Goal: Transaction & Acquisition: Purchase product/service

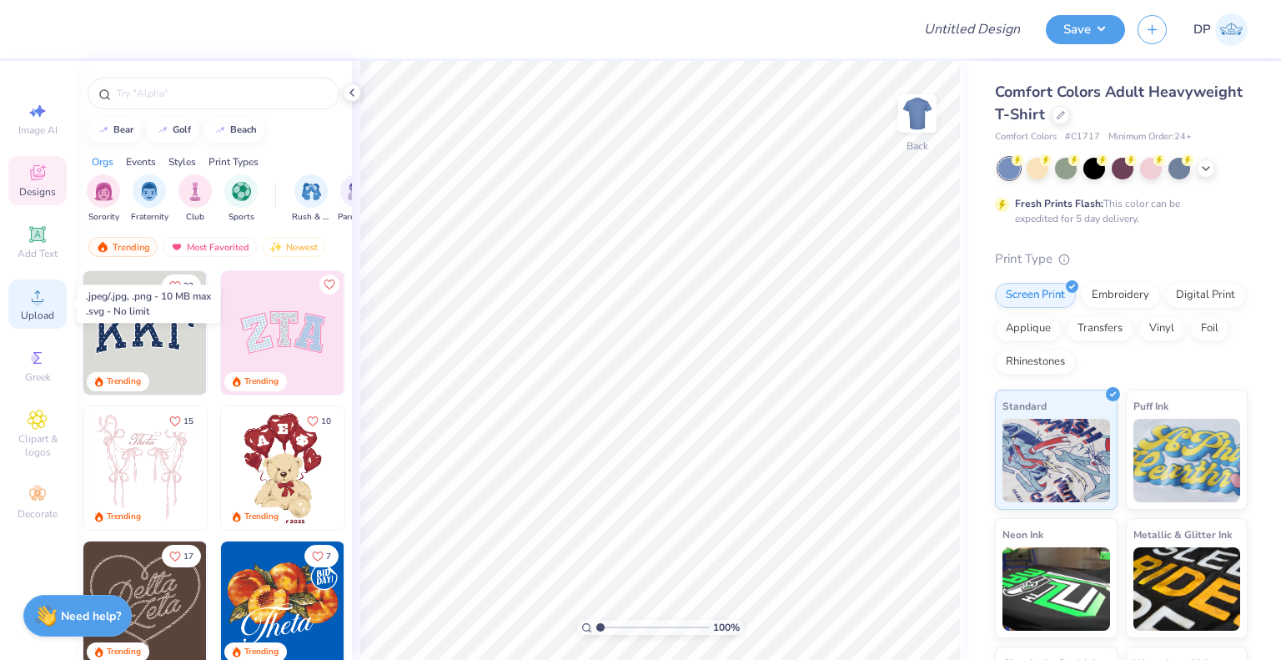
click at [37, 299] on circle at bounding box center [37, 301] width 9 height 9
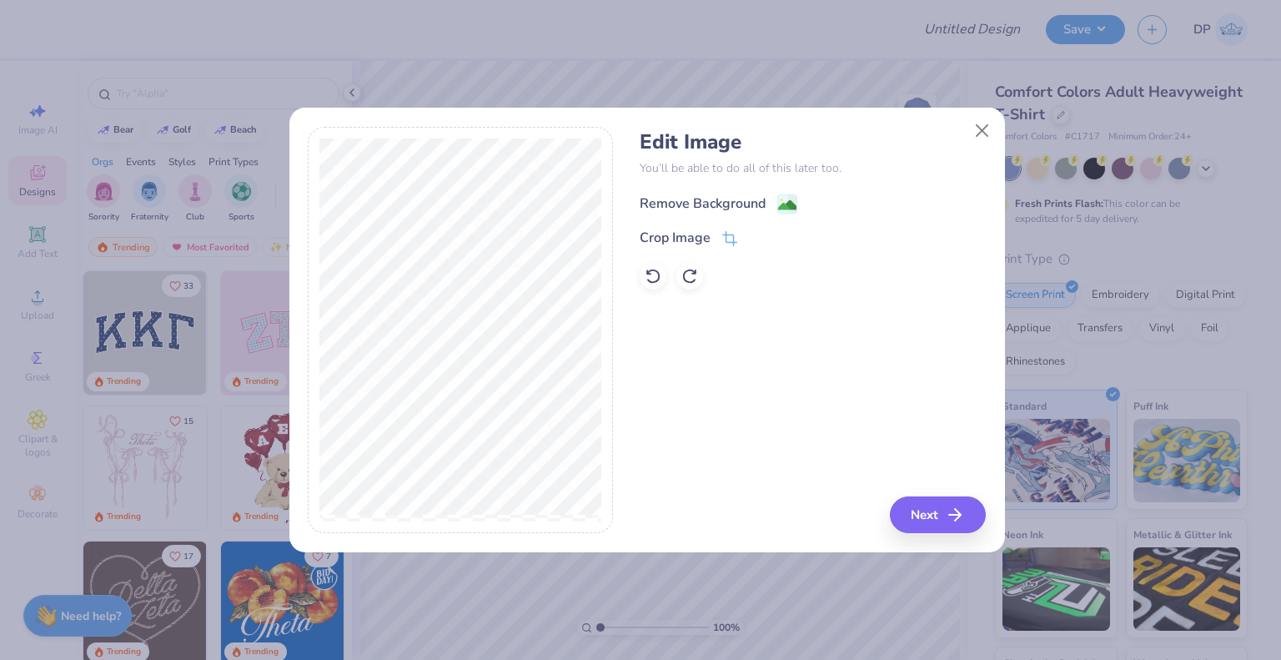
click at [764, 199] on div "Remove Background" at bounding box center [703, 203] width 126 height 20
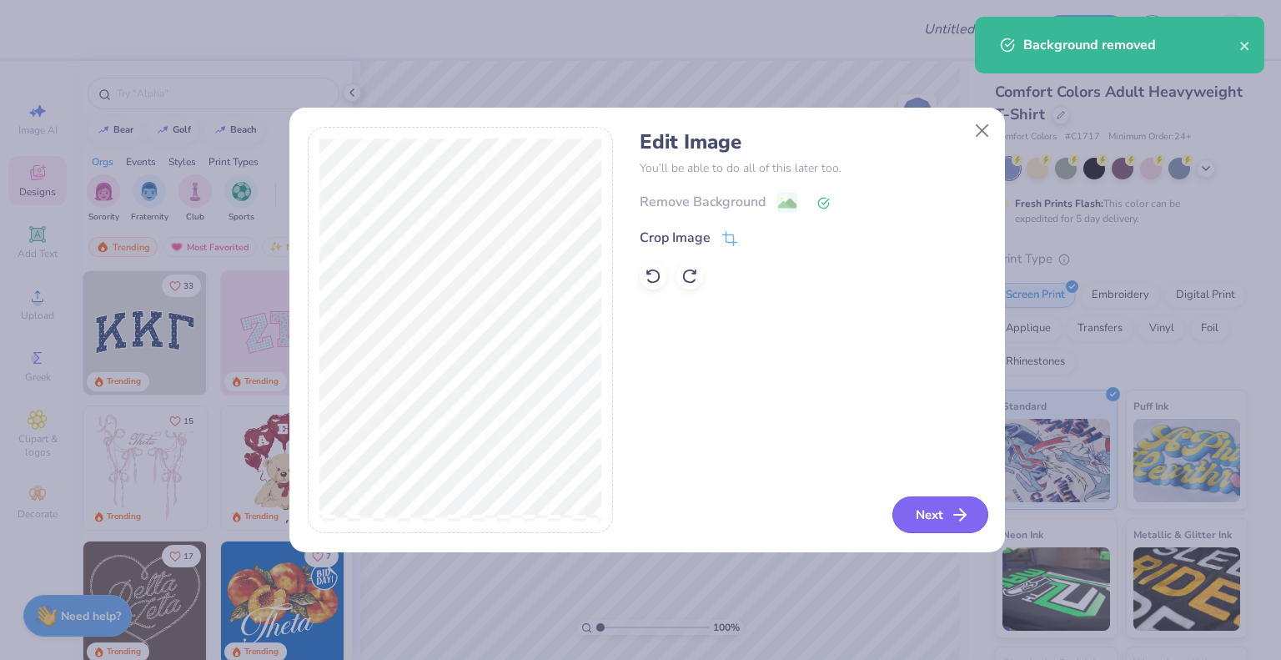
click at [932, 513] on button "Next" at bounding box center [940, 514] width 96 height 37
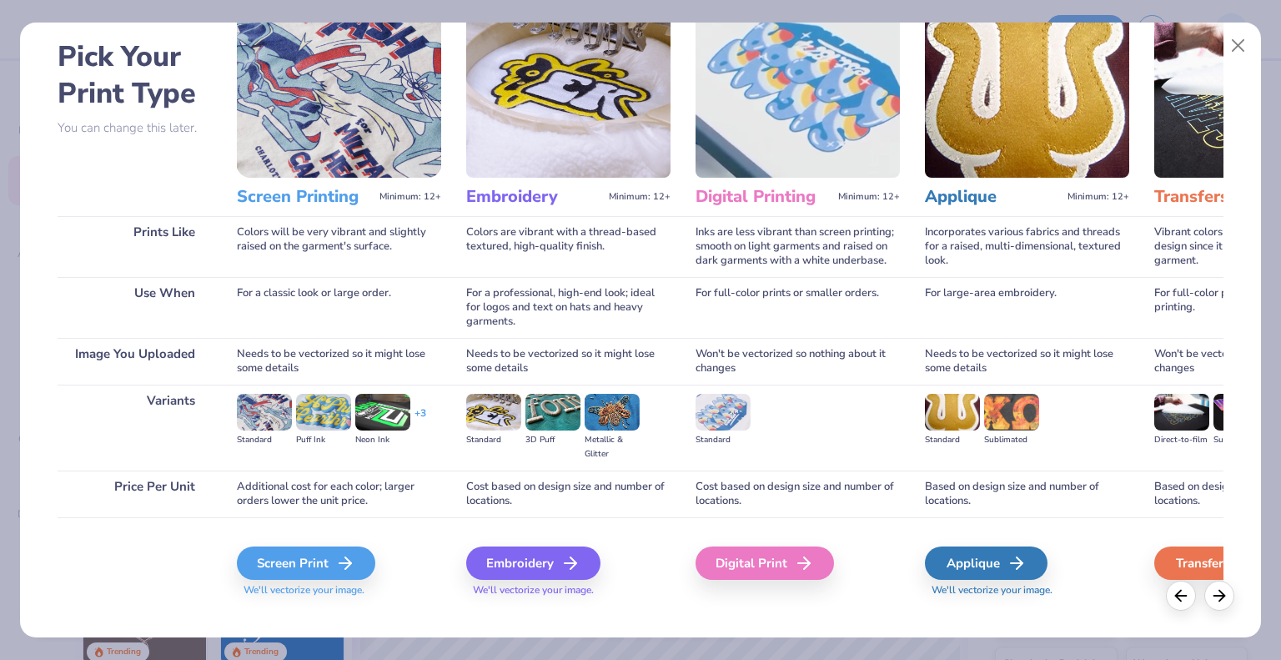
scroll to position [77, 0]
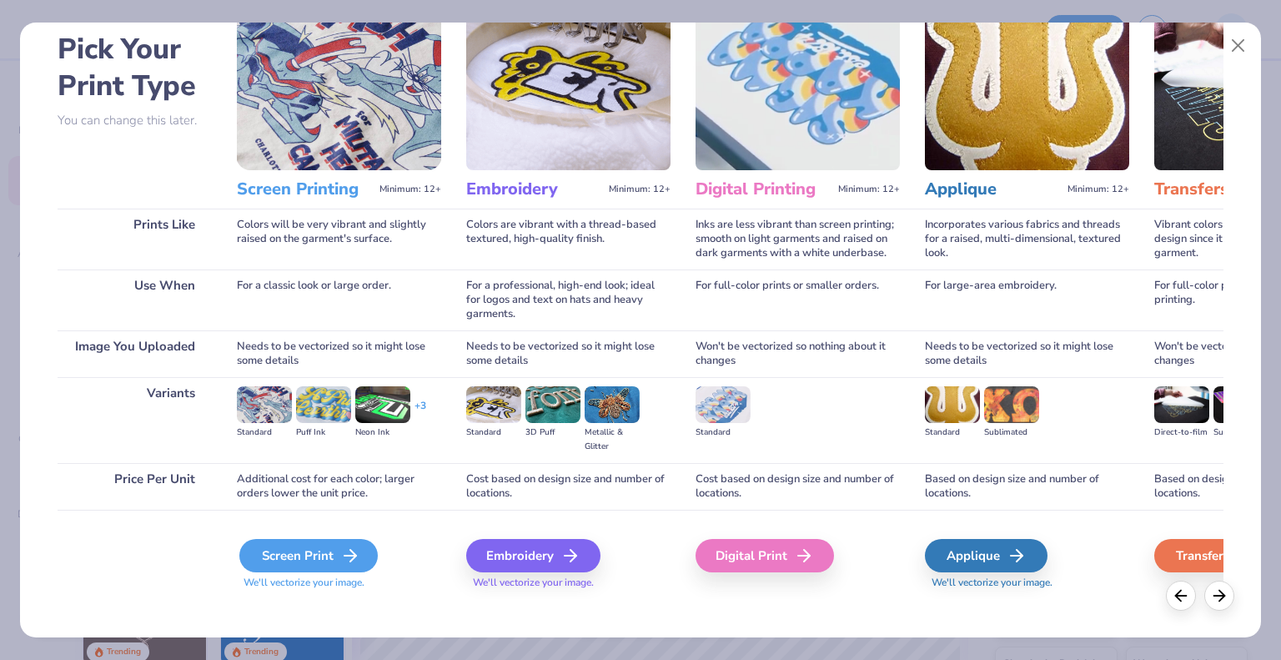
click at [324, 545] on div "Screen Print" at bounding box center [308, 555] width 138 height 33
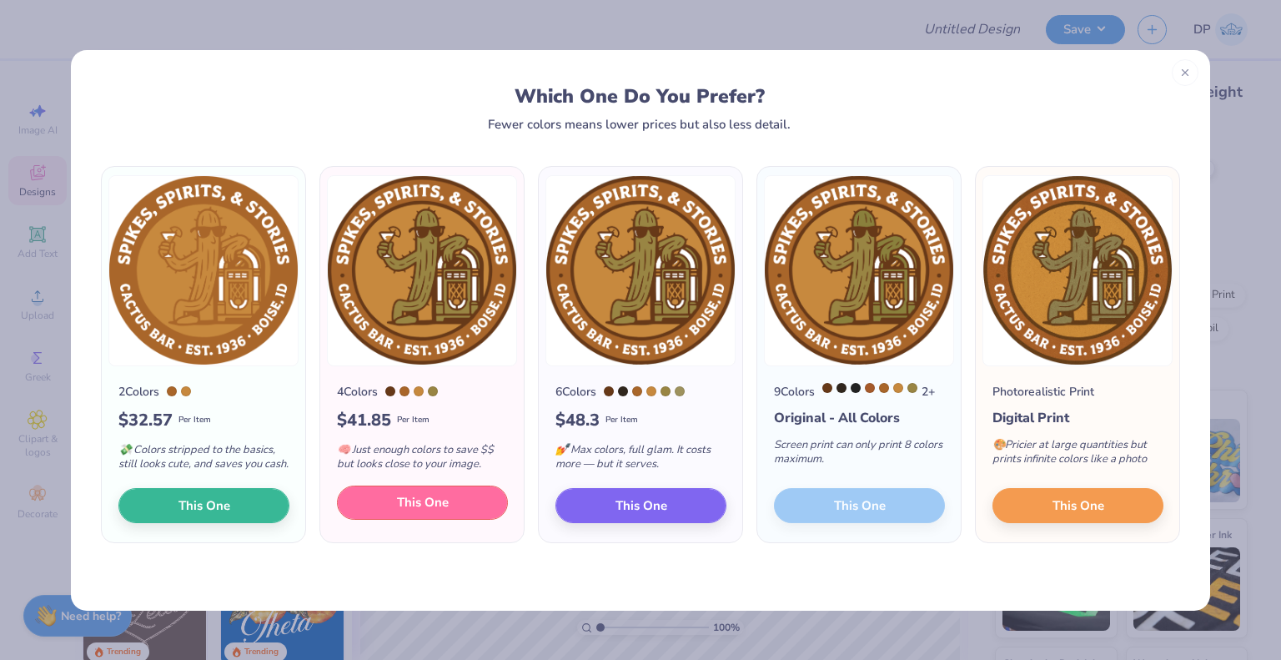
click at [419, 519] on button "This One" at bounding box center [422, 502] width 171 height 35
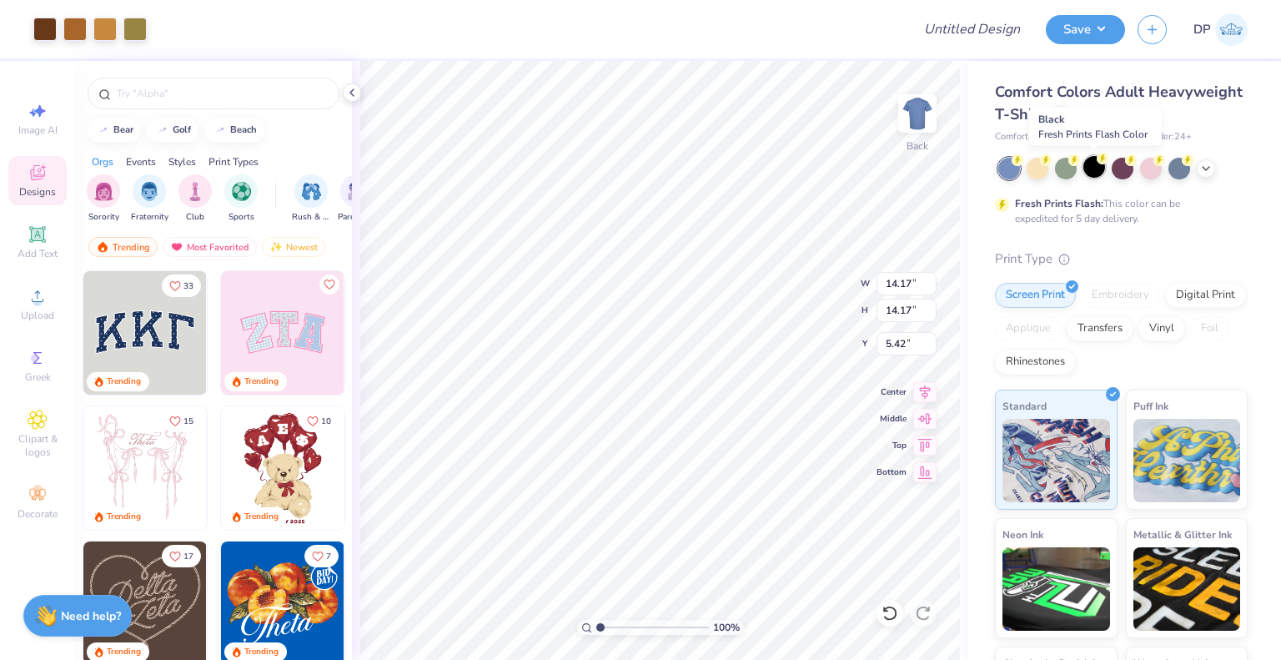
click at [1098, 172] on div at bounding box center [1094, 167] width 22 height 22
click at [1208, 166] on icon at bounding box center [1205, 166] width 13 height 13
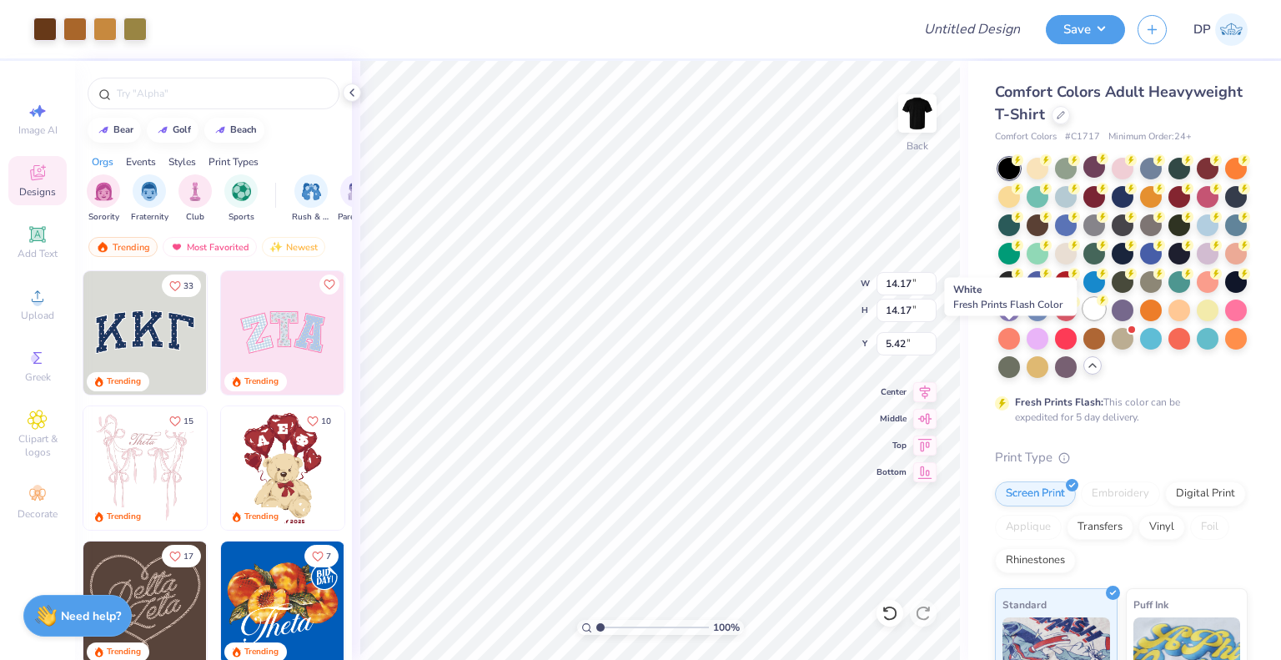
click at [1083, 319] on div at bounding box center [1094, 309] width 22 height 22
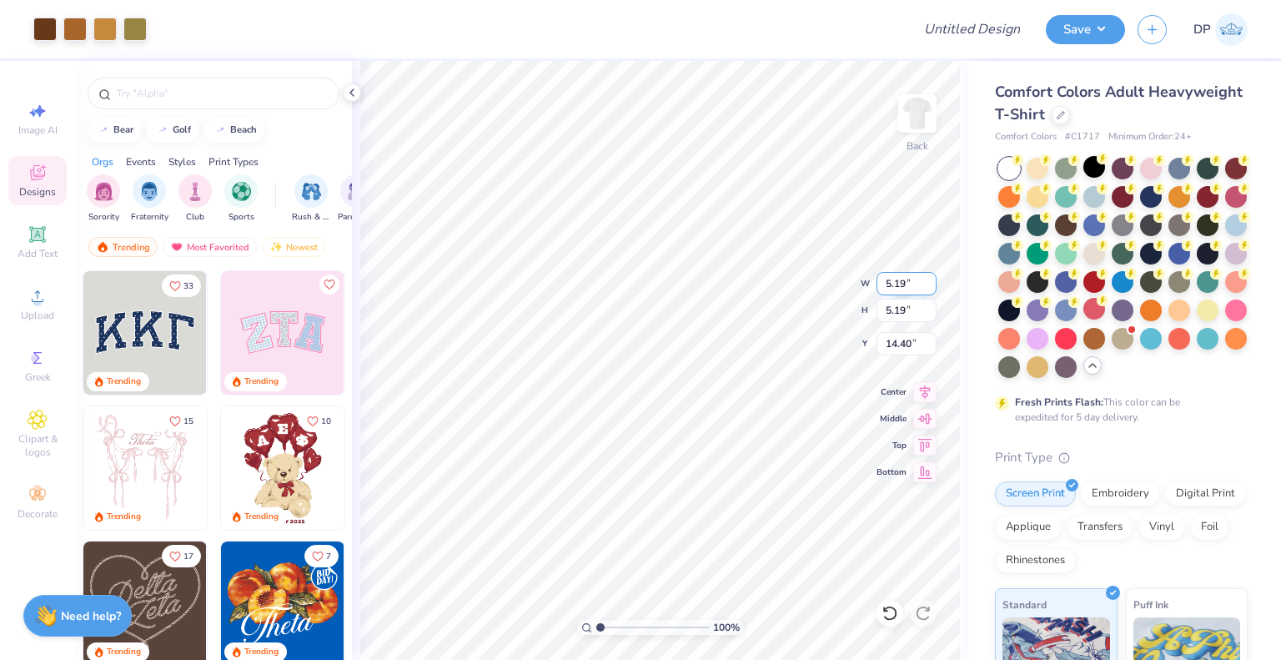
type input "5.19"
type input "3.00"
type input "3.06"
type input "3.05"
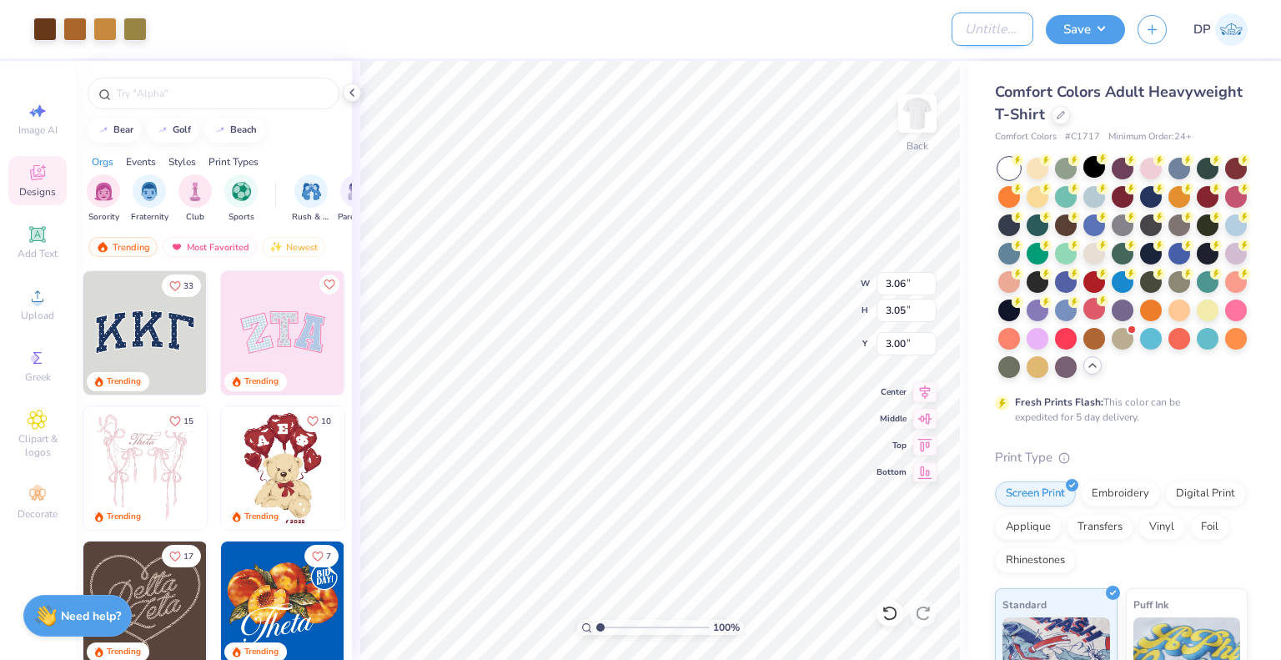
click at [997, 36] on input "Design Title" at bounding box center [993, 29] width 82 height 33
type input "Cactus Bar Merch"
click at [917, 120] on img at bounding box center [917, 113] width 67 height 67
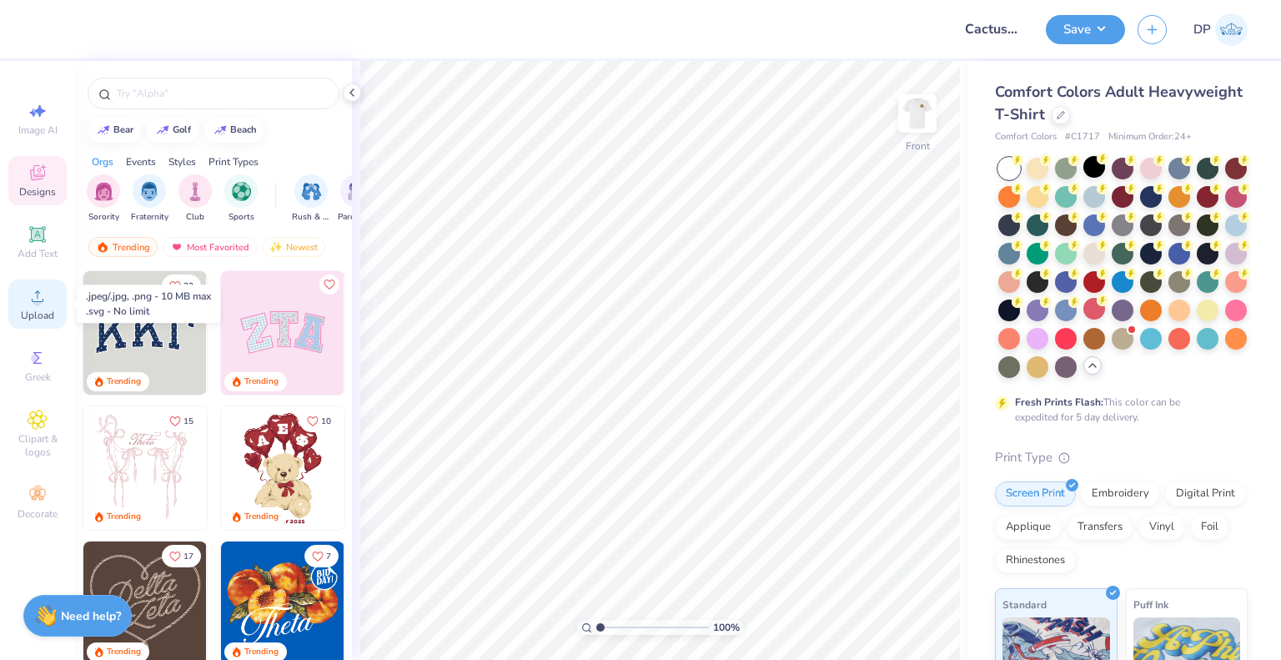
click at [39, 293] on icon at bounding box center [38, 296] width 20 height 20
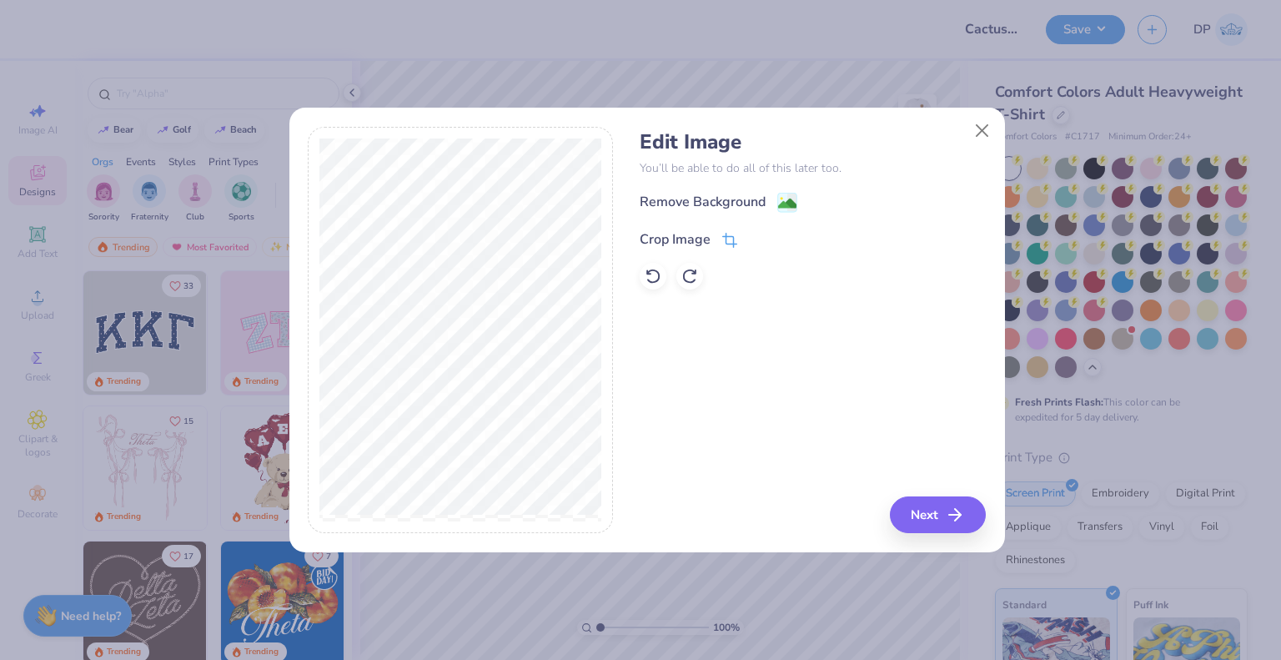
click at [718, 228] on div "Crop Image" at bounding box center [689, 238] width 98 height 20
click at [720, 242] on div "Crop Image" at bounding box center [689, 239] width 98 height 20
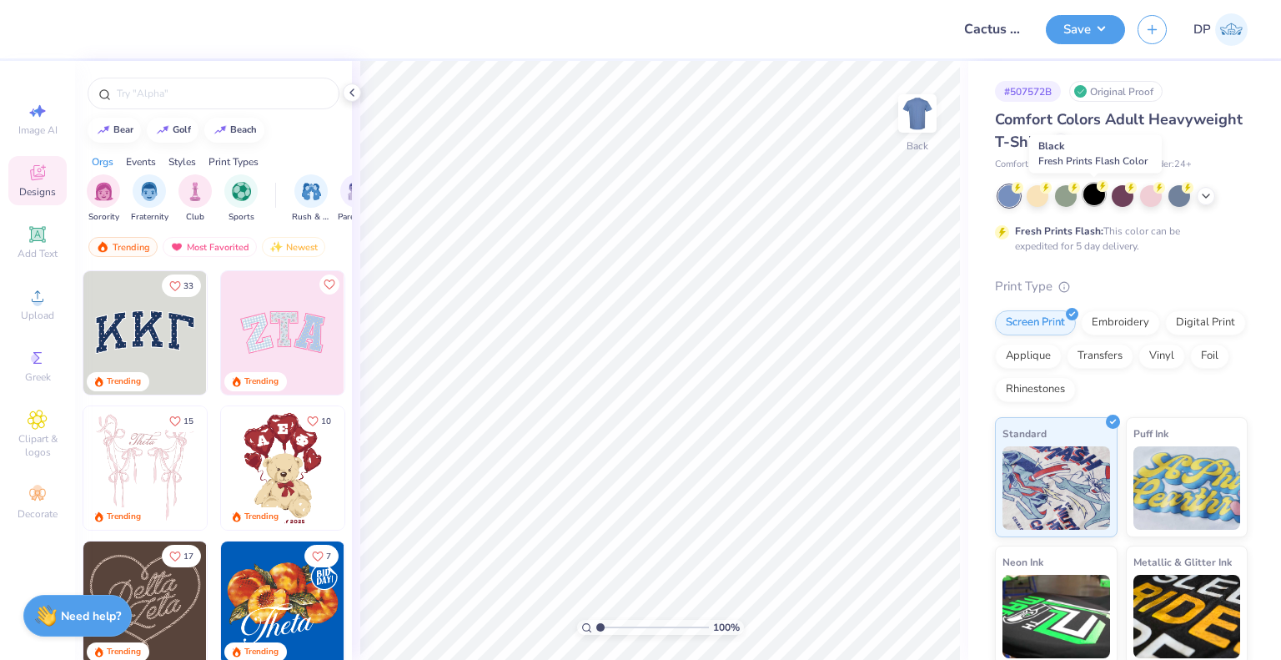
click at [1094, 188] on div at bounding box center [1094, 194] width 22 height 22
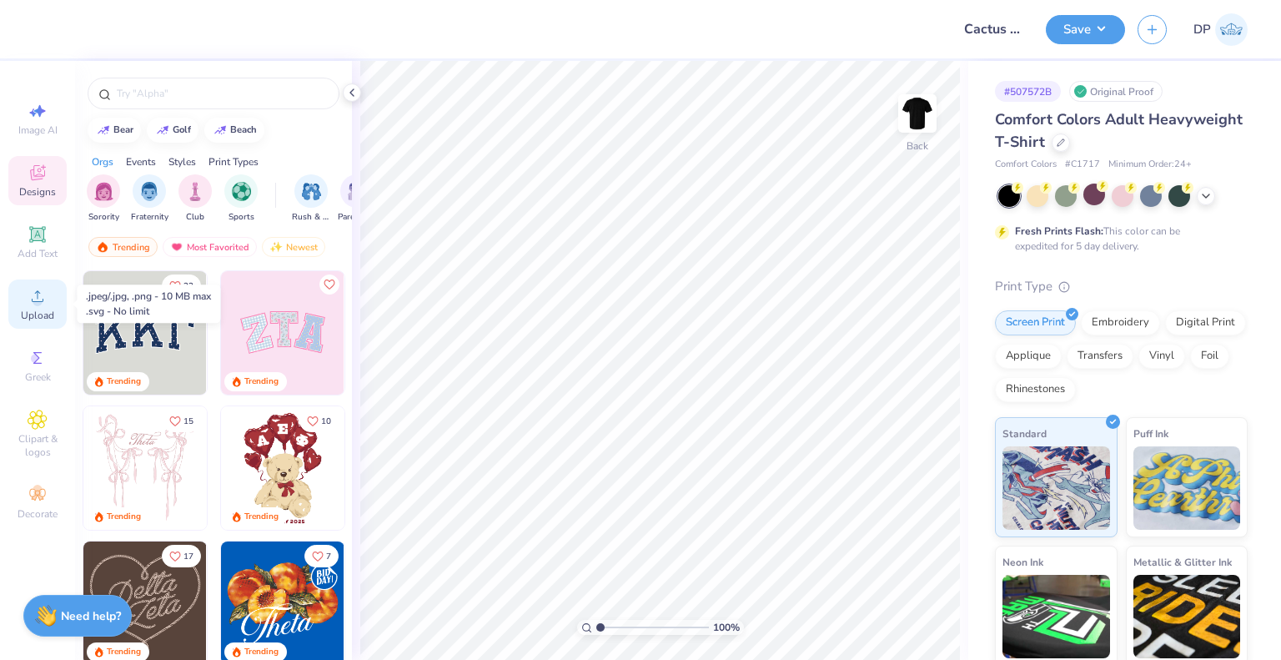
click at [30, 314] on span "Upload" at bounding box center [37, 315] width 33 height 13
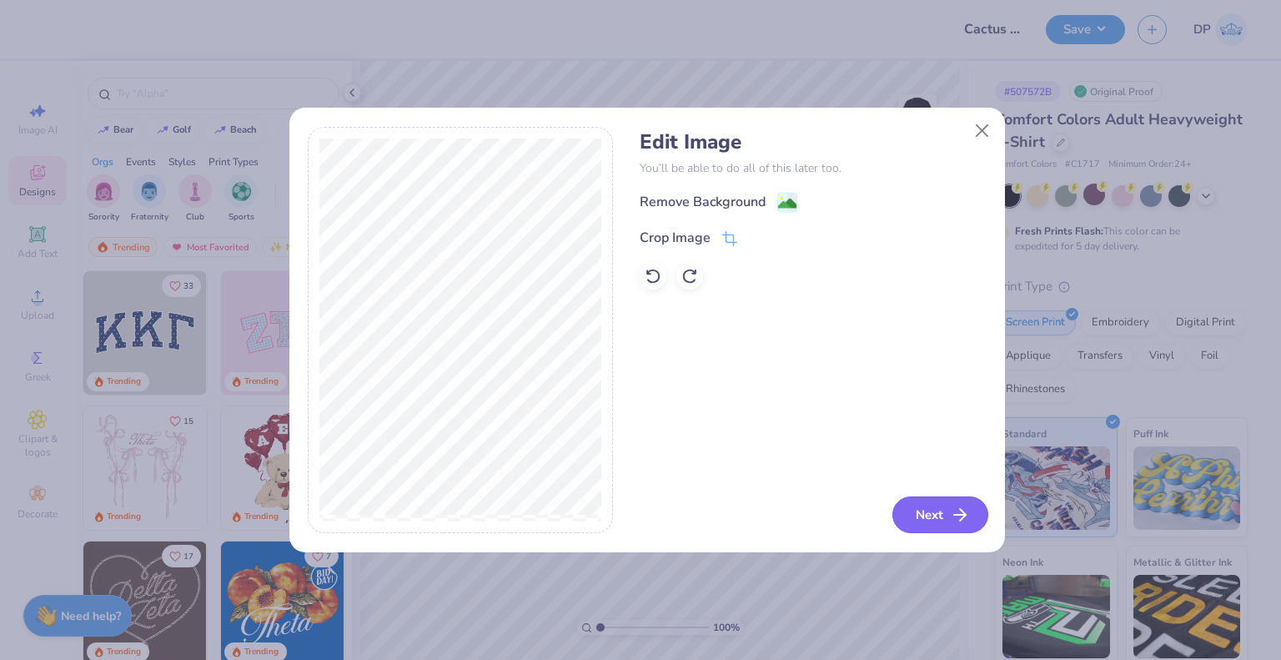
click at [924, 502] on button "Next" at bounding box center [940, 514] width 96 height 37
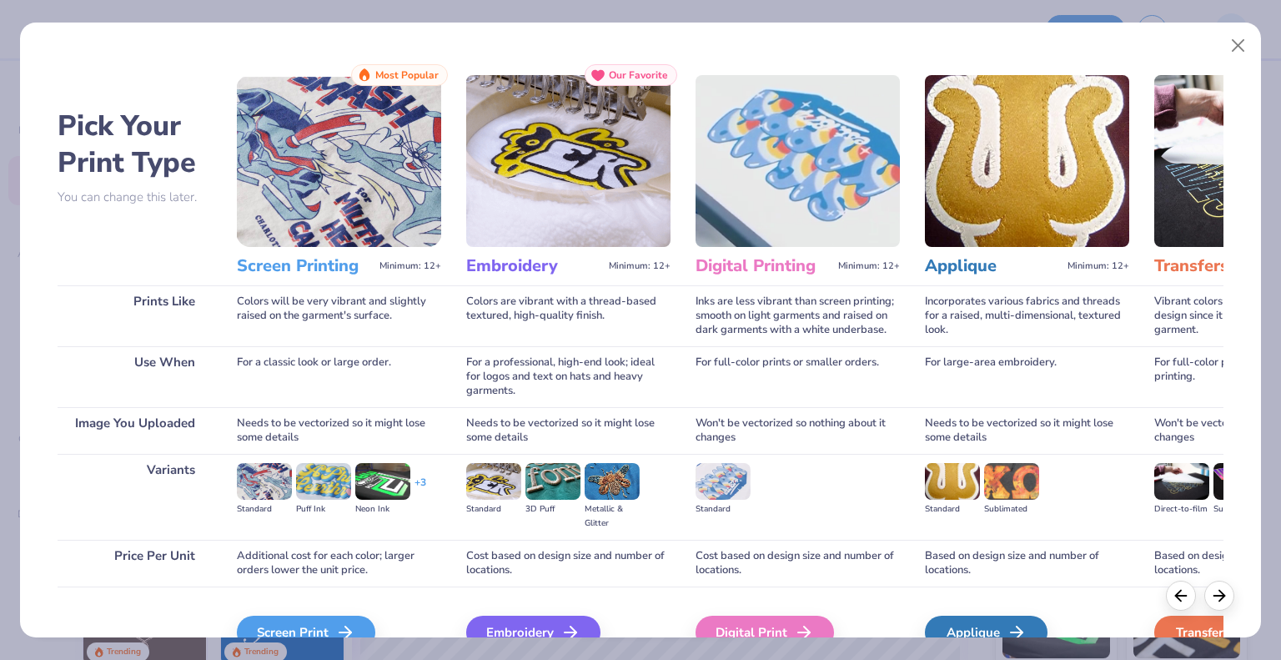
scroll to position [88, 0]
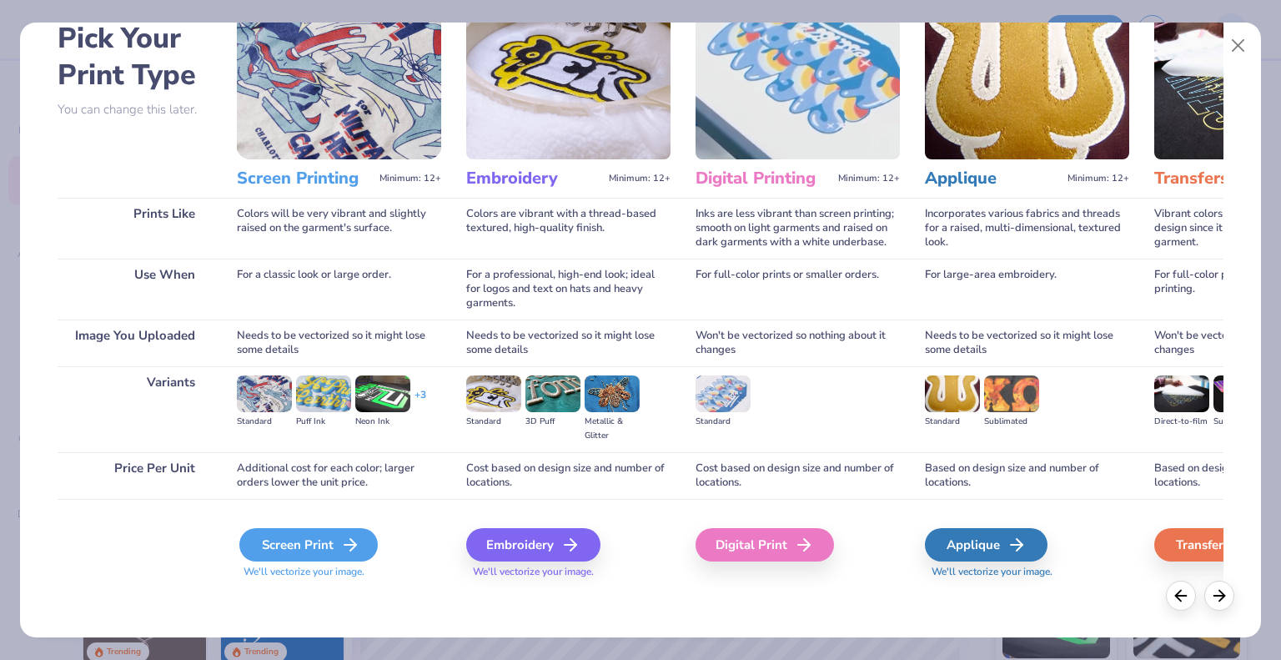
click at [317, 554] on div "Screen Print" at bounding box center [308, 544] width 138 height 33
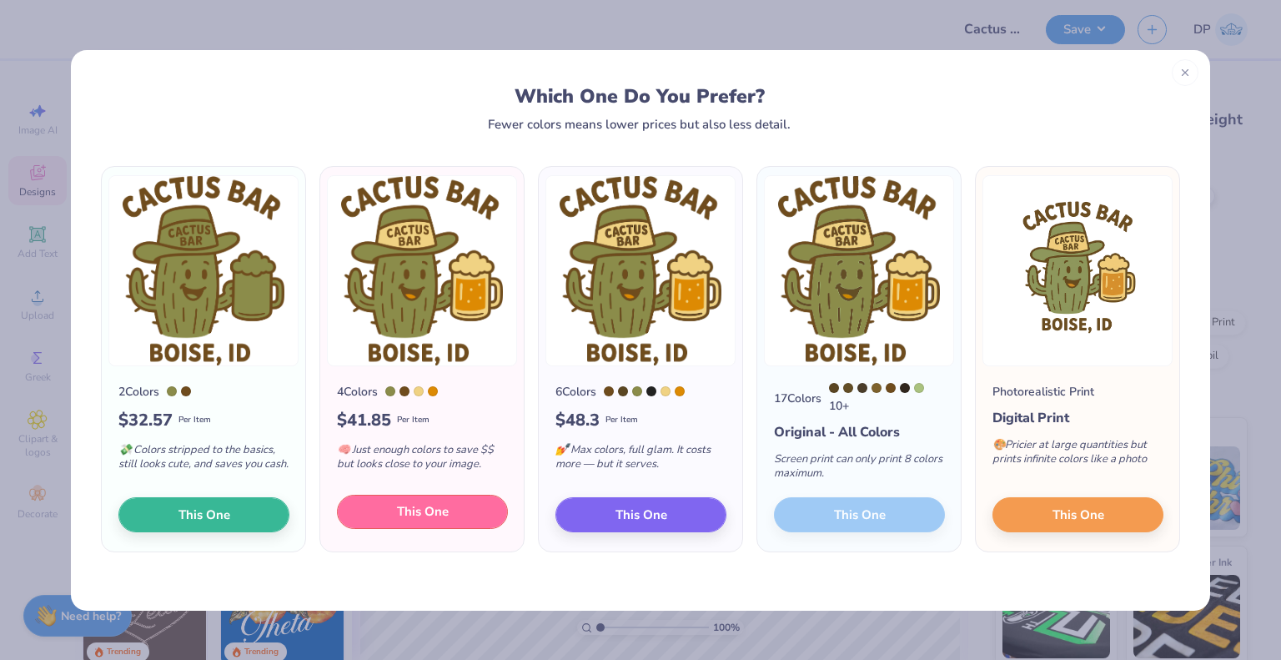
click at [447, 528] on button "This One" at bounding box center [422, 512] width 171 height 35
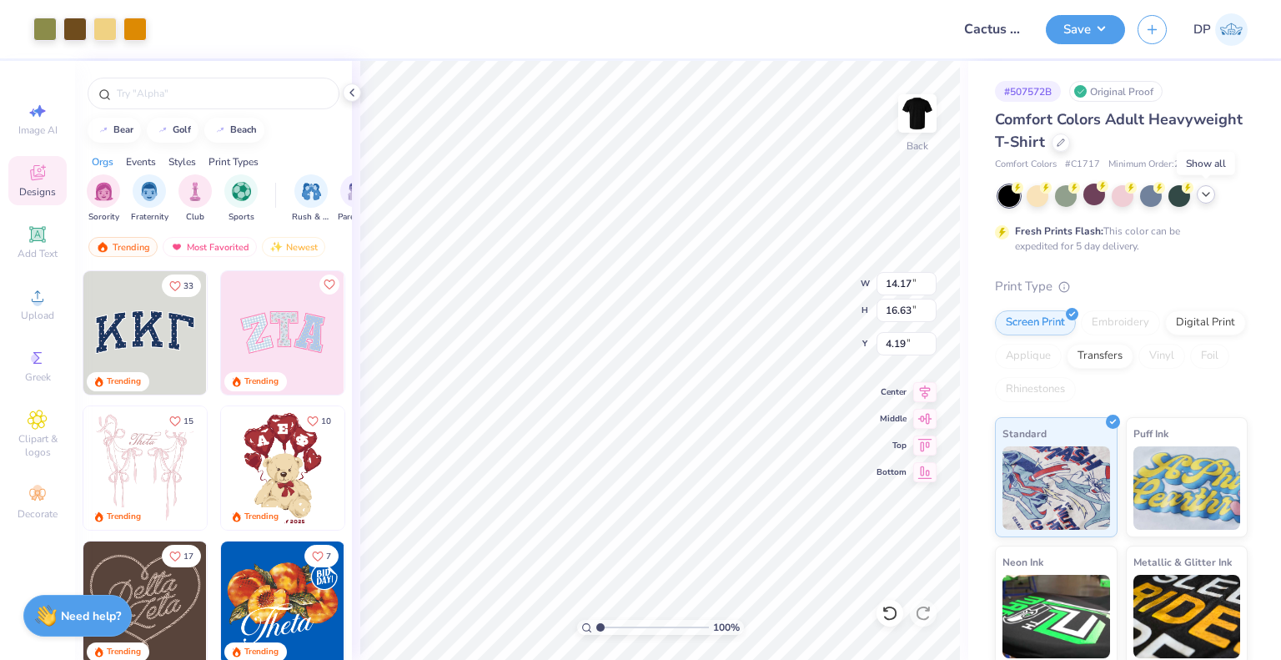
click at [1204, 200] on div at bounding box center [1206, 194] width 18 height 18
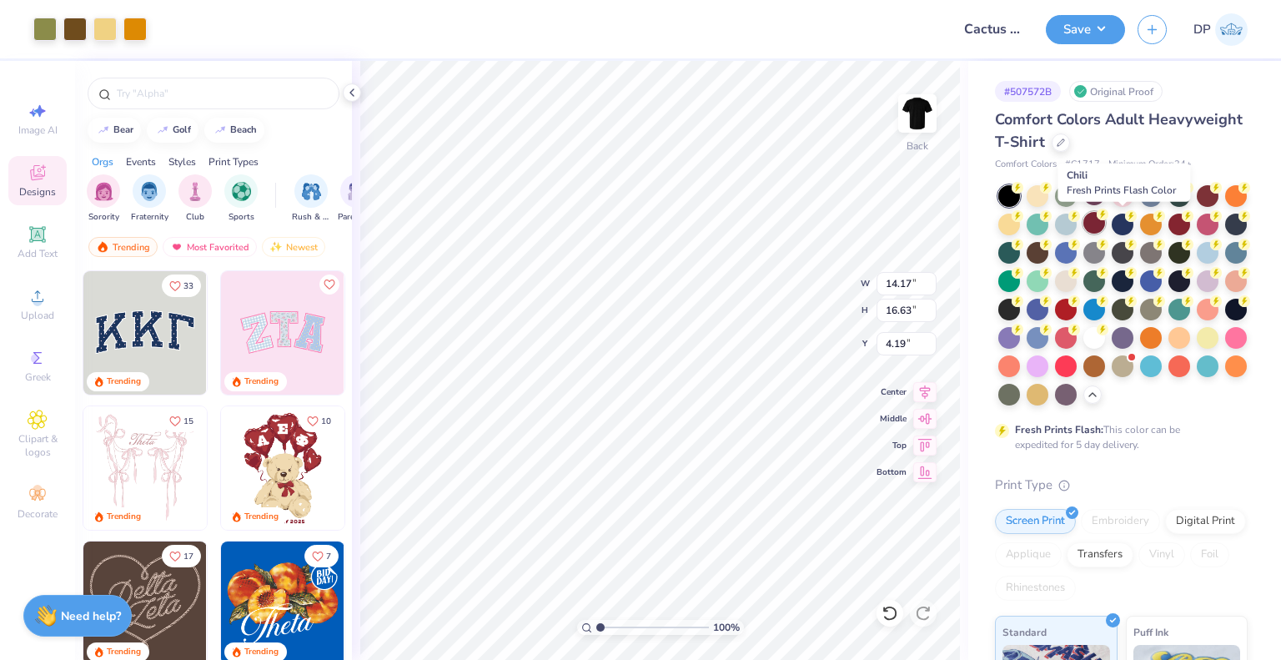
click at [1105, 224] on div at bounding box center [1094, 223] width 22 height 22
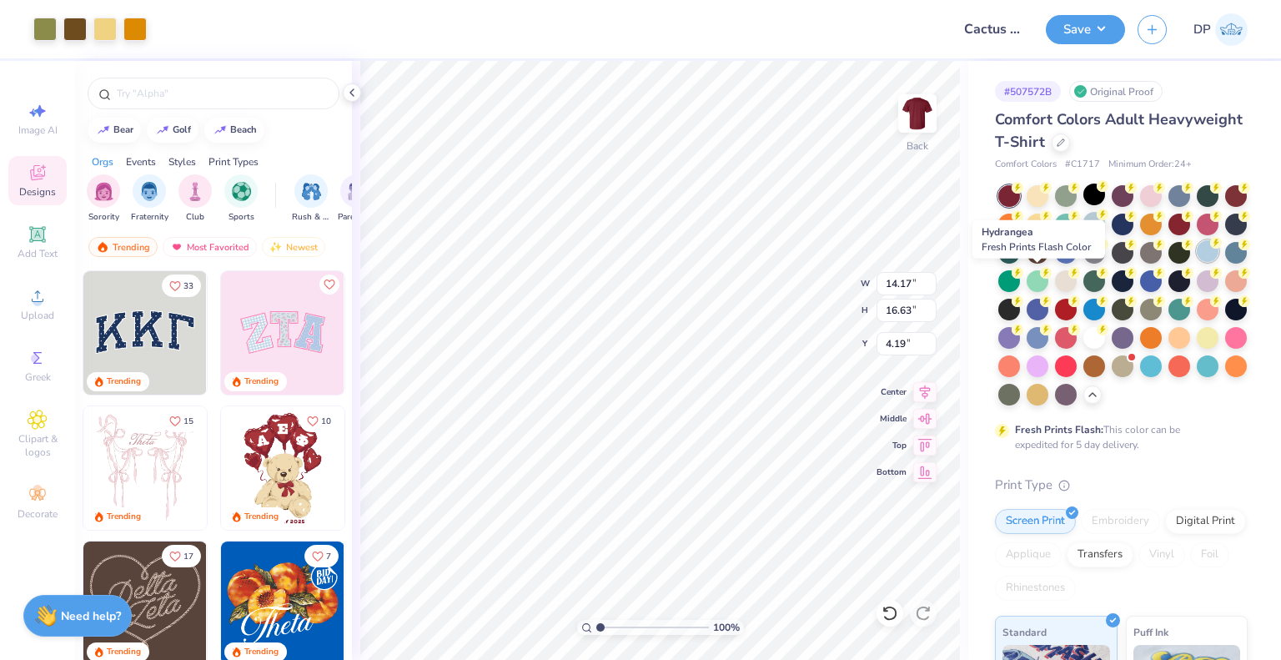
click at [1197, 262] on div at bounding box center [1208, 251] width 22 height 22
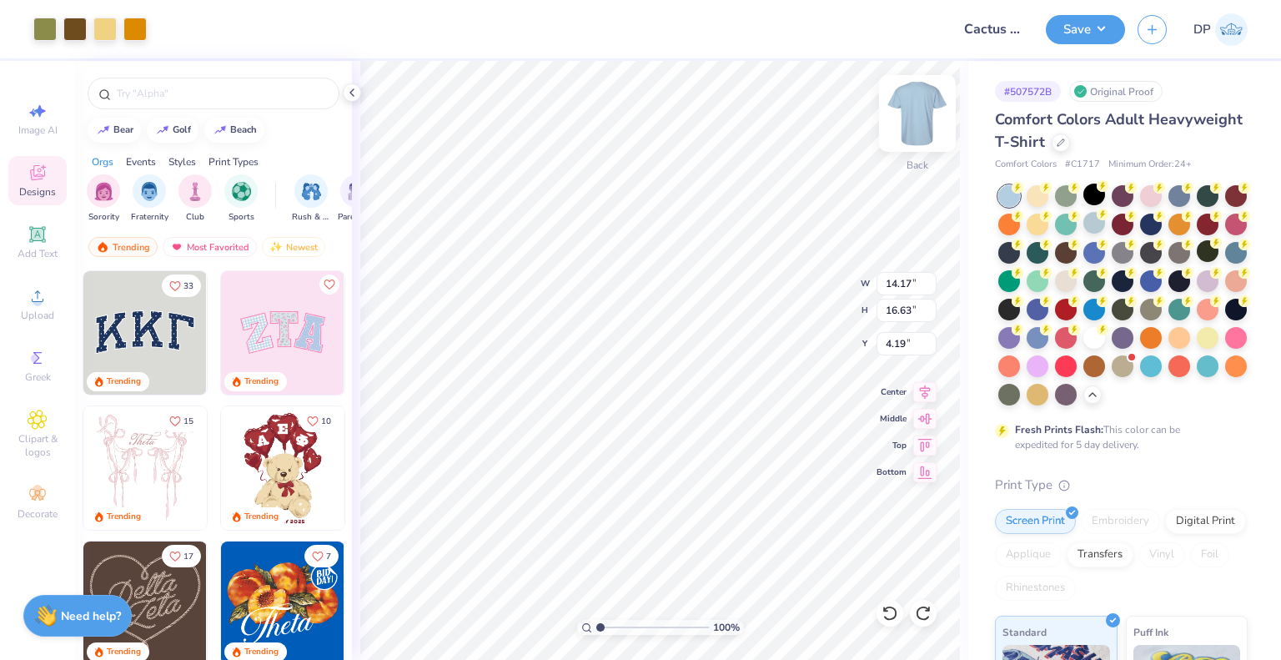
click at [904, 123] on img at bounding box center [917, 113] width 67 height 67
type input "3.00"
click at [936, 121] on img at bounding box center [917, 113] width 67 height 67
type input "5.28"
type input "1.48"
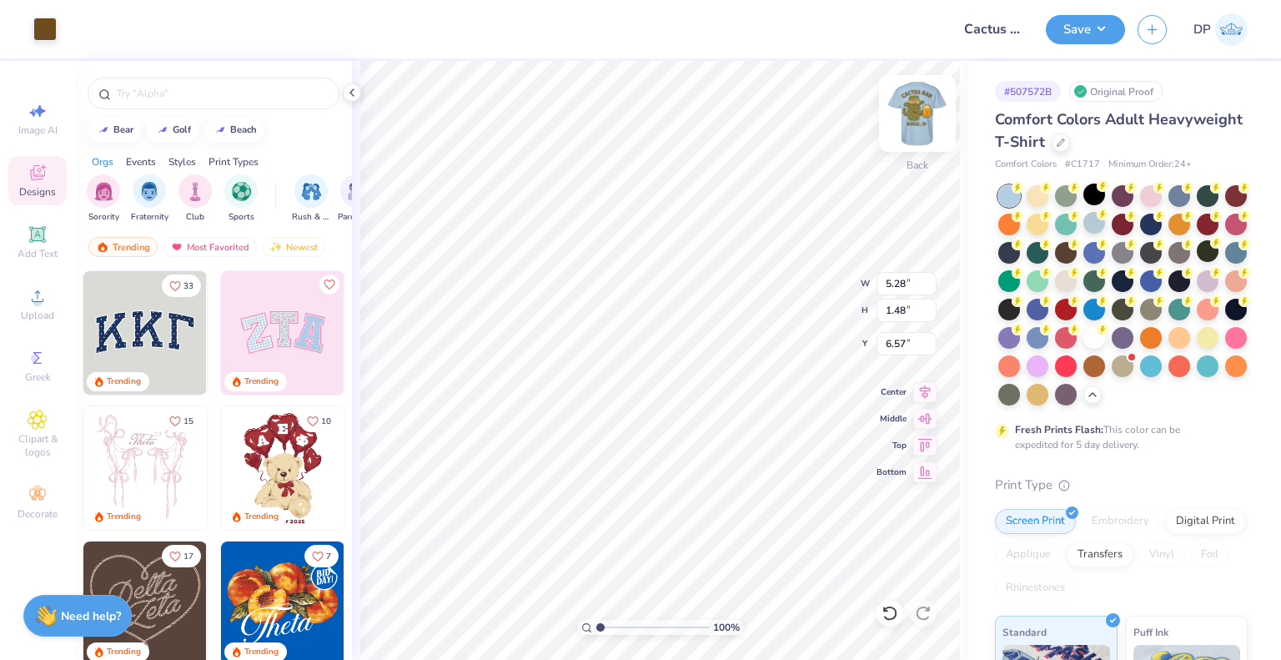
type input "4.13"
click at [912, 96] on img at bounding box center [917, 113] width 67 height 67
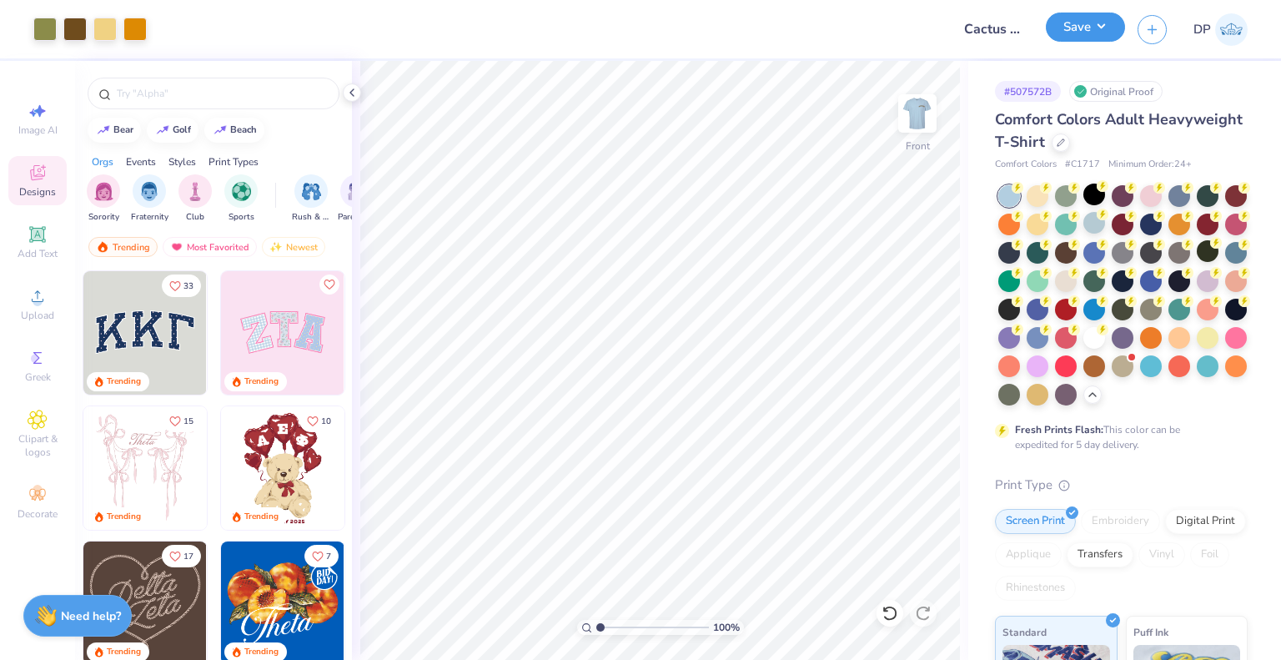
click at [1083, 19] on button "Save" at bounding box center [1085, 27] width 79 height 29
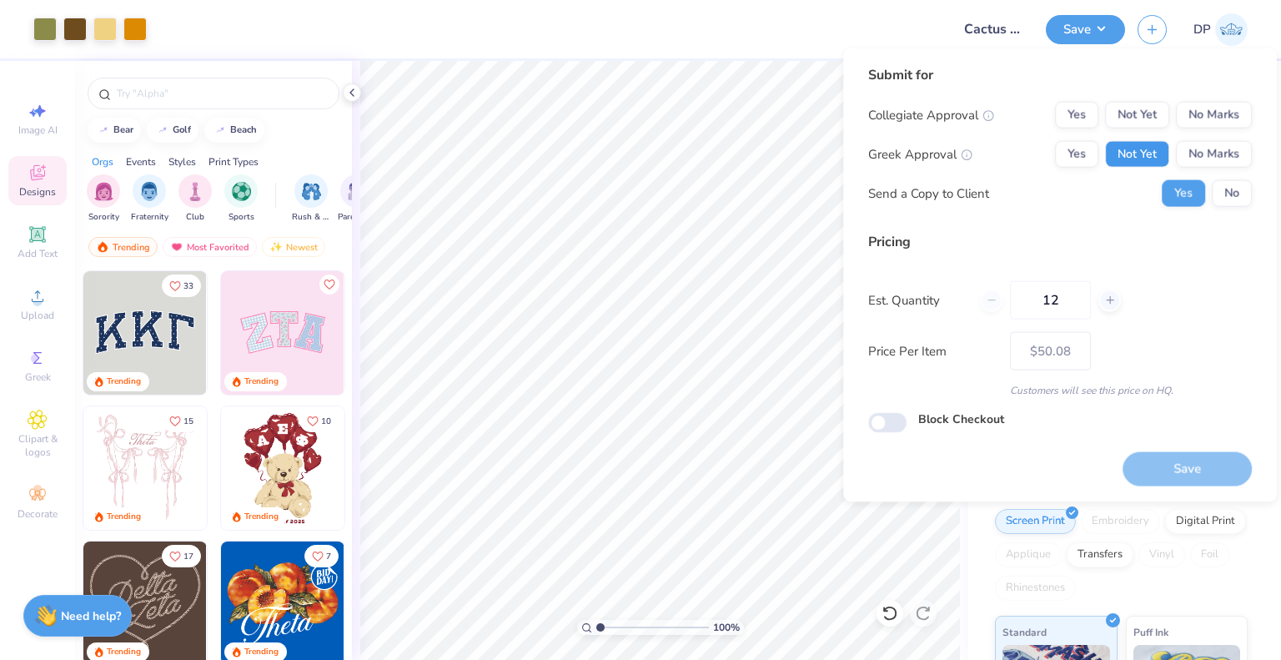
click at [1148, 162] on button "Not Yet" at bounding box center [1137, 154] width 64 height 27
click at [1161, 118] on button "Not Yet" at bounding box center [1137, 115] width 64 height 27
click at [1149, 458] on button "Save" at bounding box center [1187, 468] width 129 height 34
type input "$50.08"
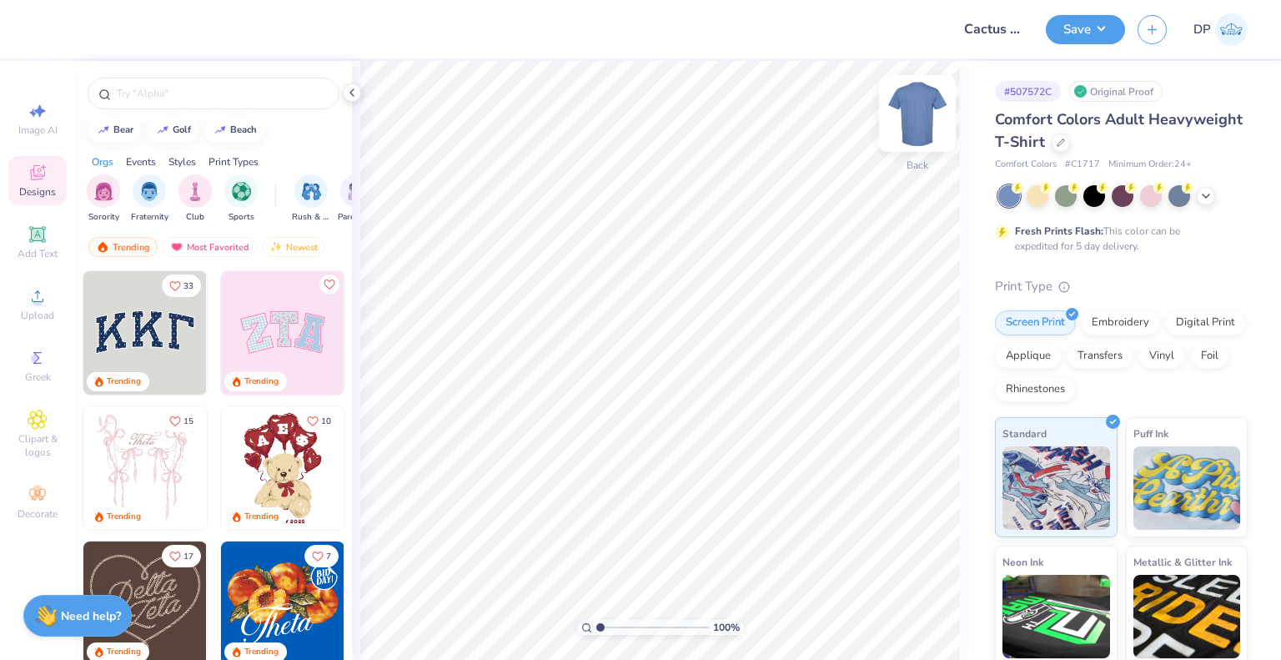
click at [905, 123] on img at bounding box center [917, 113] width 67 height 67
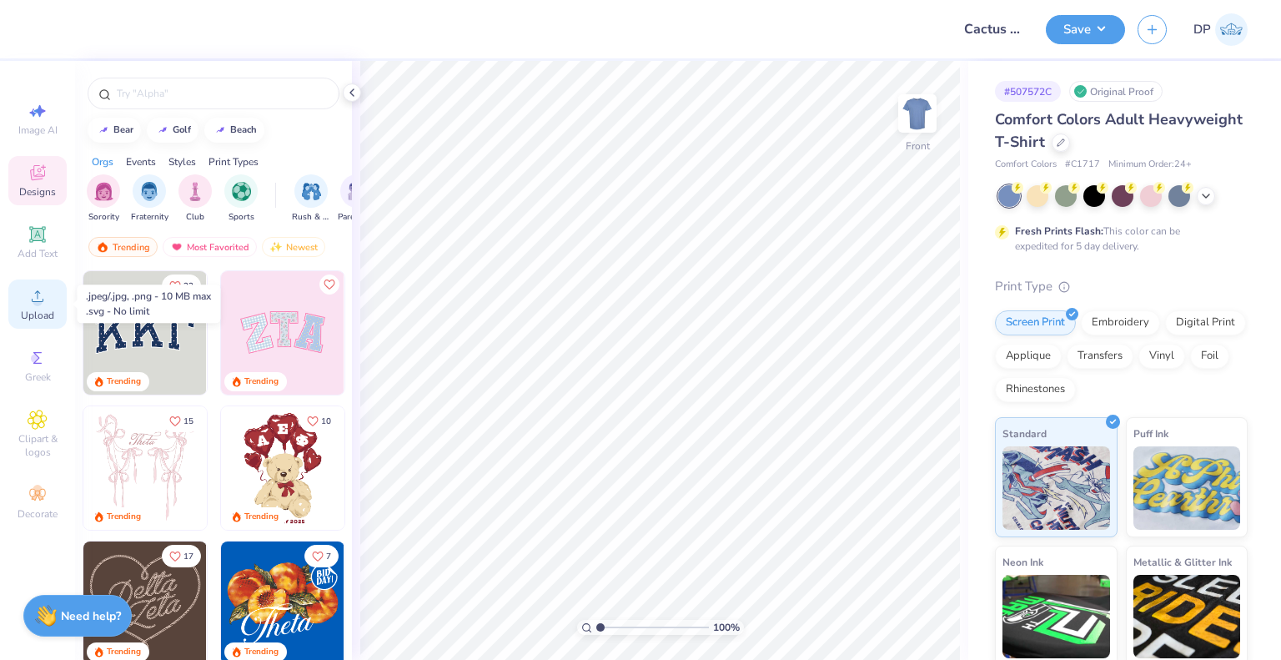
click at [38, 312] on span "Upload" at bounding box center [37, 315] width 33 height 13
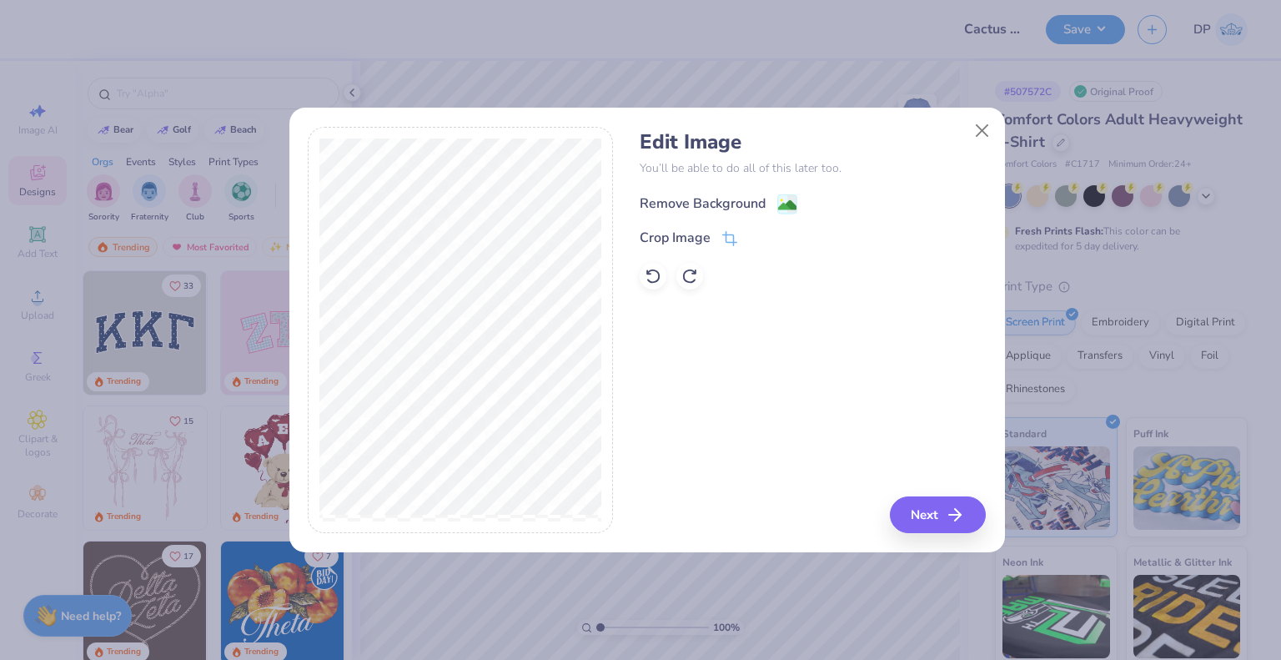
click at [721, 205] on div "Remove Background" at bounding box center [703, 203] width 126 height 20
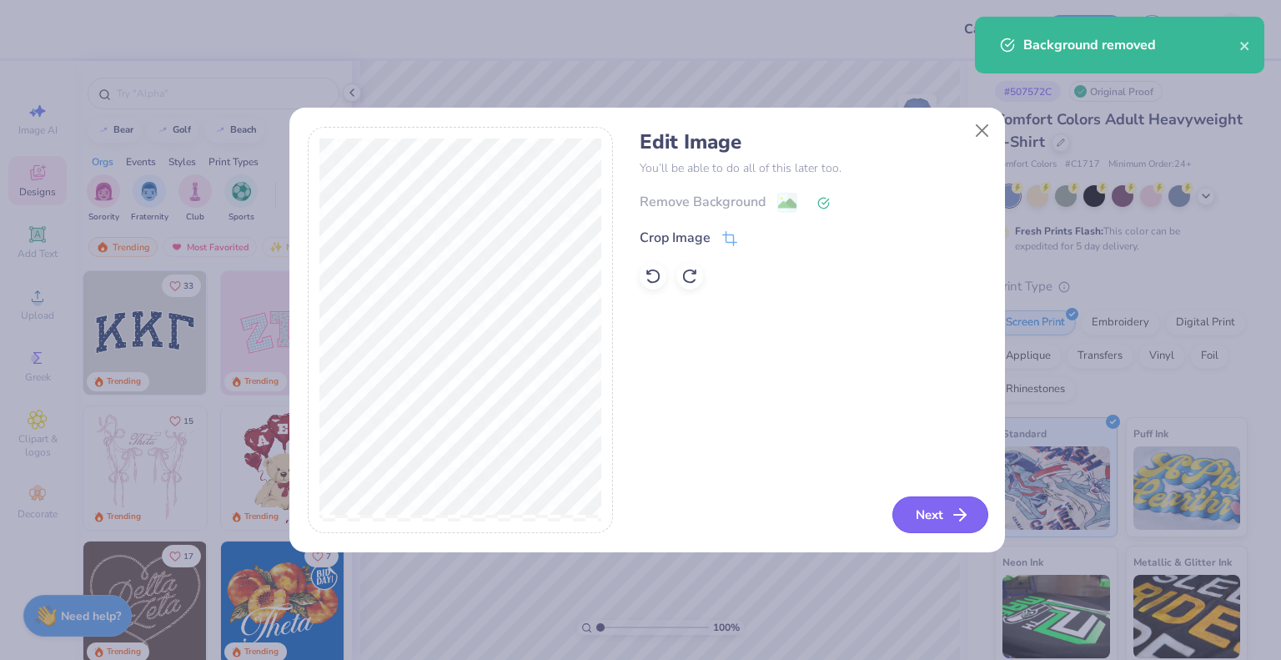
click at [940, 513] on button "Next" at bounding box center [940, 514] width 96 height 37
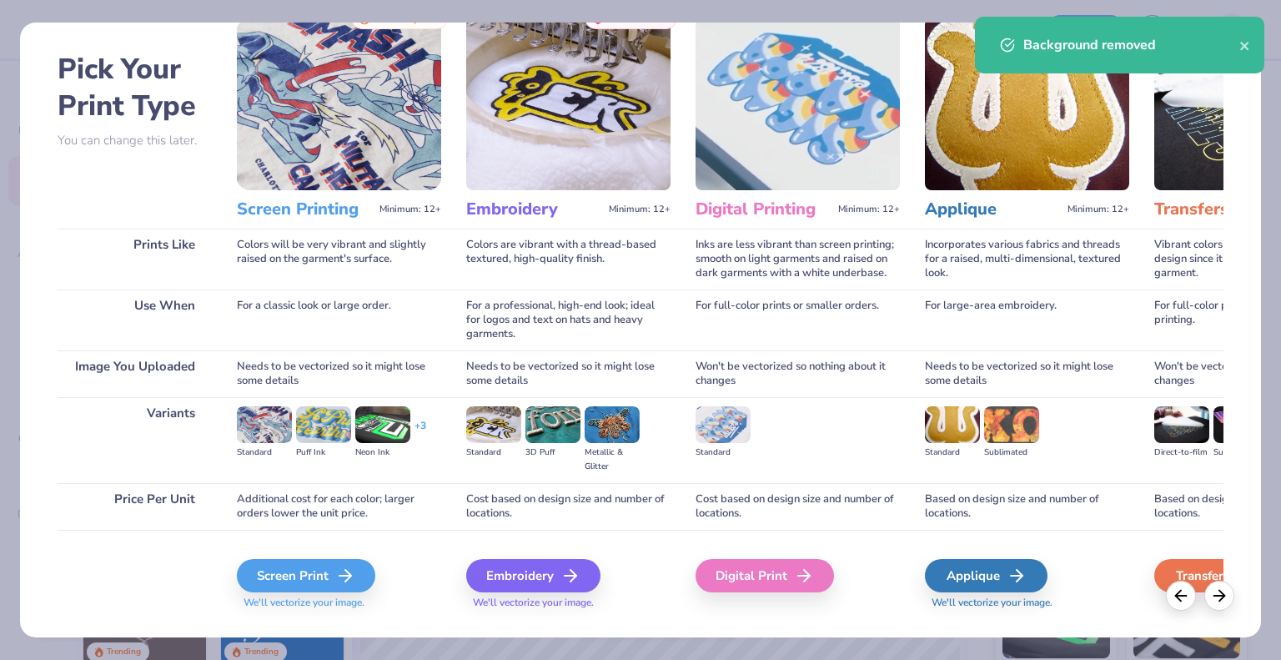
scroll to position [88, 0]
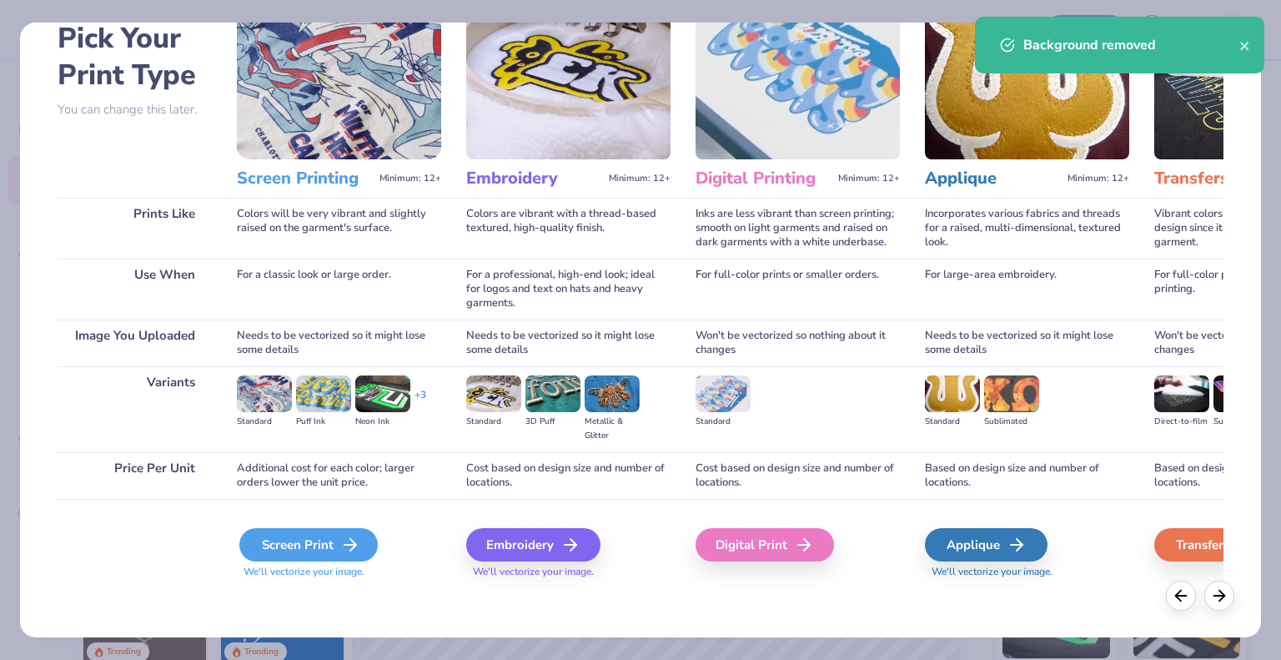
click at [374, 542] on div "Screen Print" at bounding box center [308, 544] width 138 height 33
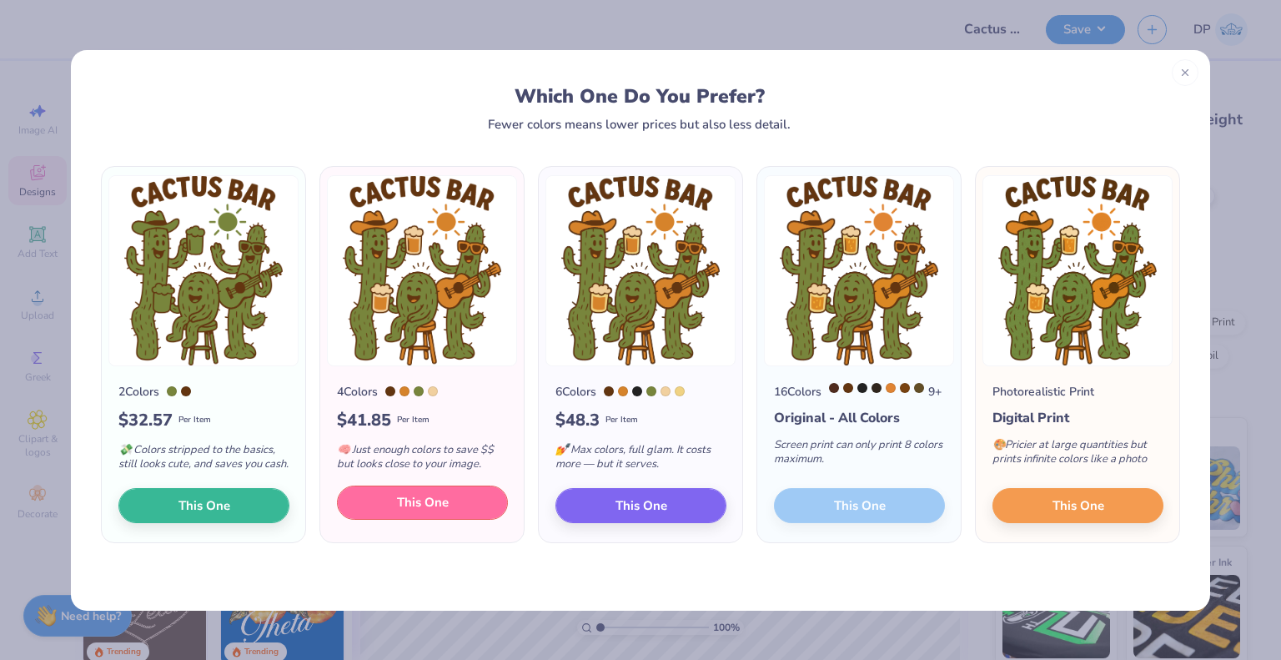
click at [430, 506] on span "This One" at bounding box center [423, 502] width 52 height 19
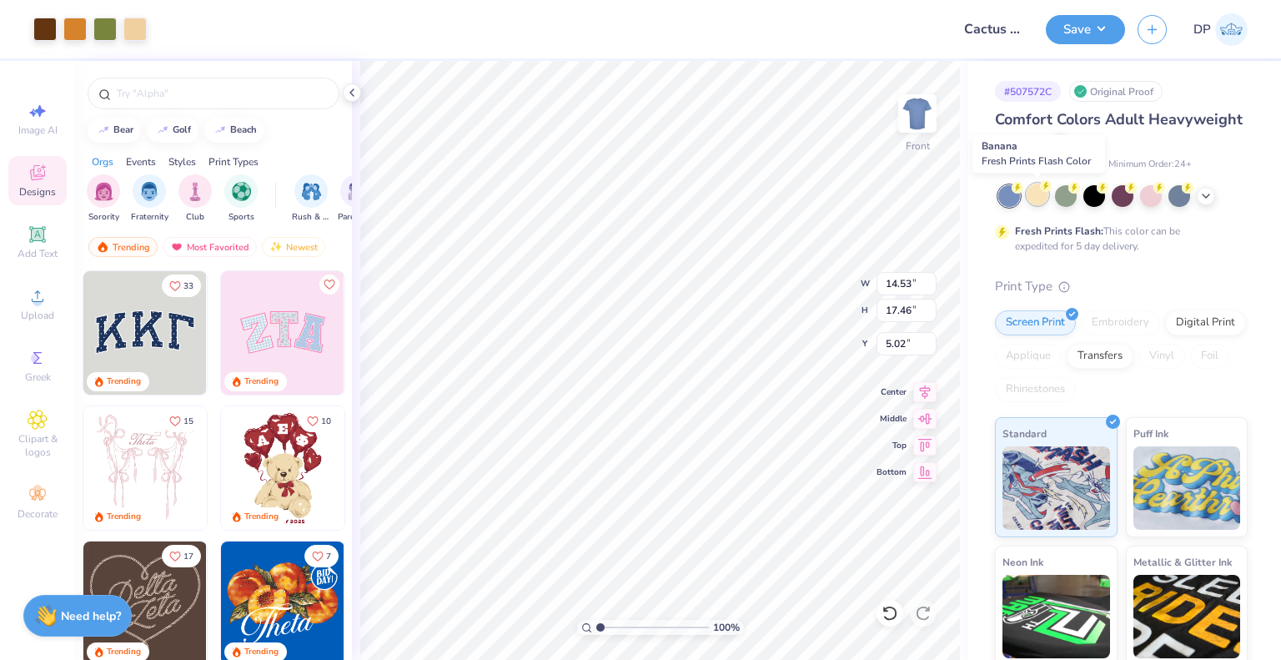
click at [1042, 196] on div at bounding box center [1038, 194] width 22 height 22
type input "3.00"
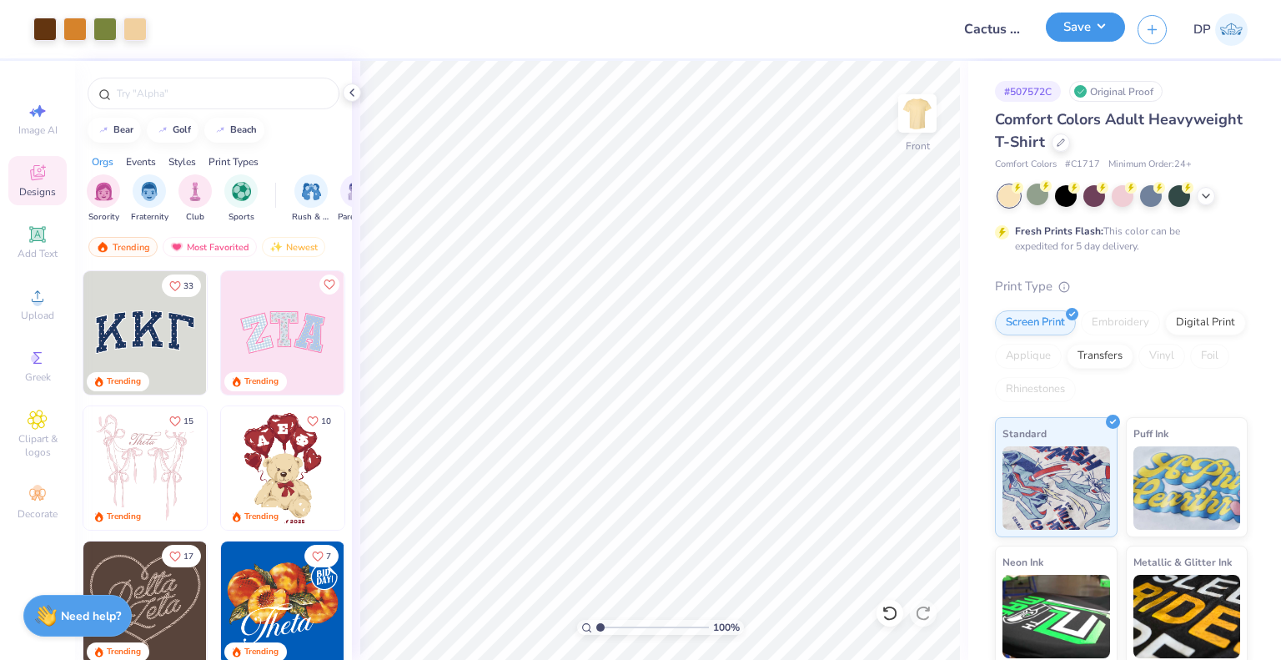
click at [1107, 23] on button "Save" at bounding box center [1085, 27] width 79 height 29
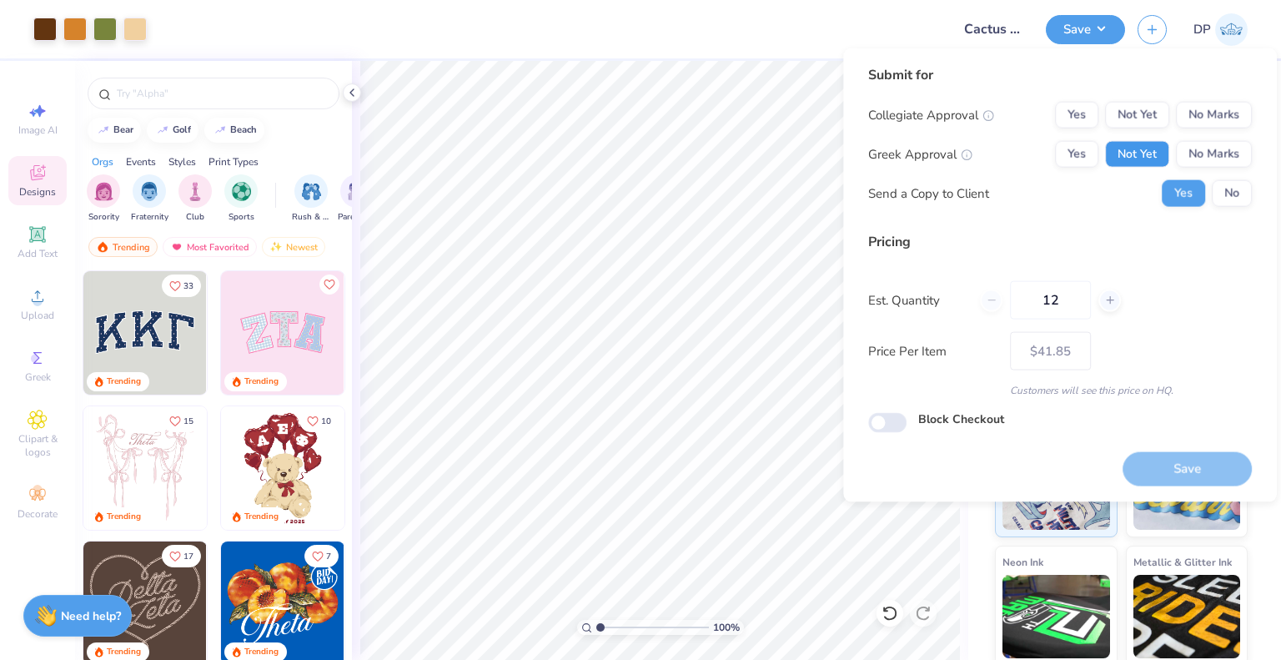
click at [1140, 161] on button "Not Yet" at bounding box center [1137, 154] width 64 height 27
click at [1137, 118] on button "Not Yet" at bounding box center [1137, 115] width 64 height 27
click at [1191, 457] on button "Save" at bounding box center [1187, 468] width 129 height 34
type input "$41.85"
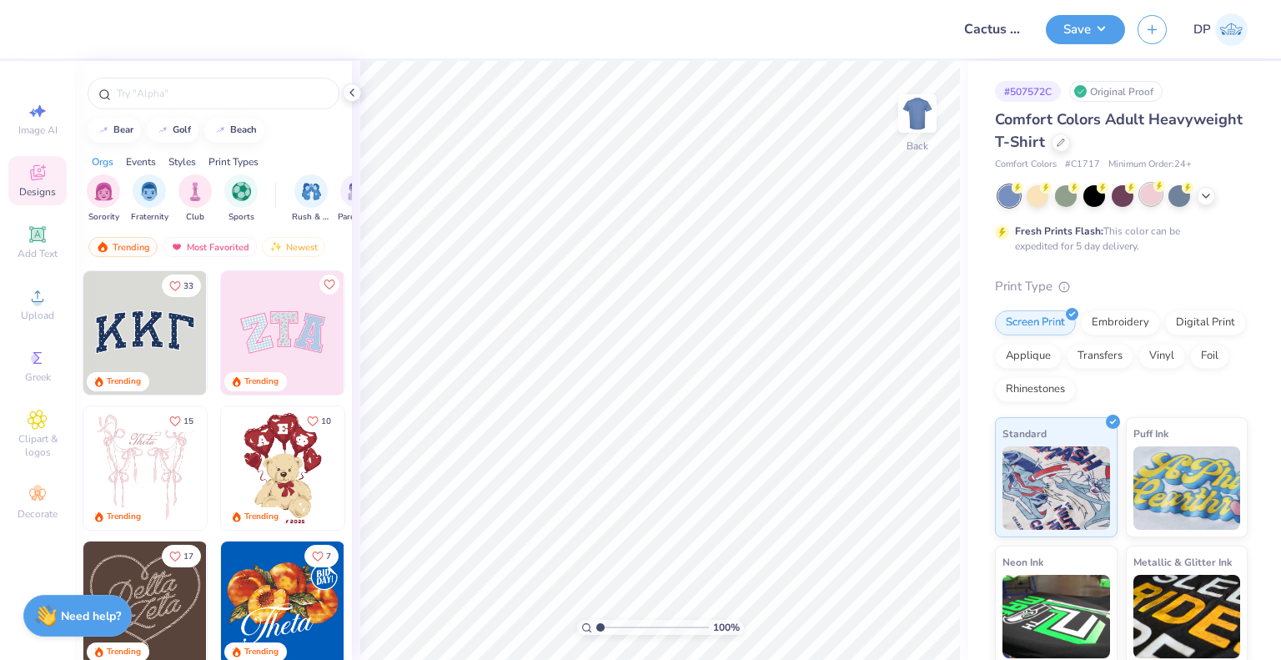
click at [1146, 193] on div at bounding box center [1151, 194] width 22 height 22
click at [921, 103] on img at bounding box center [917, 113] width 67 height 67
click at [38, 314] on span "Upload" at bounding box center [37, 315] width 33 height 13
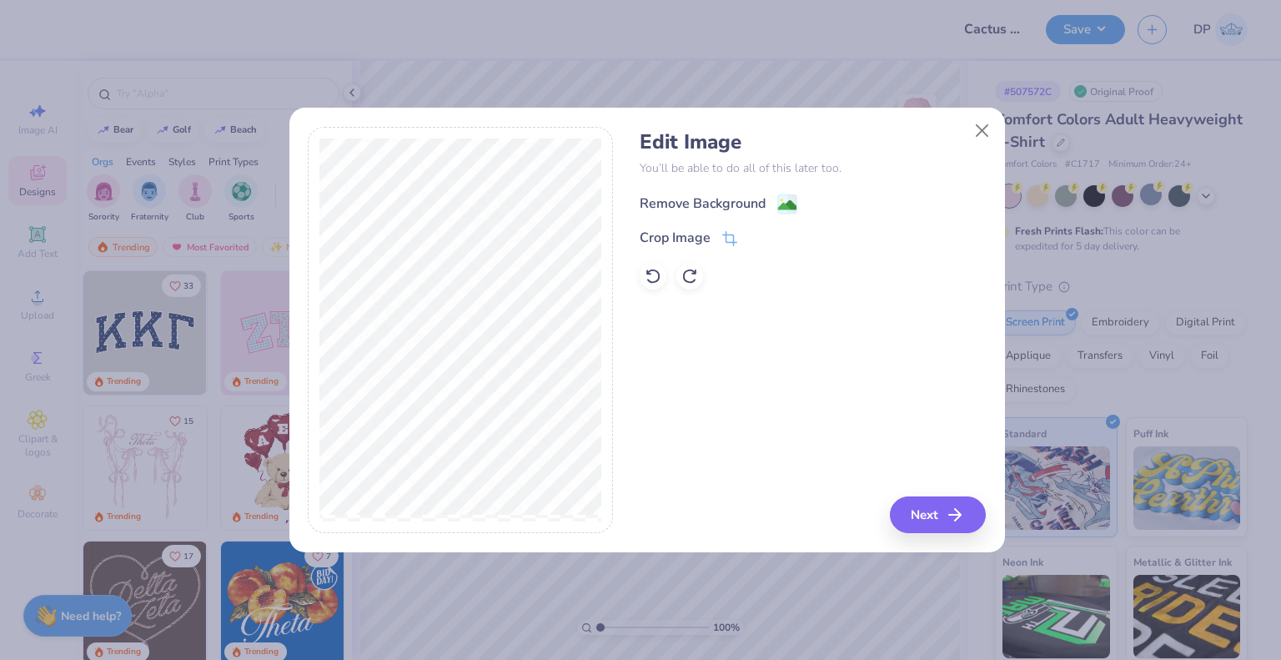
click at [726, 204] on div "Remove Background" at bounding box center [703, 203] width 126 height 20
click at [927, 508] on button "Next" at bounding box center [940, 514] width 96 height 37
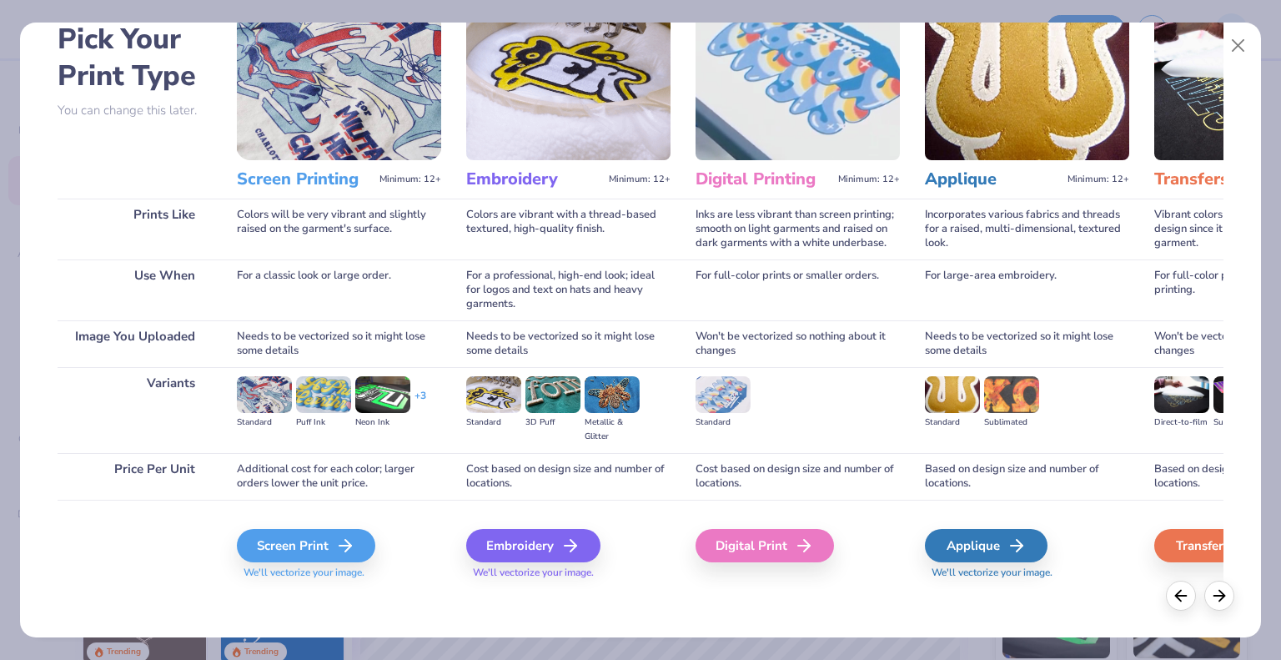
scroll to position [88, 0]
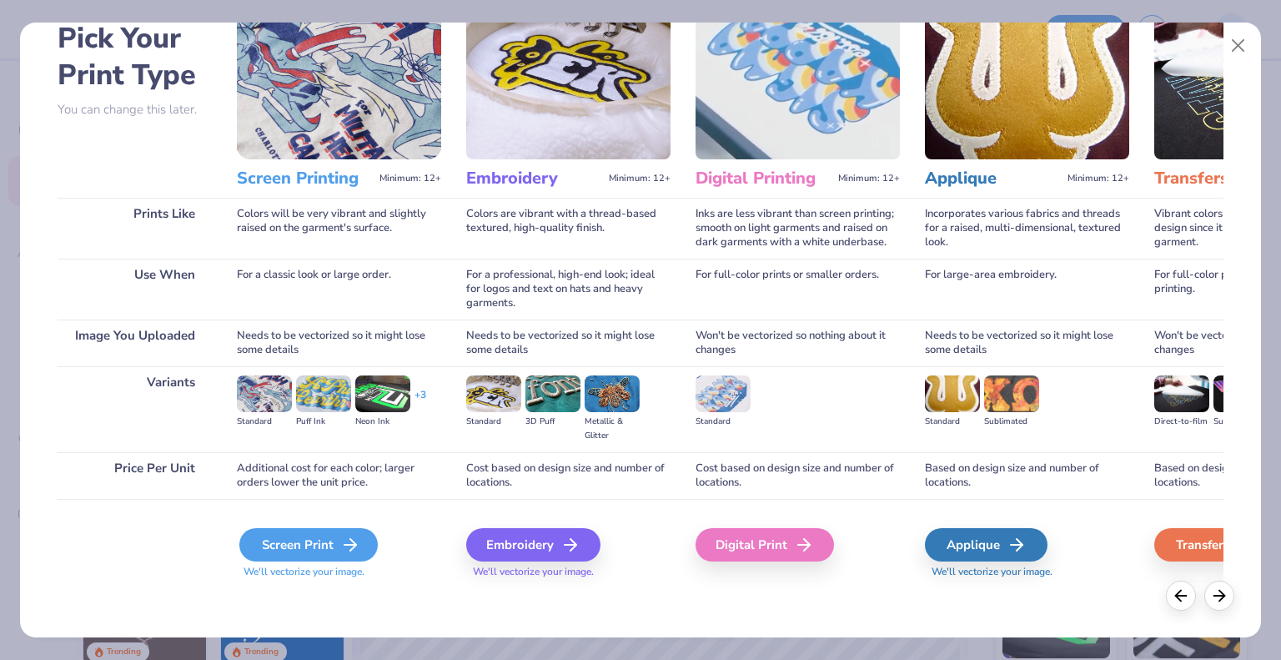
click at [337, 552] on div "Screen Print" at bounding box center [308, 544] width 138 height 33
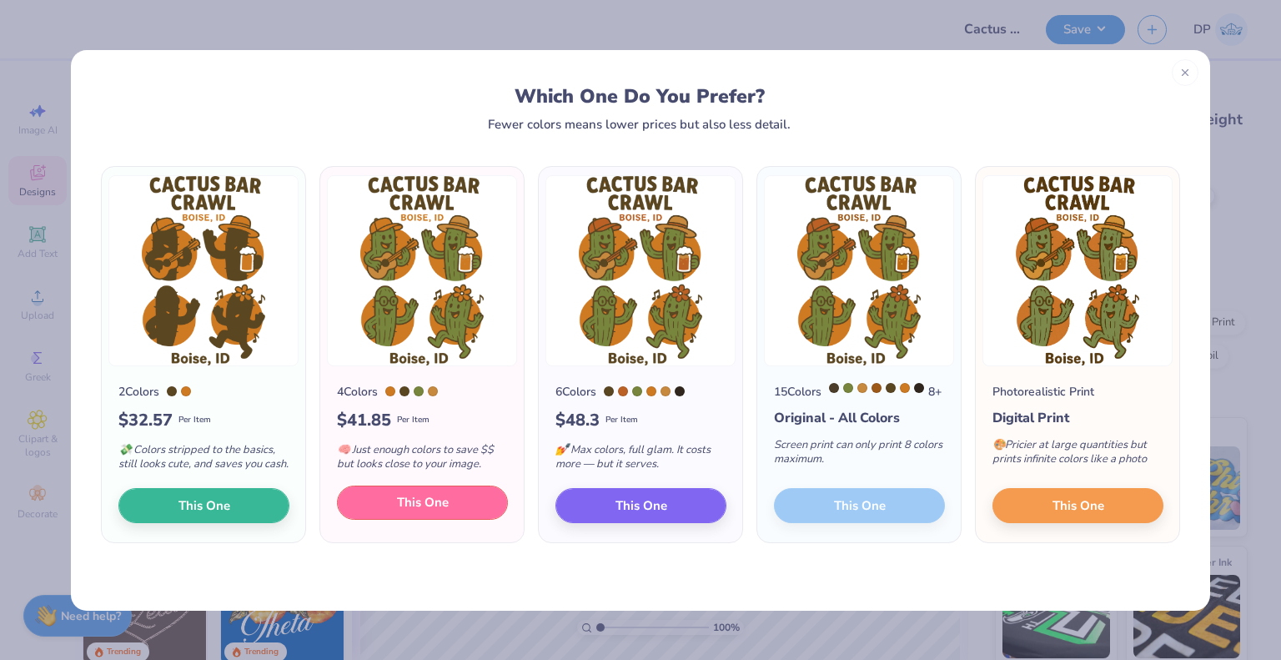
click at [434, 512] on span "This One" at bounding box center [423, 502] width 52 height 19
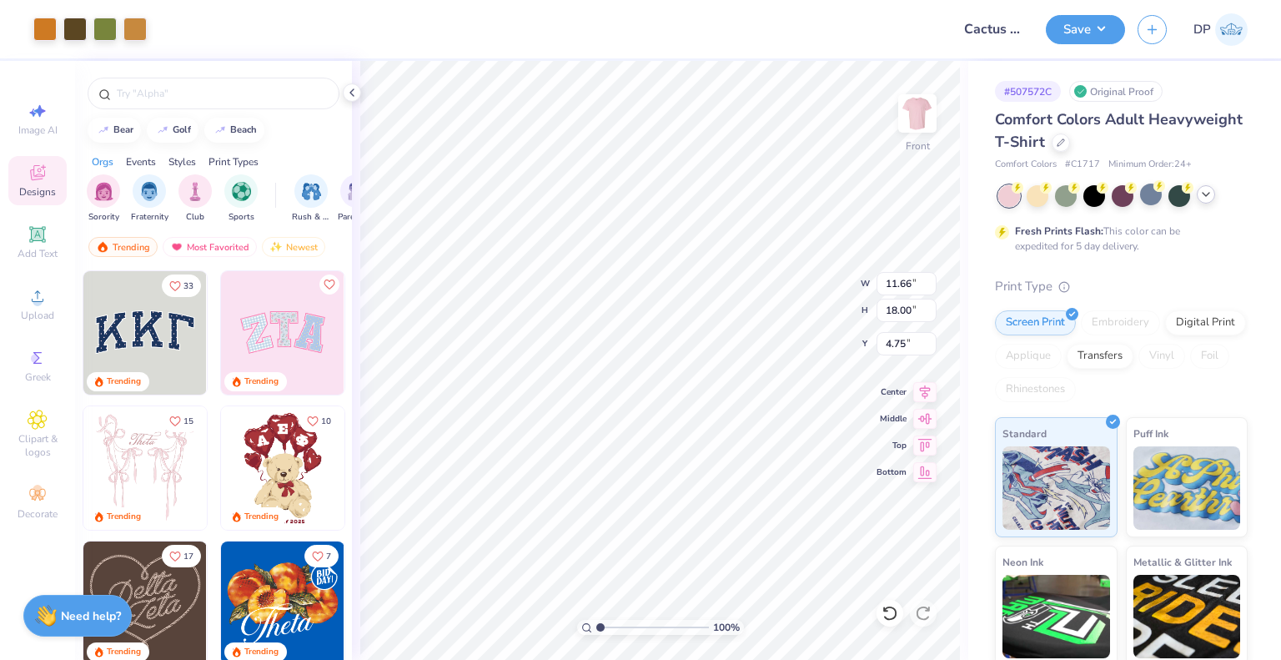
click at [1201, 193] on icon at bounding box center [1205, 194] width 13 height 13
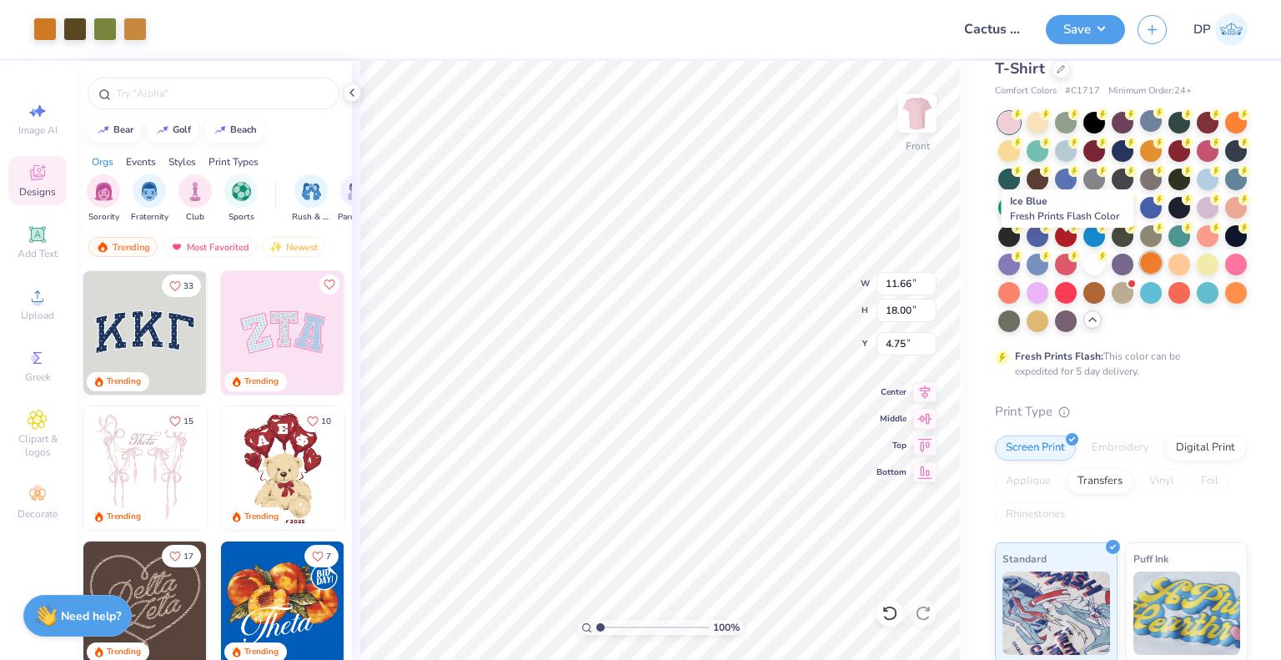
scroll to position [83, 0]
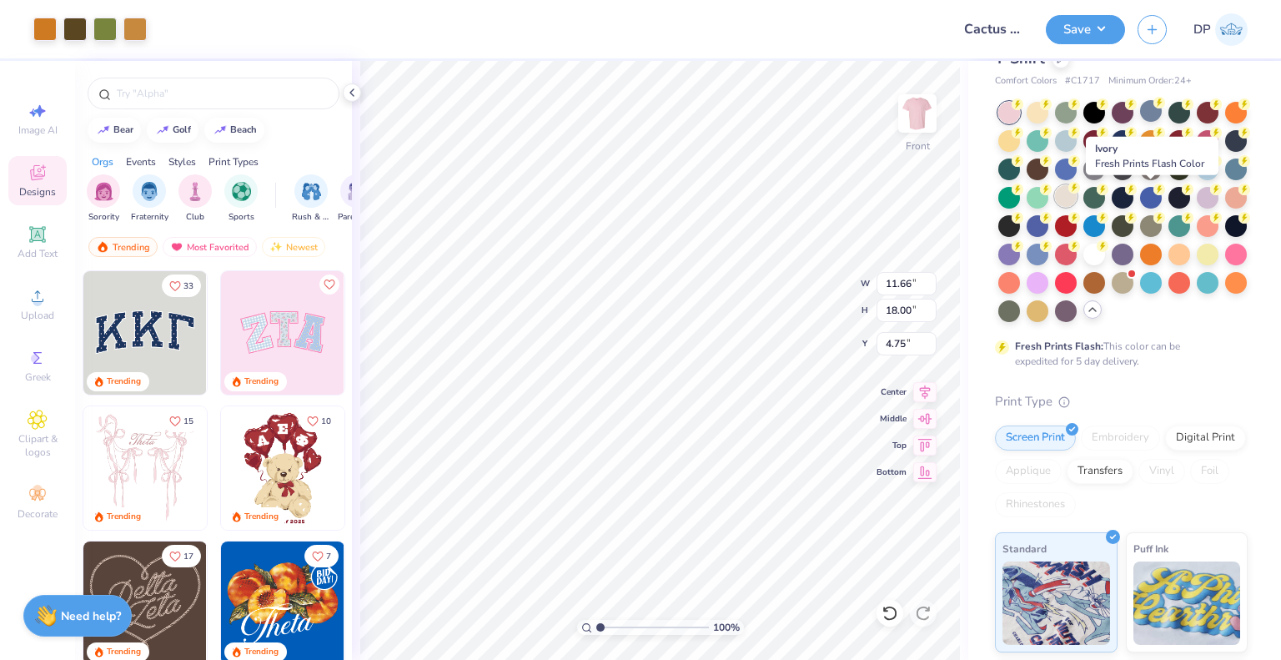
click at [1021, 108] on icon at bounding box center [1018, 104] width 6 height 8
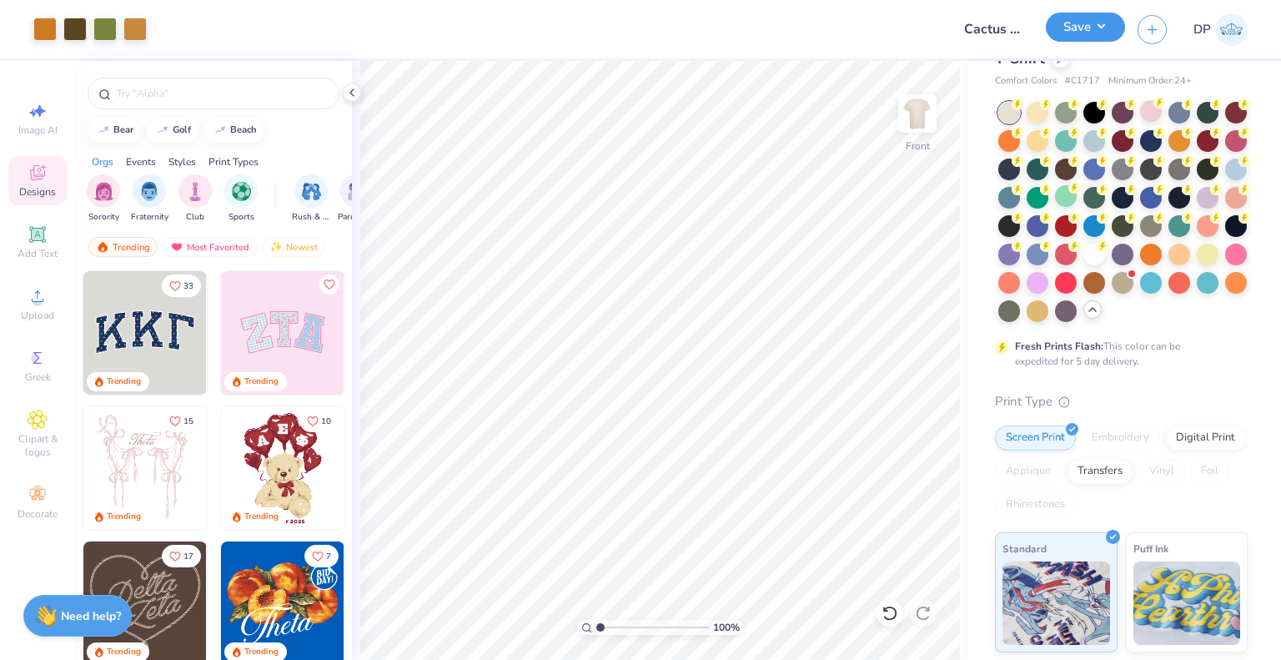
click at [1081, 18] on button "Save" at bounding box center [1085, 27] width 79 height 29
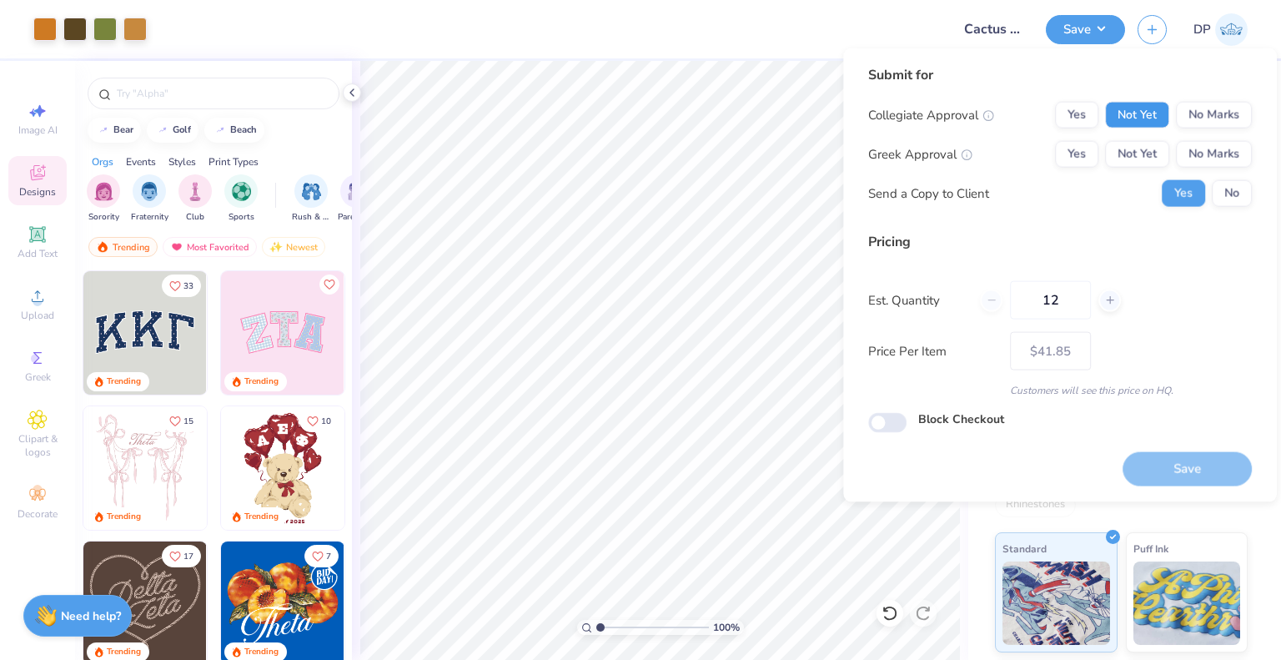
click at [1141, 116] on button "Not Yet" at bounding box center [1137, 115] width 64 height 27
click at [1152, 159] on button "Not Yet" at bounding box center [1137, 154] width 64 height 27
click at [1185, 470] on button "Save" at bounding box center [1187, 468] width 129 height 34
type input "$41.85"
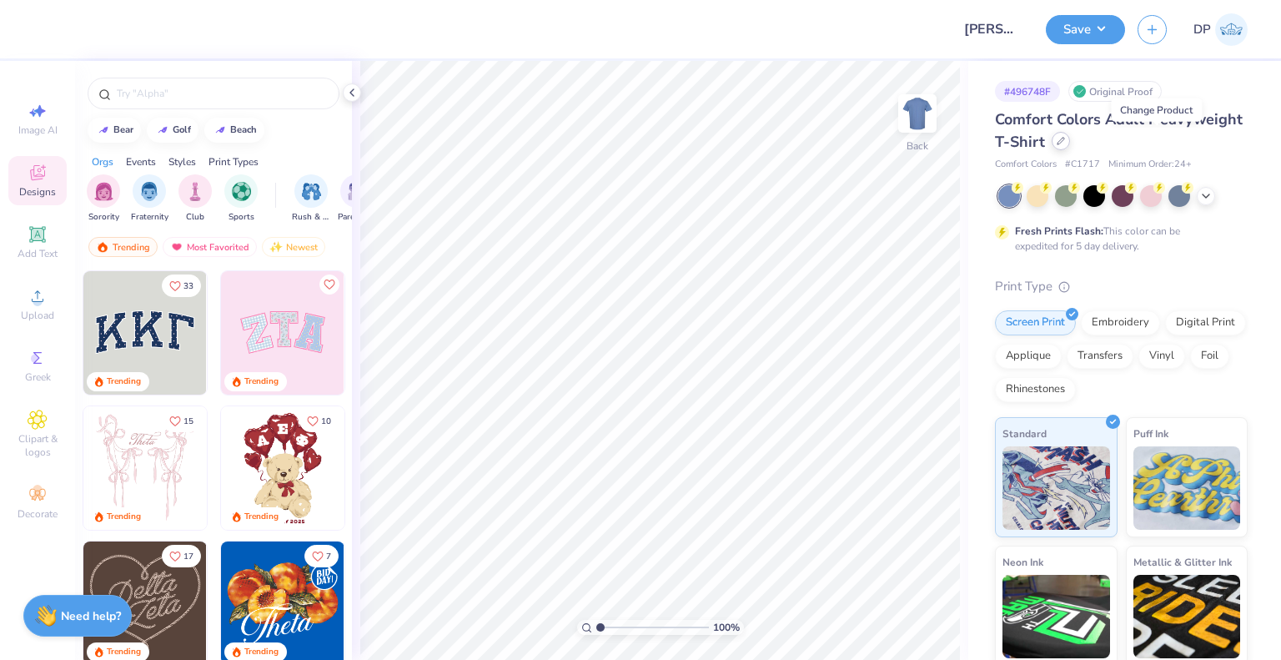
click at [1064, 143] on icon at bounding box center [1061, 141] width 7 height 7
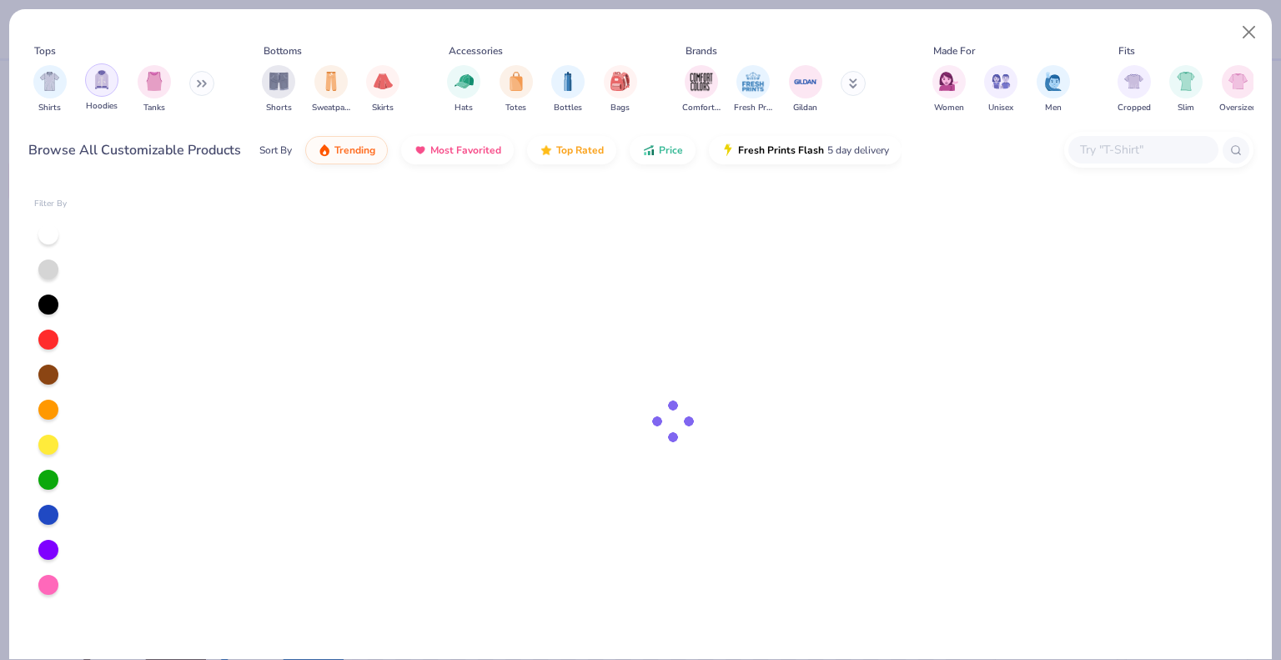
click at [114, 86] on div "filter for Hoodies" at bounding box center [101, 79] width 33 height 33
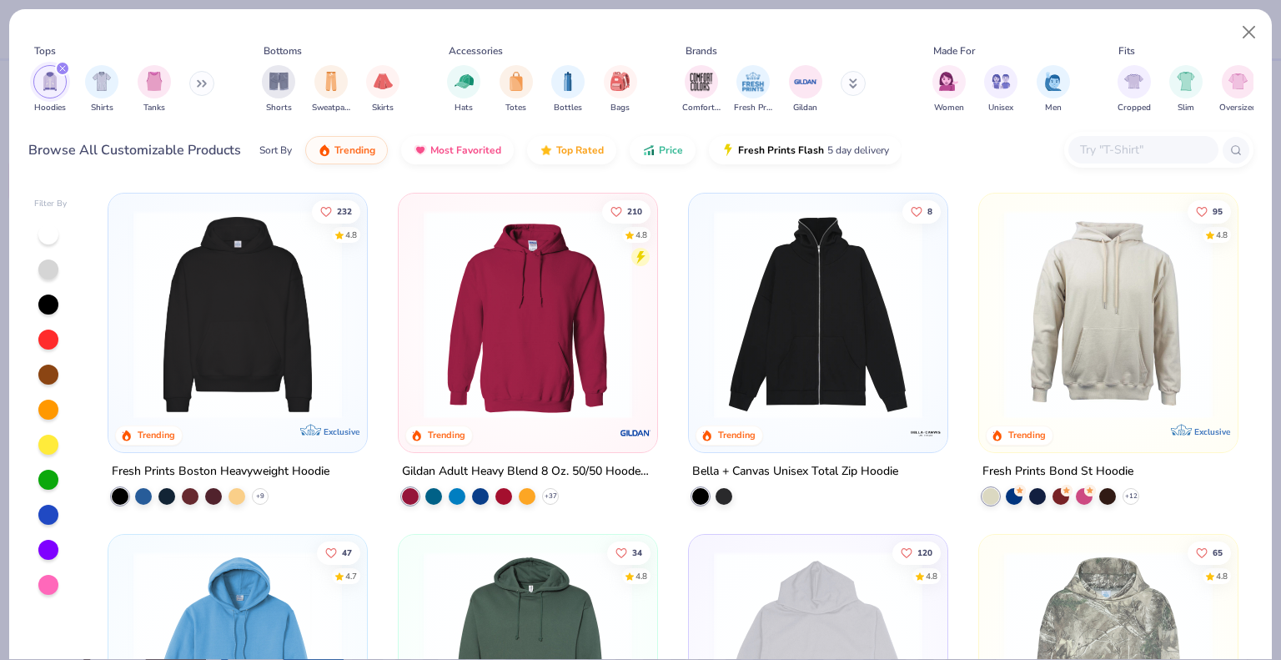
click at [527, 413] on img at bounding box center [527, 314] width 225 height 209
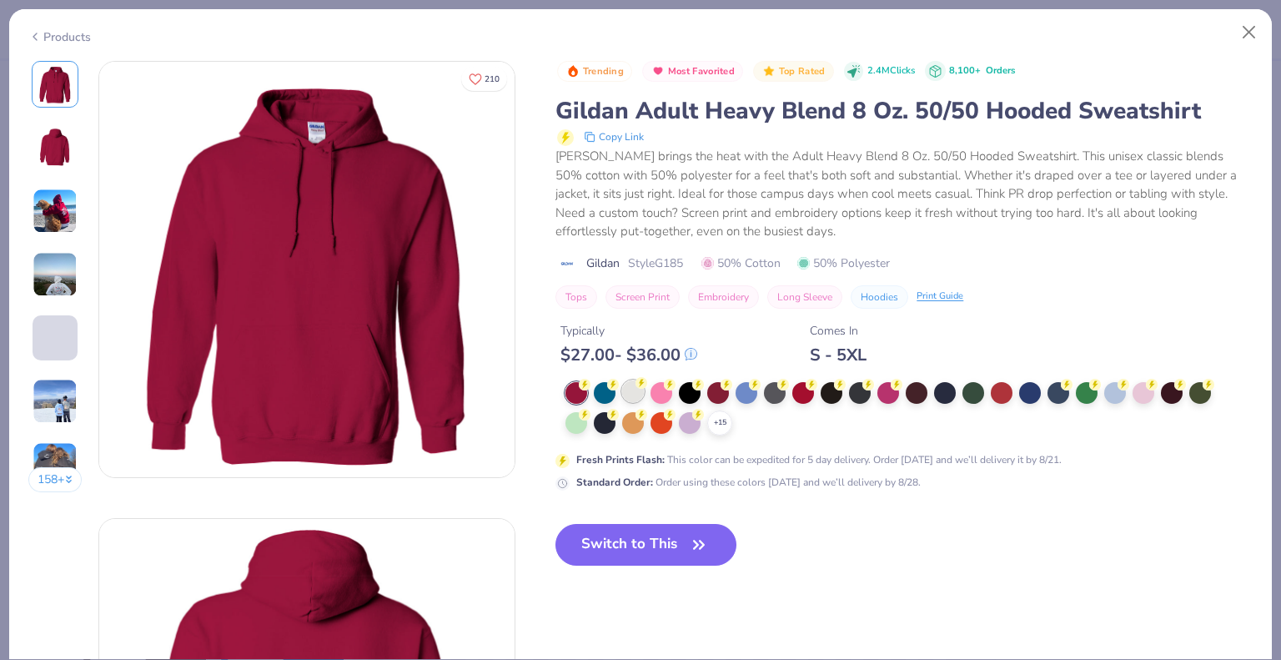
click at [0, 0] on polyline at bounding box center [0, 0] width 0 height 0
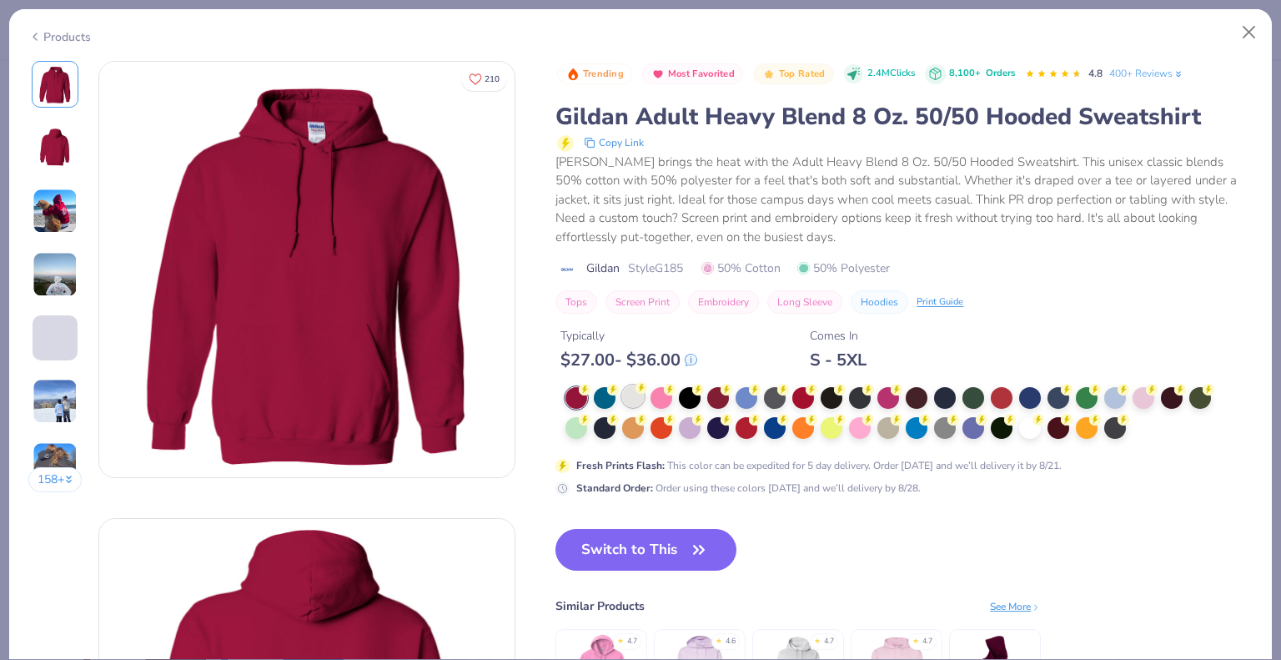
click at [632, 390] on div at bounding box center [633, 396] width 22 height 22
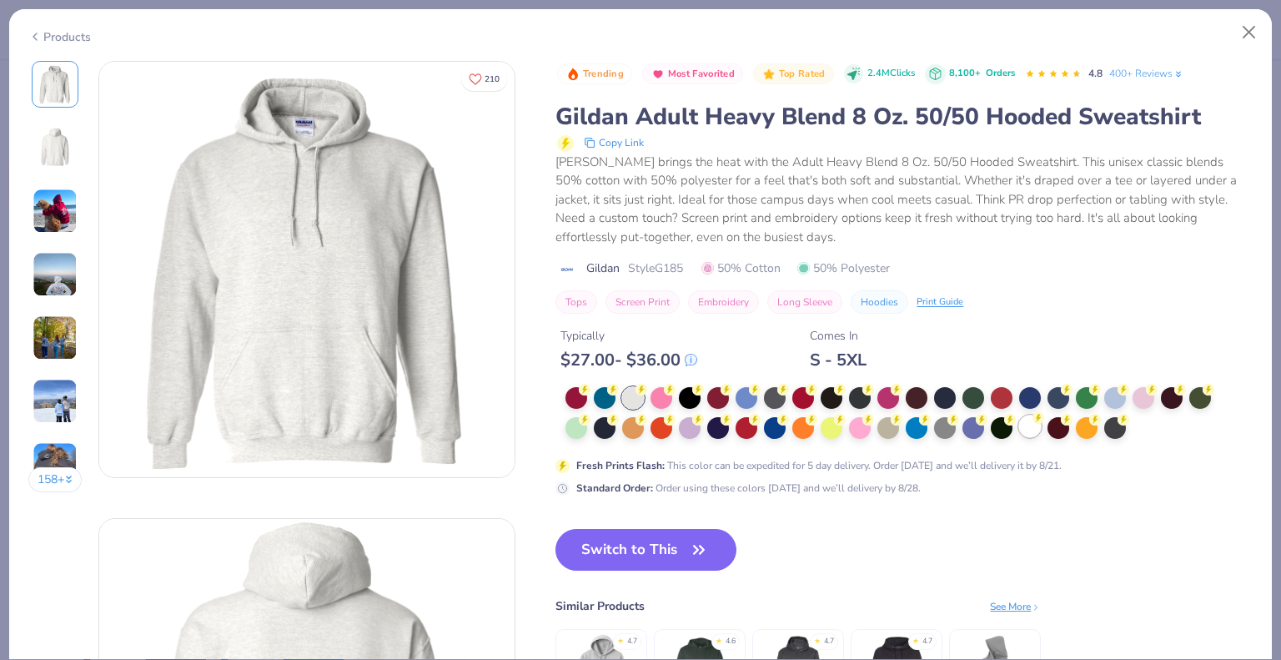
click at [1030, 433] on div at bounding box center [1030, 426] width 22 height 22
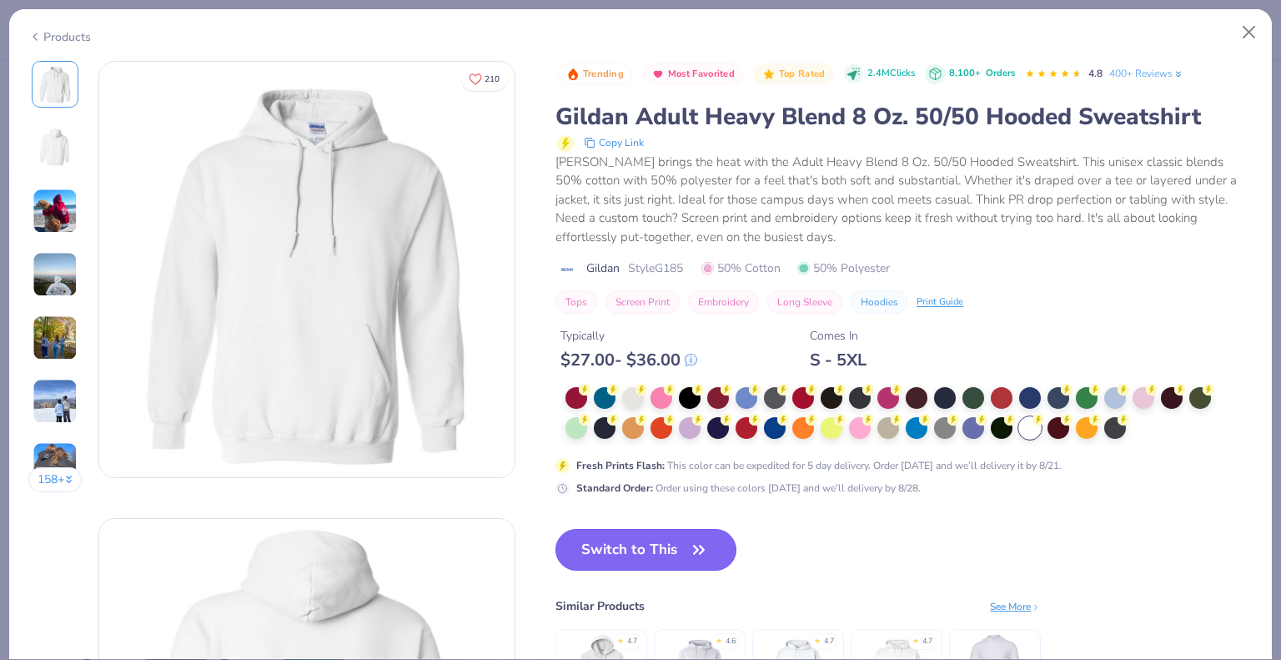
click at [674, 549] on button "Switch to This" at bounding box center [645, 550] width 181 height 42
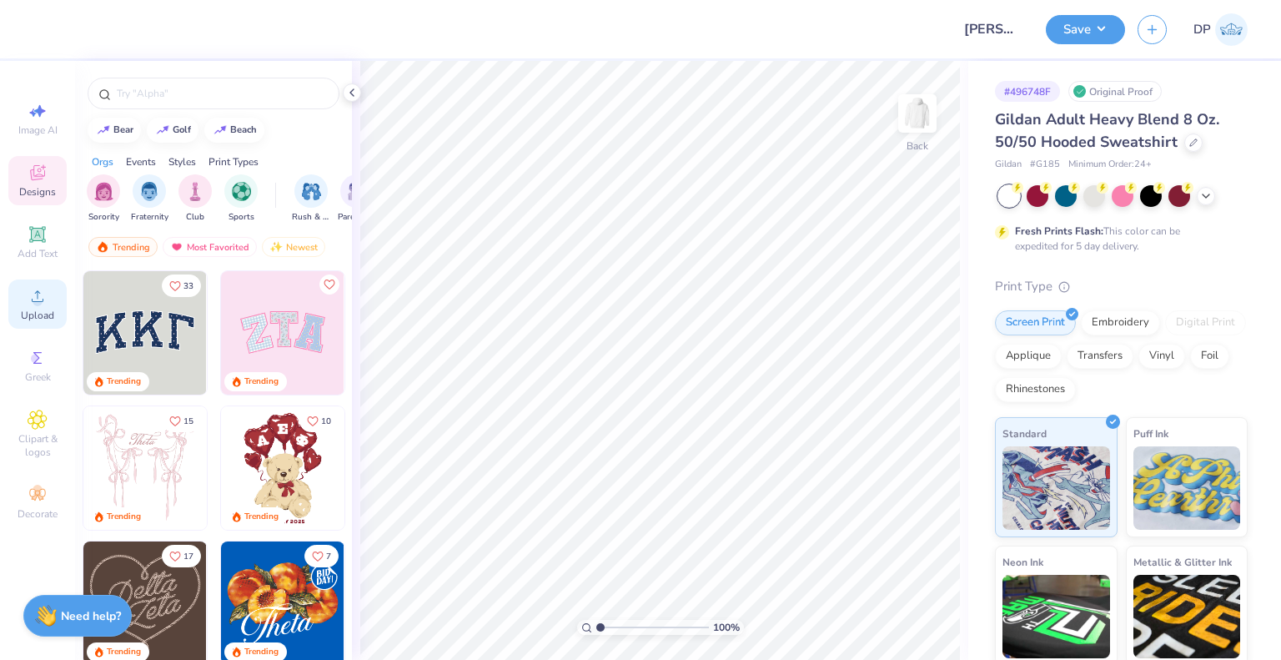
click at [40, 309] on span "Upload" at bounding box center [37, 315] width 33 height 13
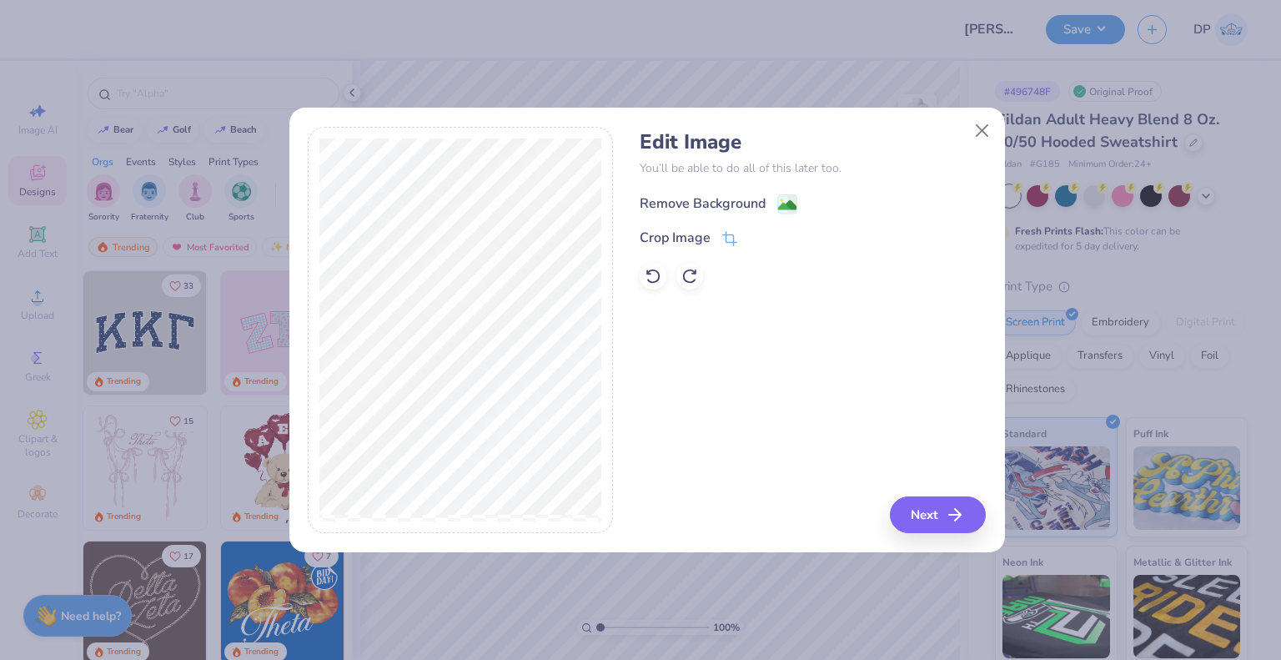
click at [731, 204] on div "Remove Background" at bounding box center [703, 203] width 126 height 20
click at [731, 204] on div "Remove Background Crop Image" at bounding box center [813, 241] width 346 height 98
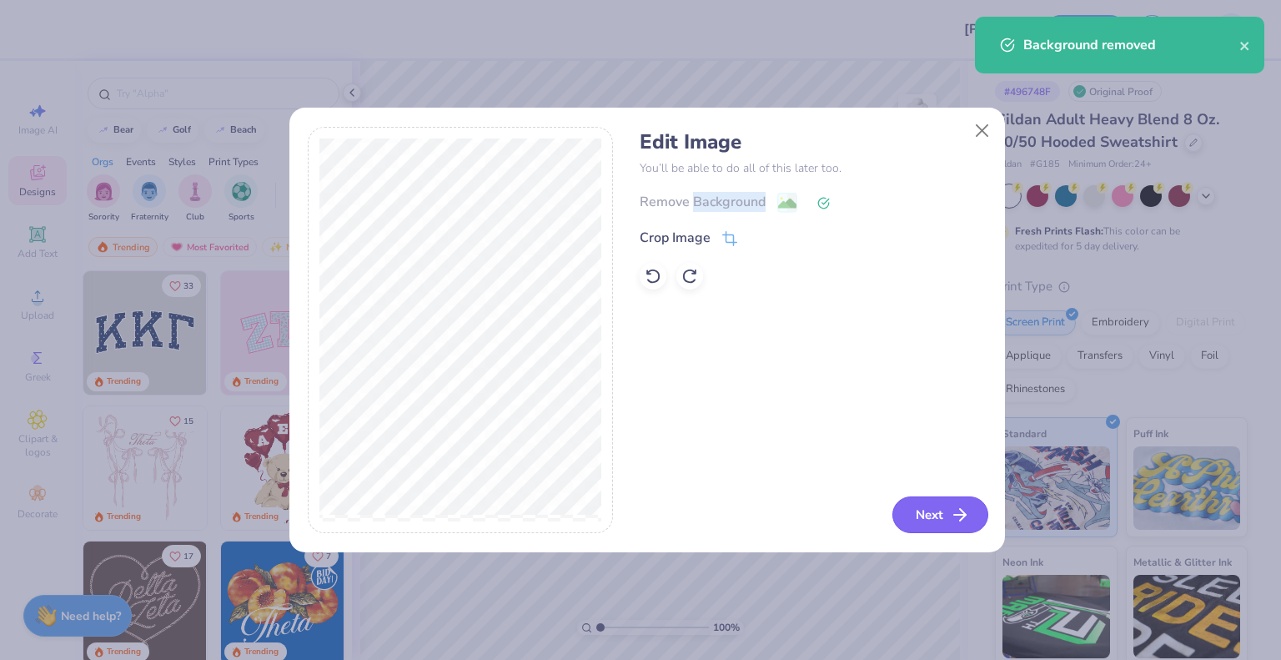
click at [917, 528] on button "Next" at bounding box center [940, 514] width 96 height 37
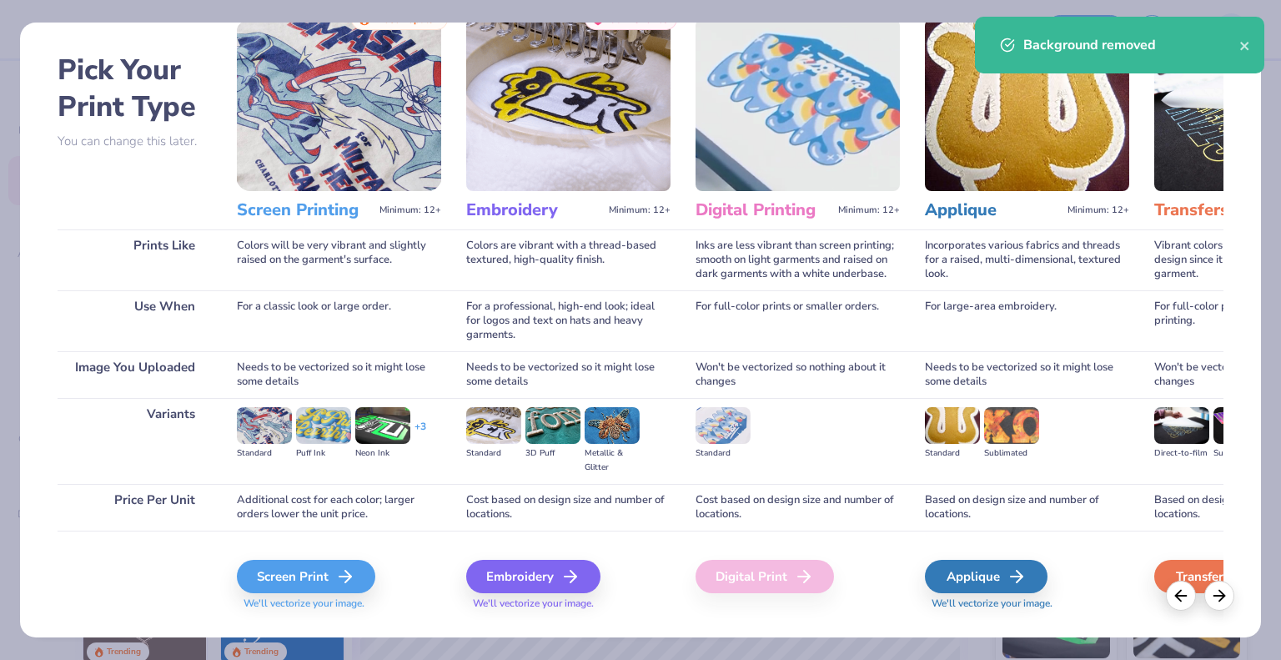
scroll to position [88, 0]
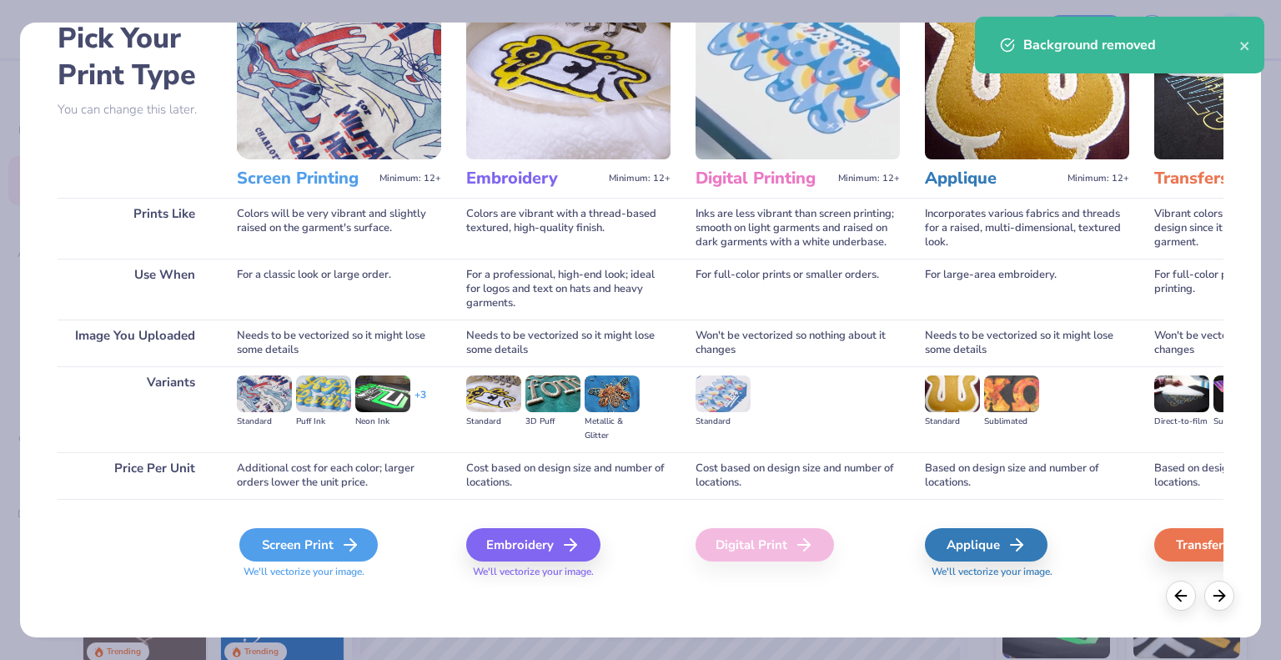
click at [309, 540] on div "Screen Print" at bounding box center [308, 544] width 138 height 33
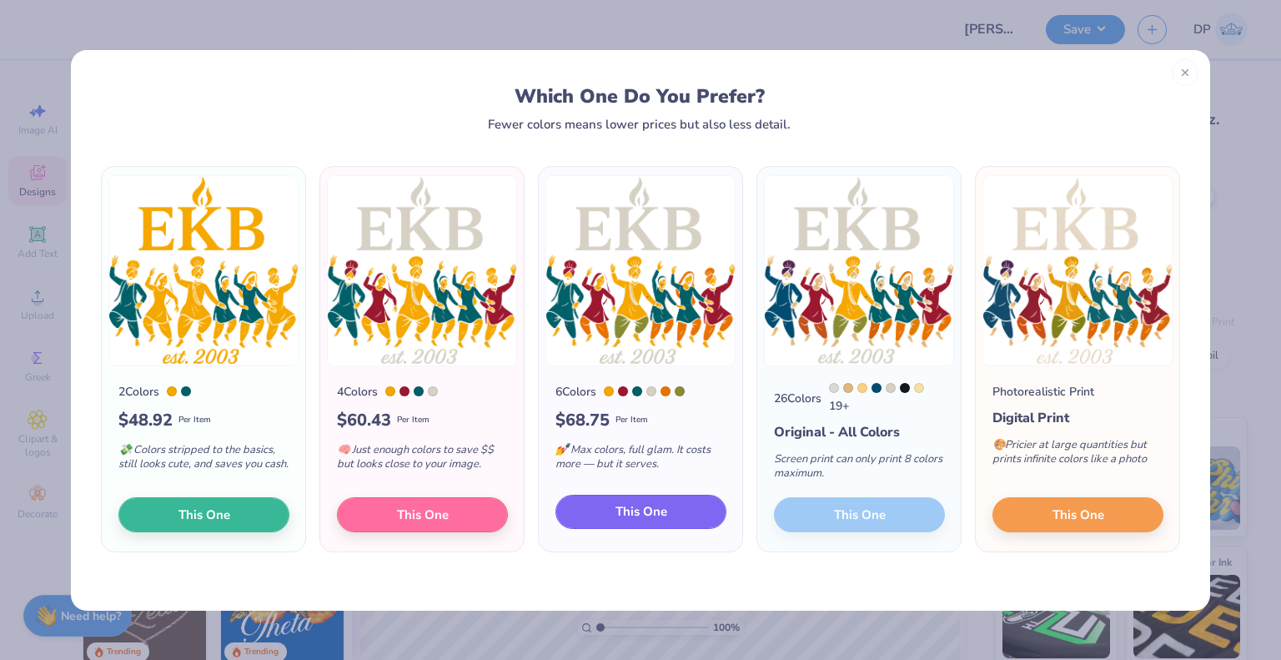
click at [592, 517] on button "This One" at bounding box center [640, 512] width 171 height 35
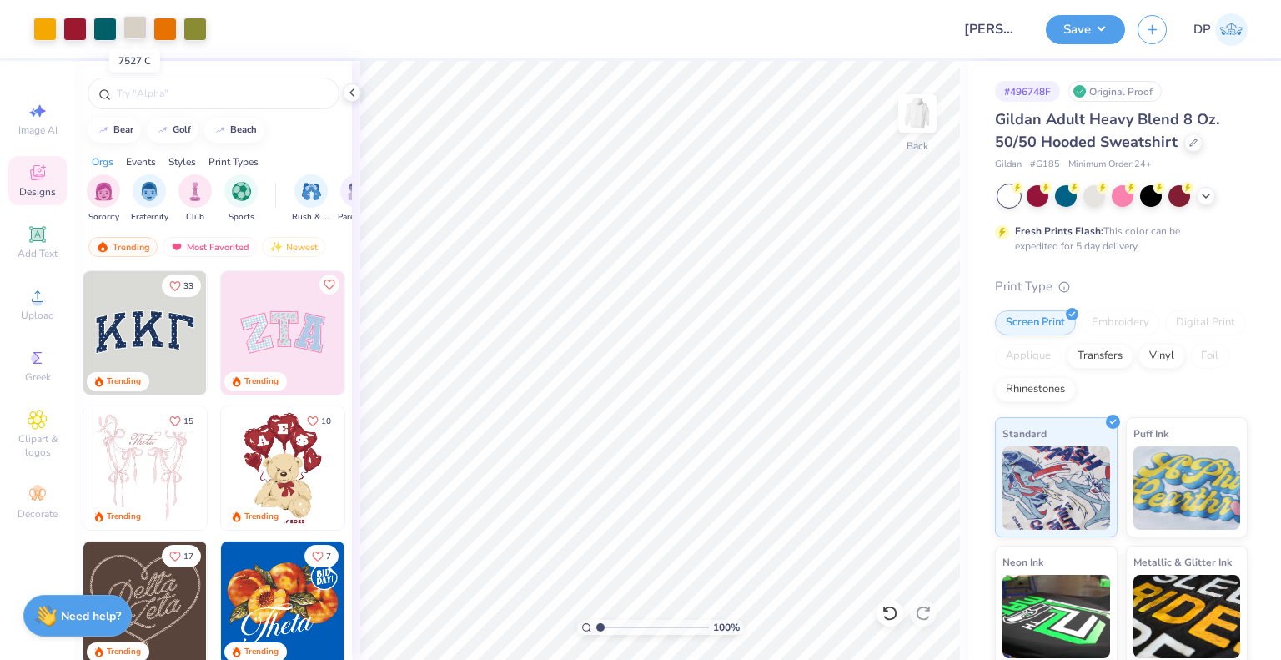
click at [137, 23] on div at bounding box center [134, 27] width 23 height 23
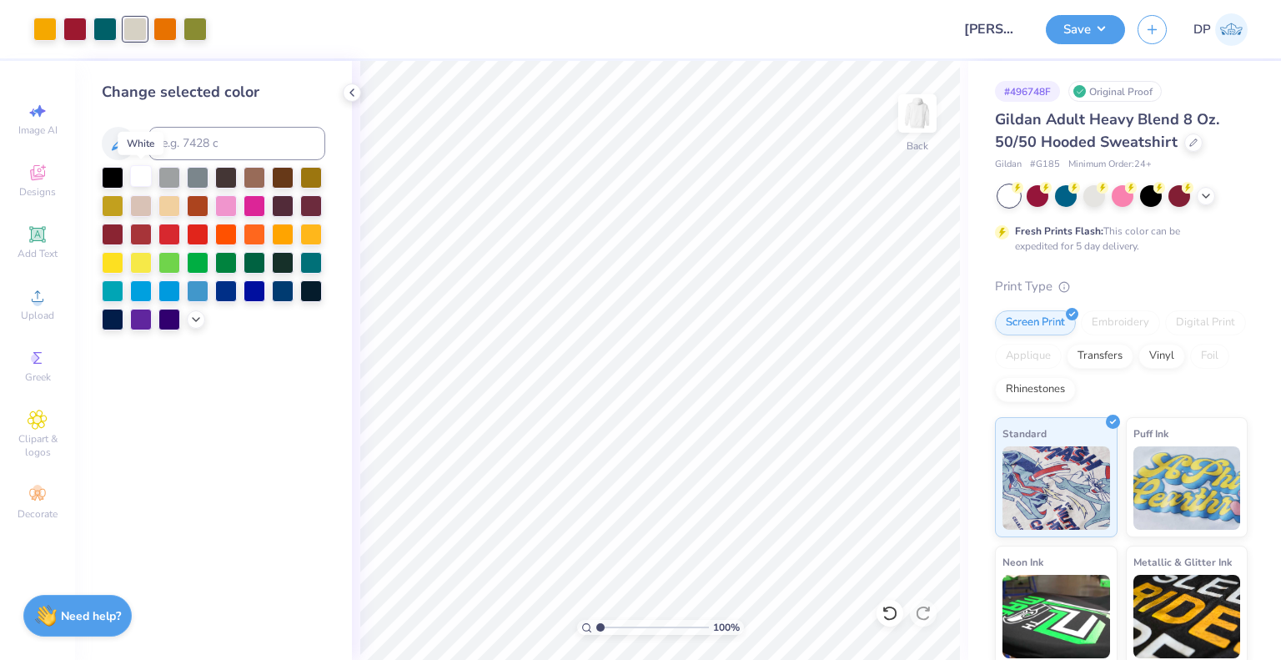
click at [133, 165] on div at bounding box center [141, 176] width 22 height 22
click at [1161, 196] on div at bounding box center [1151, 194] width 22 height 22
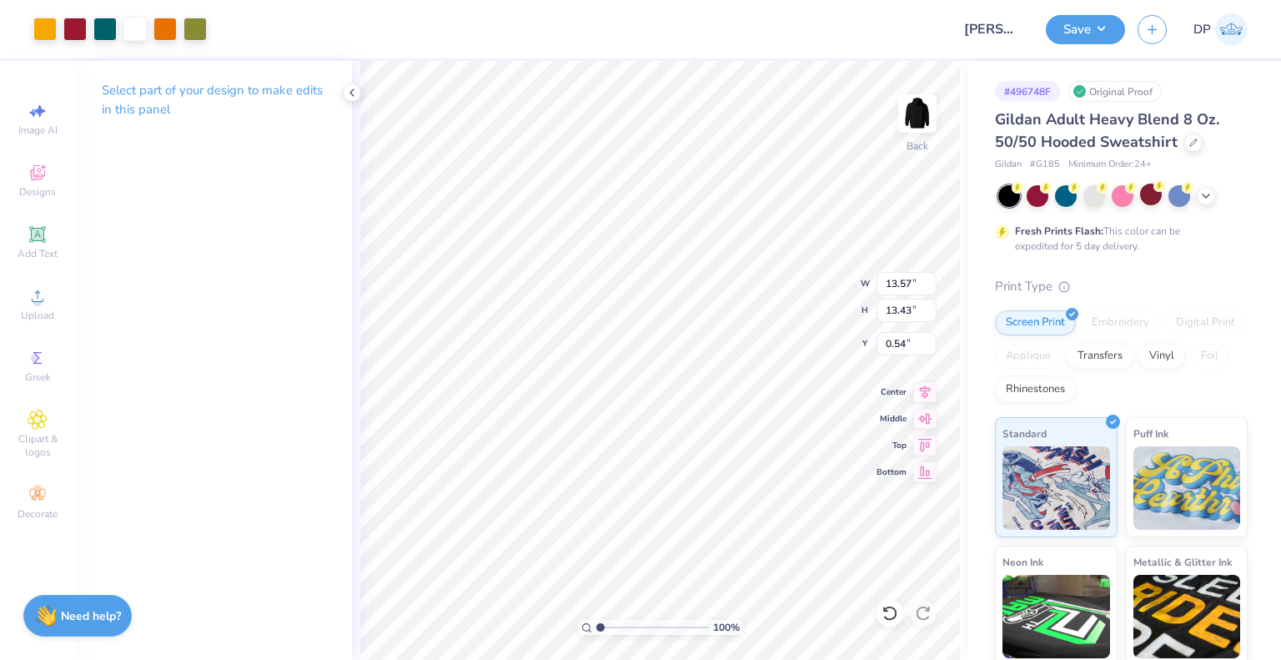
type input "10.43"
type input "10.32"
type input "3.25"
type input "3.33"
click at [1083, 28] on button "Save" at bounding box center [1085, 27] width 79 height 29
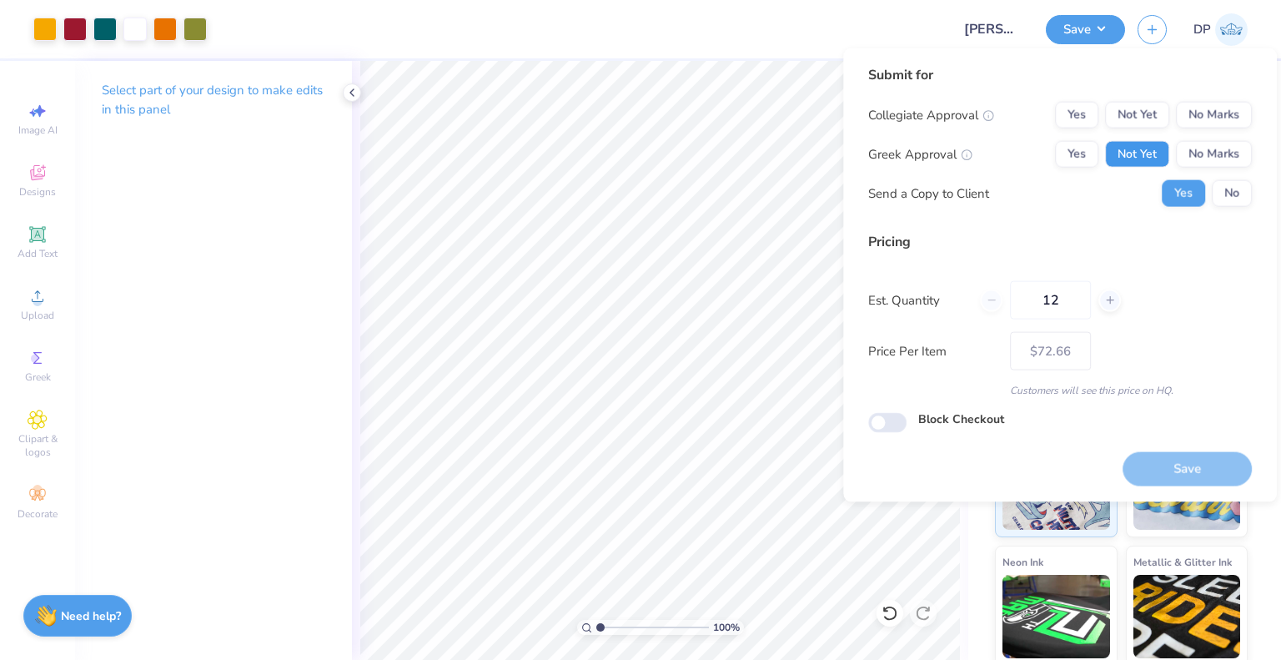
click at [1138, 147] on button "Not Yet" at bounding box center [1137, 154] width 64 height 27
click at [1143, 115] on button "Not Yet" at bounding box center [1137, 115] width 64 height 27
click at [1184, 465] on button "Save" at bounding box center [1187, 468] width 129 height 34
type input "$72.66"
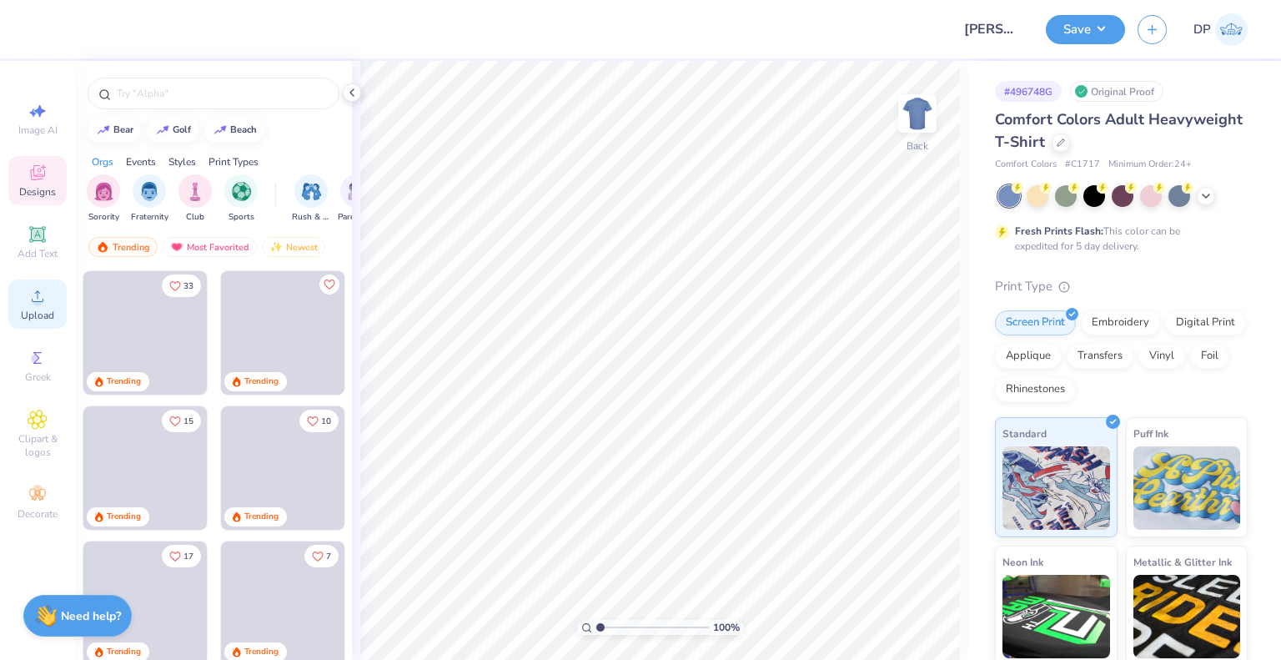
click at [45, 306] on div "Upload" at bounding box center [37, 303] width 58 height 49
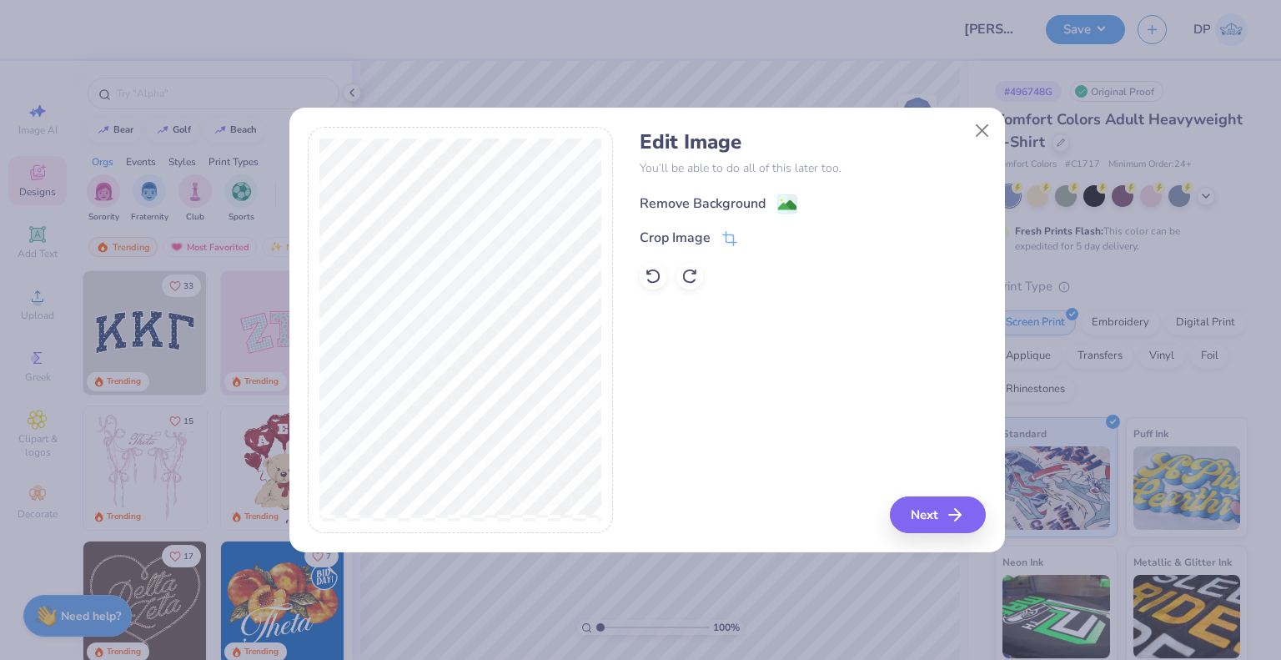
click at [725, 200] on div "Remove Background" at bounding box center [703, 203] width 126 height 20
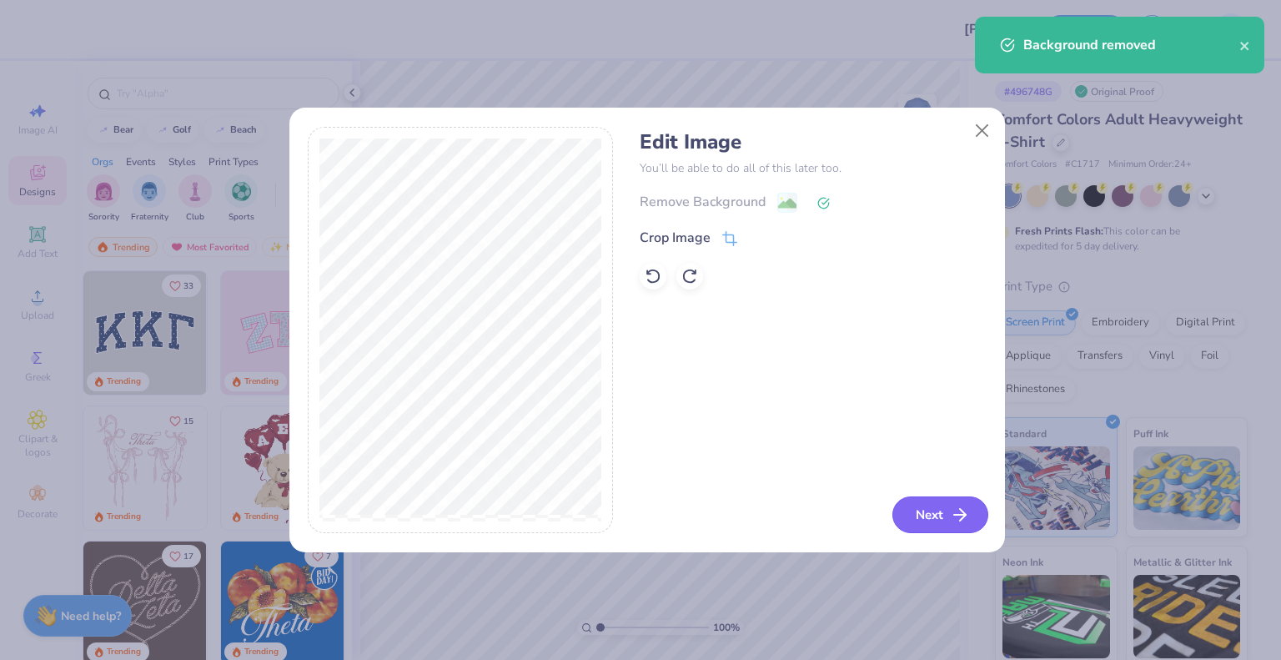
click at [930, 520] on button "Next" at bounding box center [940, 514] width 96 height 37
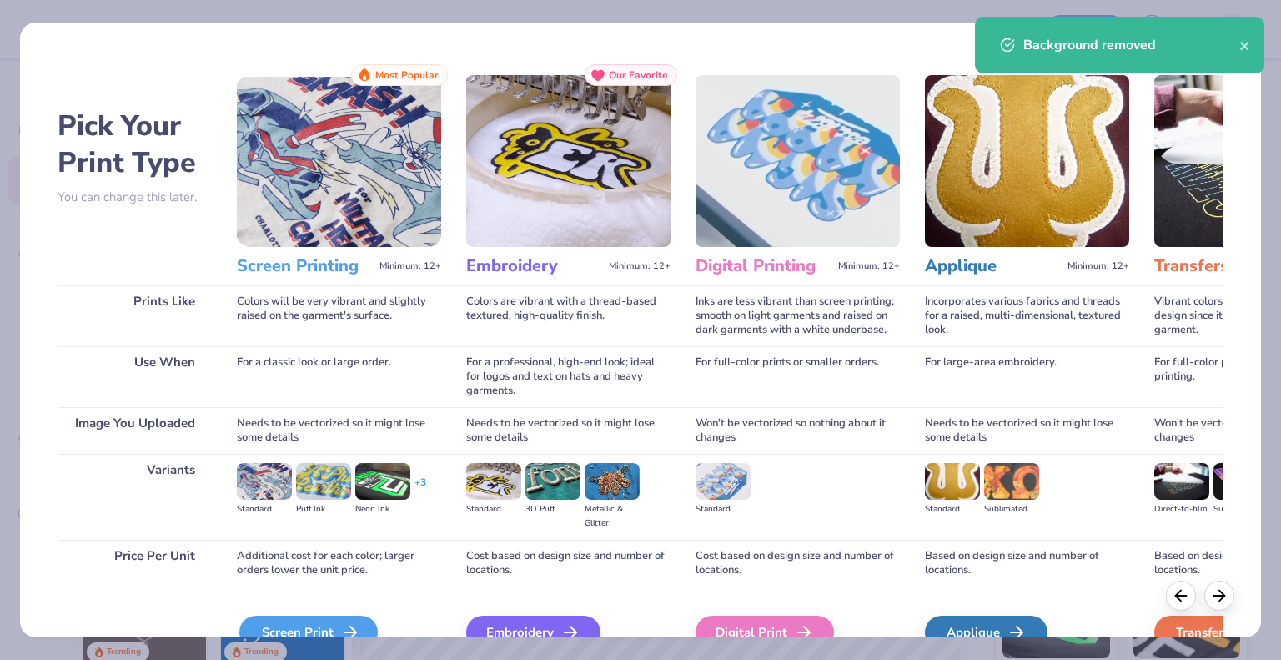
click at [340, 630] on icon at bounding box center [350, 632] width 20 height 20
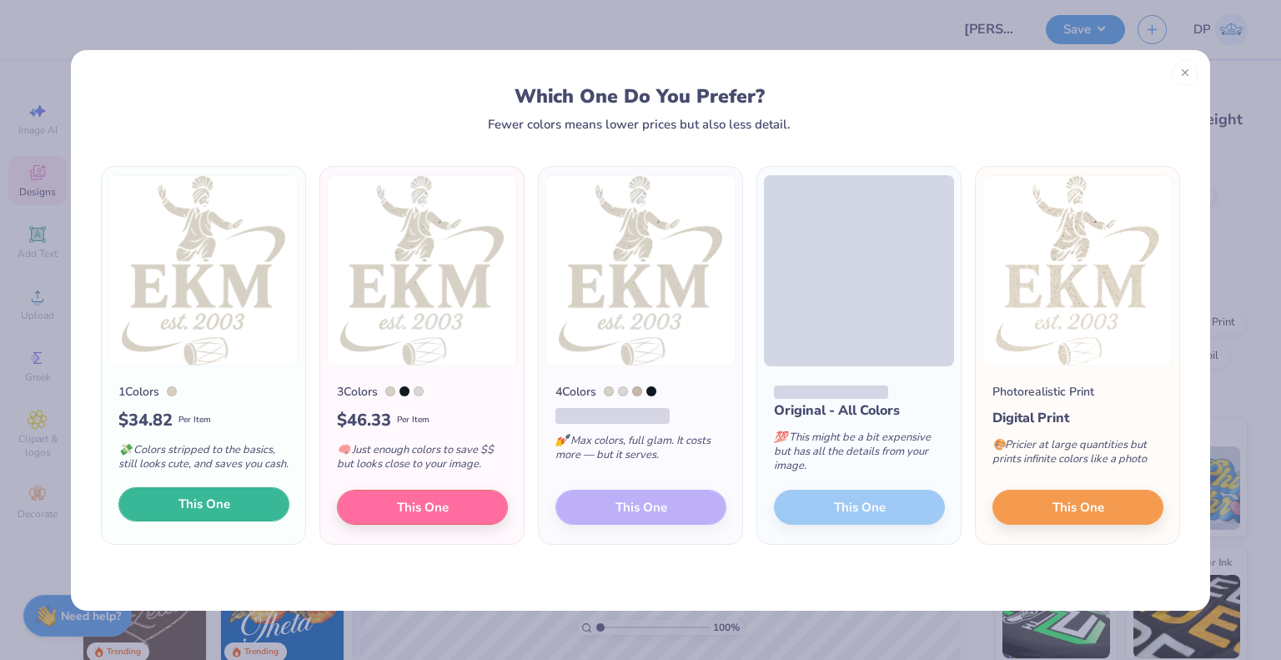
click at [199, 500] on span "This One" at bounding box center [204, 504] width 52 height 19
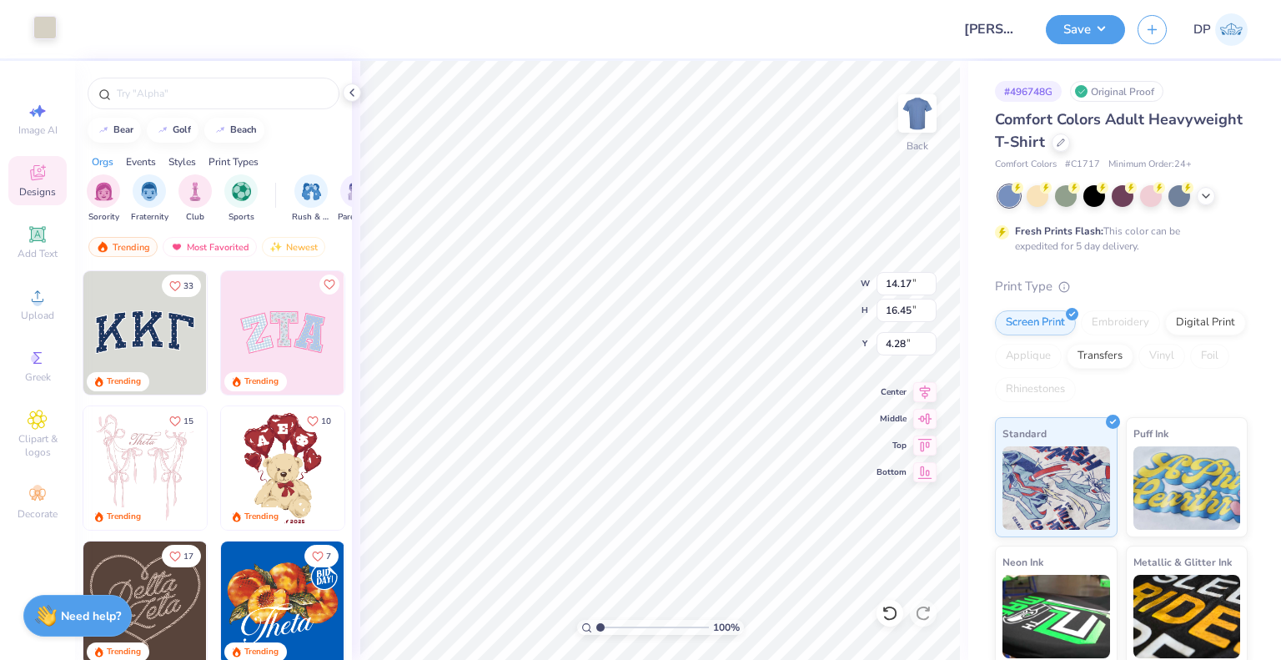
click at [48, 39] on div at bounding box center [44, 27] width 23 height 23
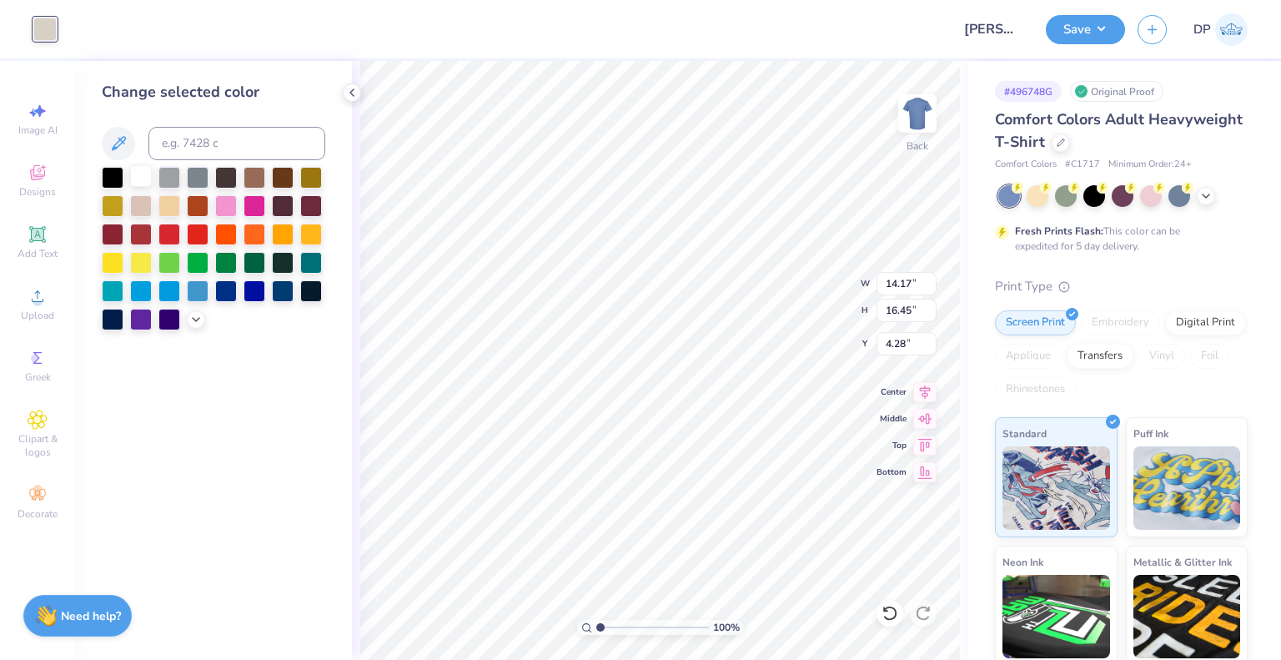
click at [139, 173] on div at bounding box center [141, 176] width 22 height 22
type input "3.36"
type input "3.89"
type input "3.00"
click at [918, 110] on img at bounding box center [917, 113] width 67 height 67
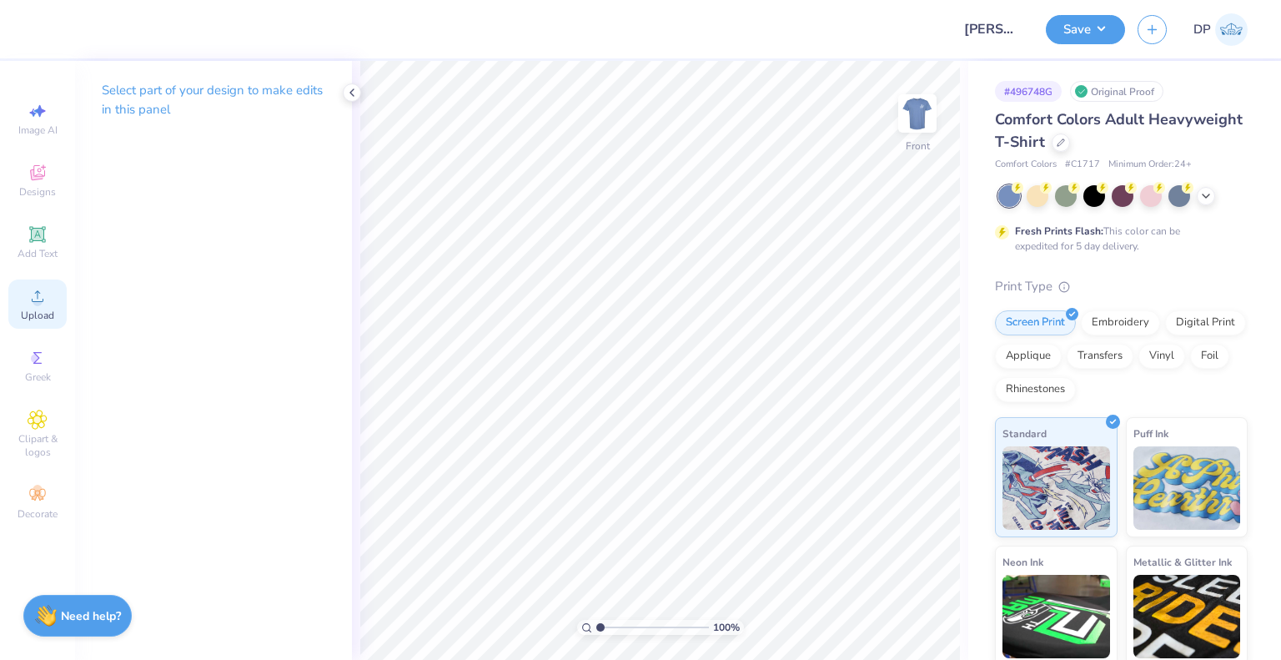
click at [34, 315] on span "Upload" at bounding box center [37, 315] width 33 height 13
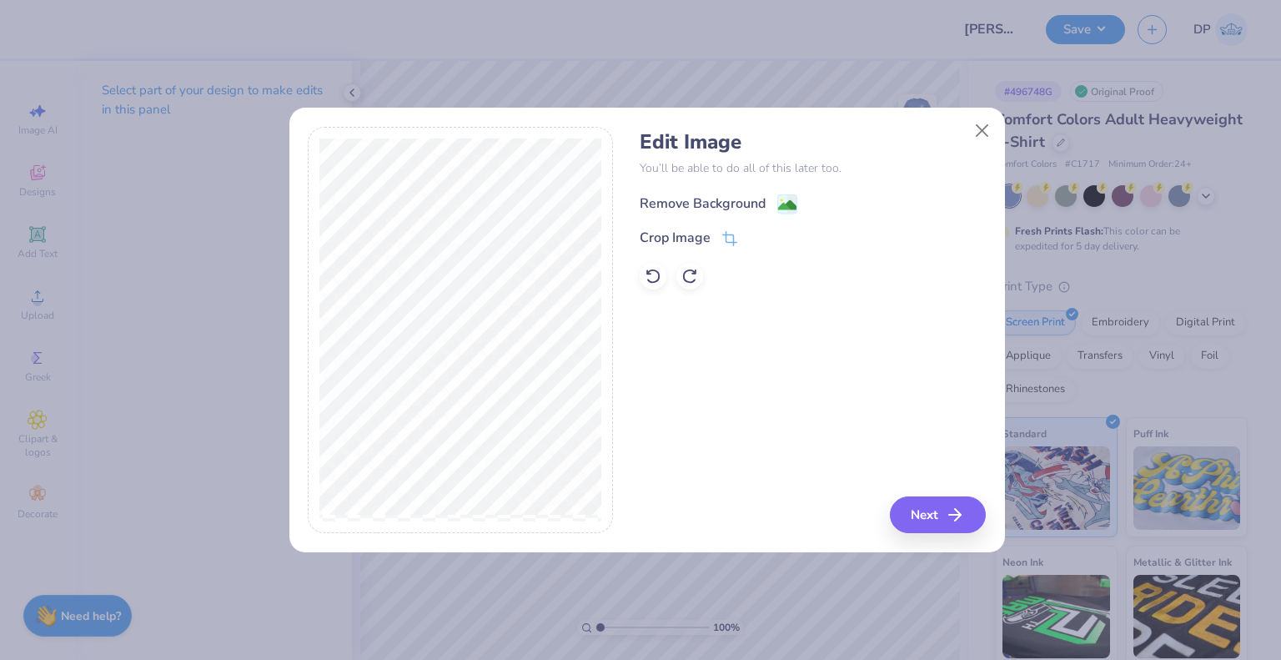
click at [707, 200] on div "Remove Background" at bounding box center [703, 203] width 126 height 20
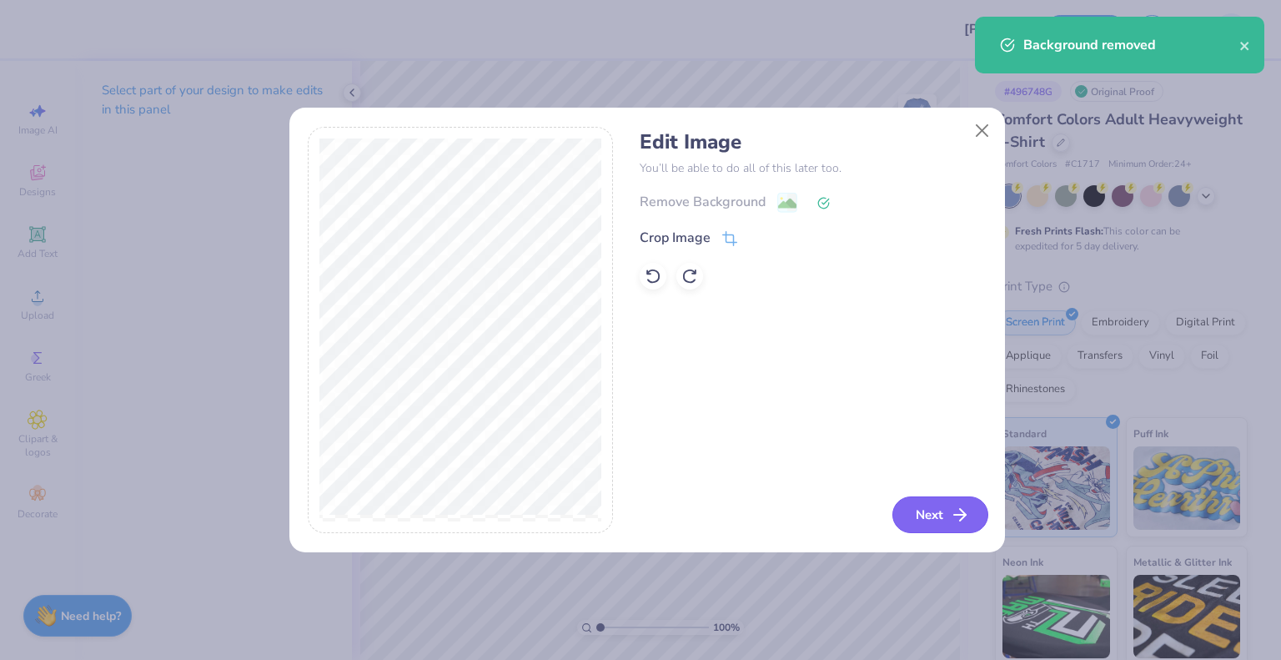
click at [910, 507] on button "Next" at bounding box center [940, 514] width 96 height 37
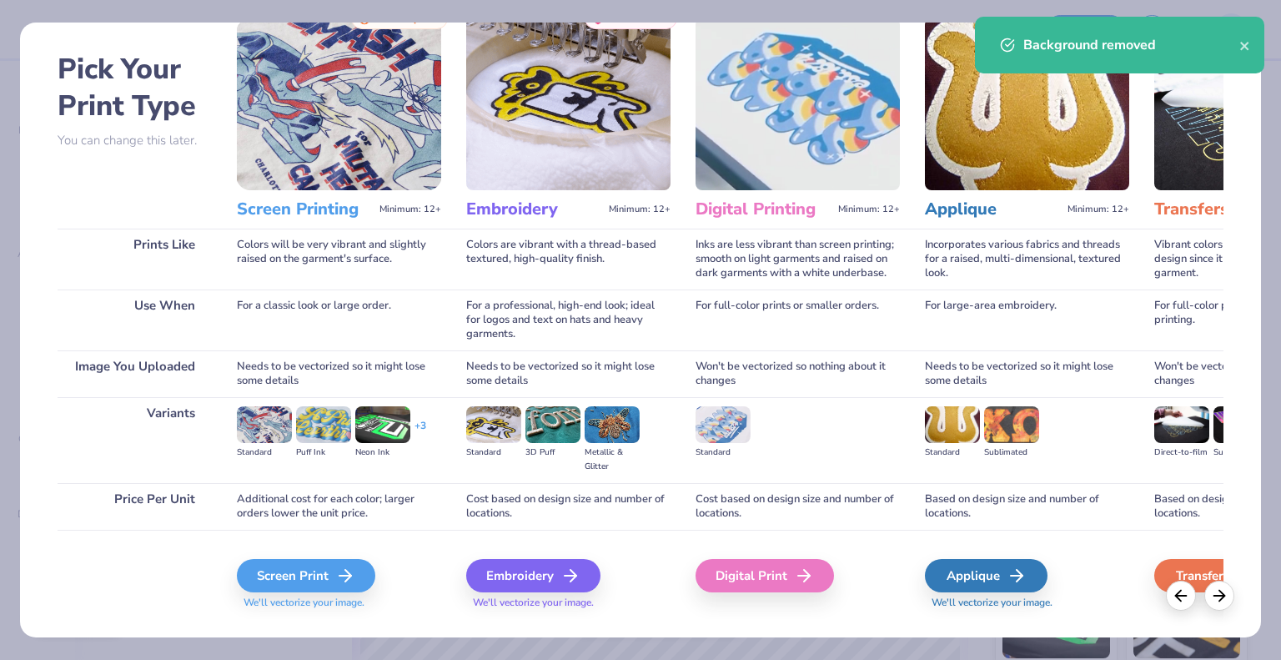
scroll to position [88, 0]
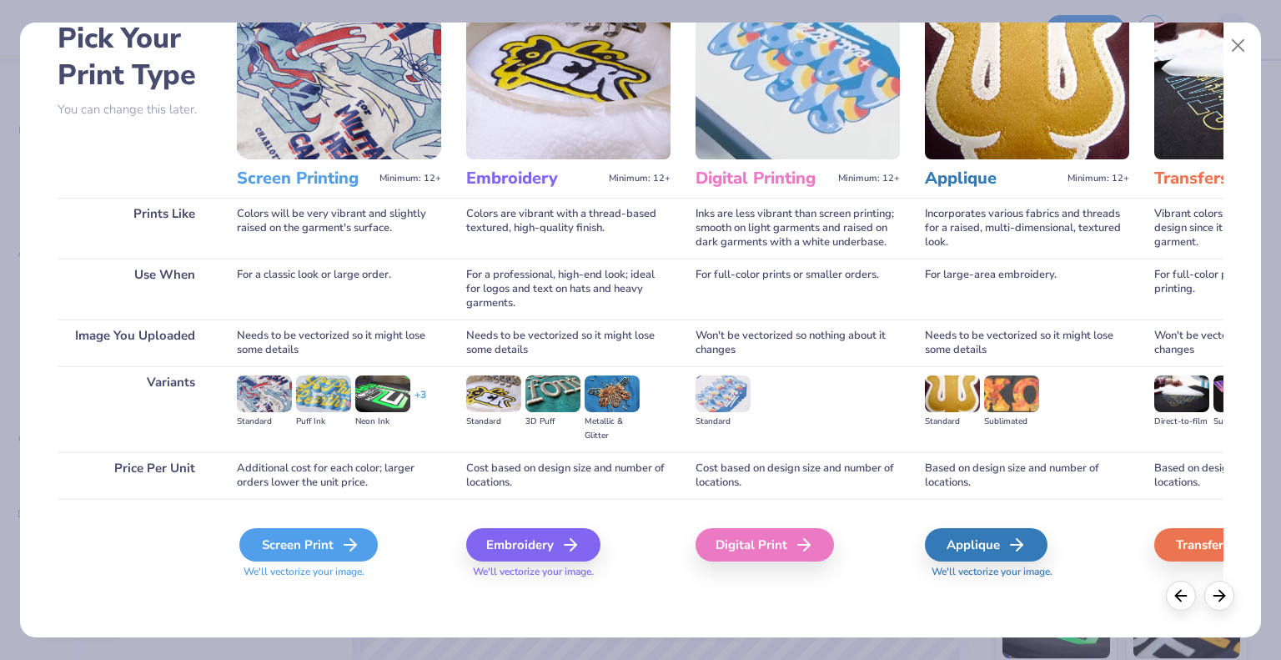
click at [297, 548] on div "Screen Print" at bounding box center [308, 544] width 138 height 33
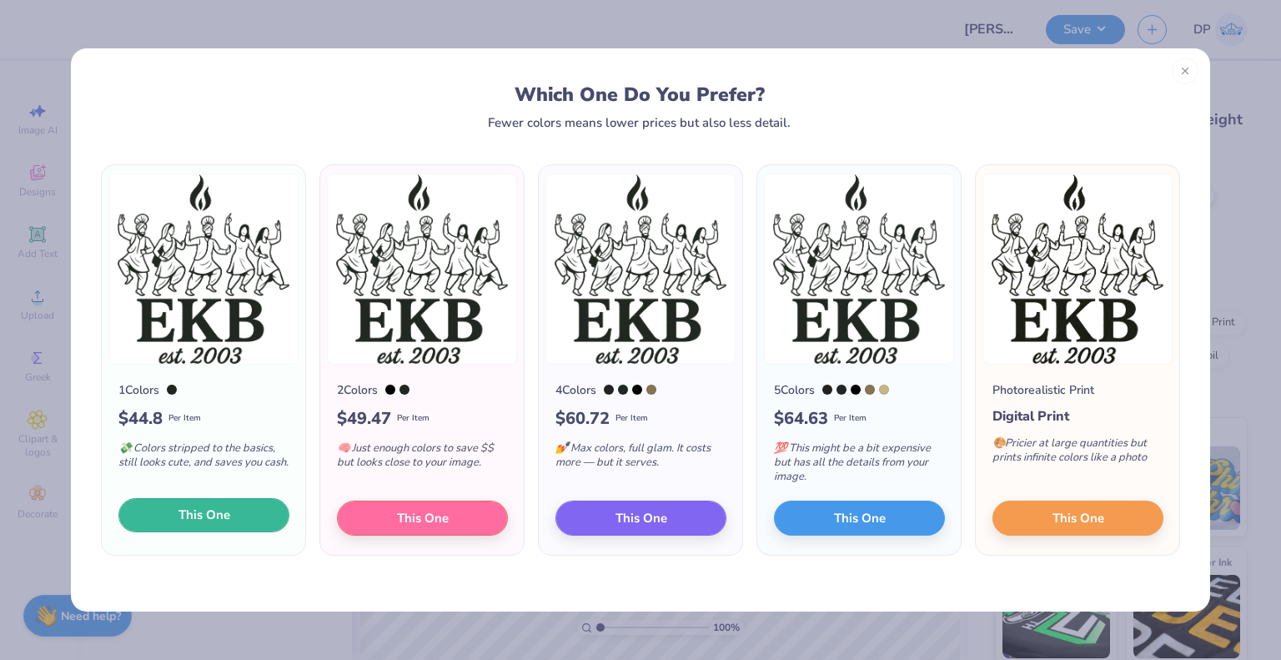
click at [229, 515] on span "This One" at bounding box center [204, 514] width 52 height 19
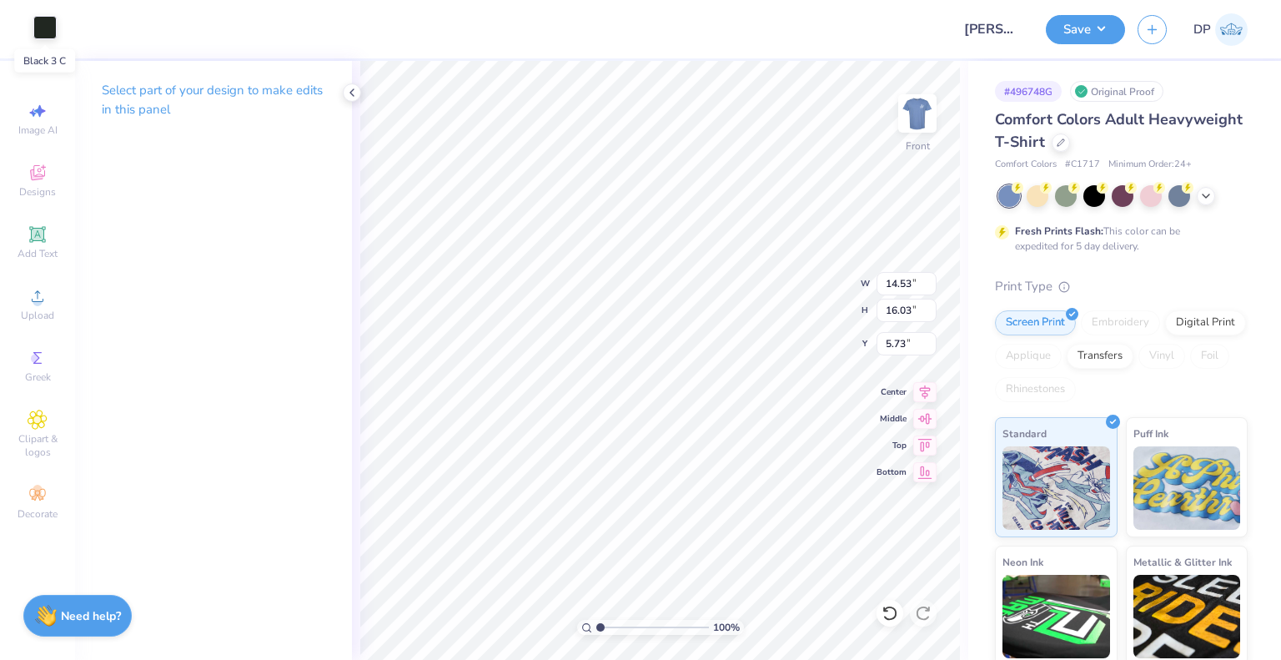
click at [47, 30] on div at bounding box center [44, 27] width 23 height 23
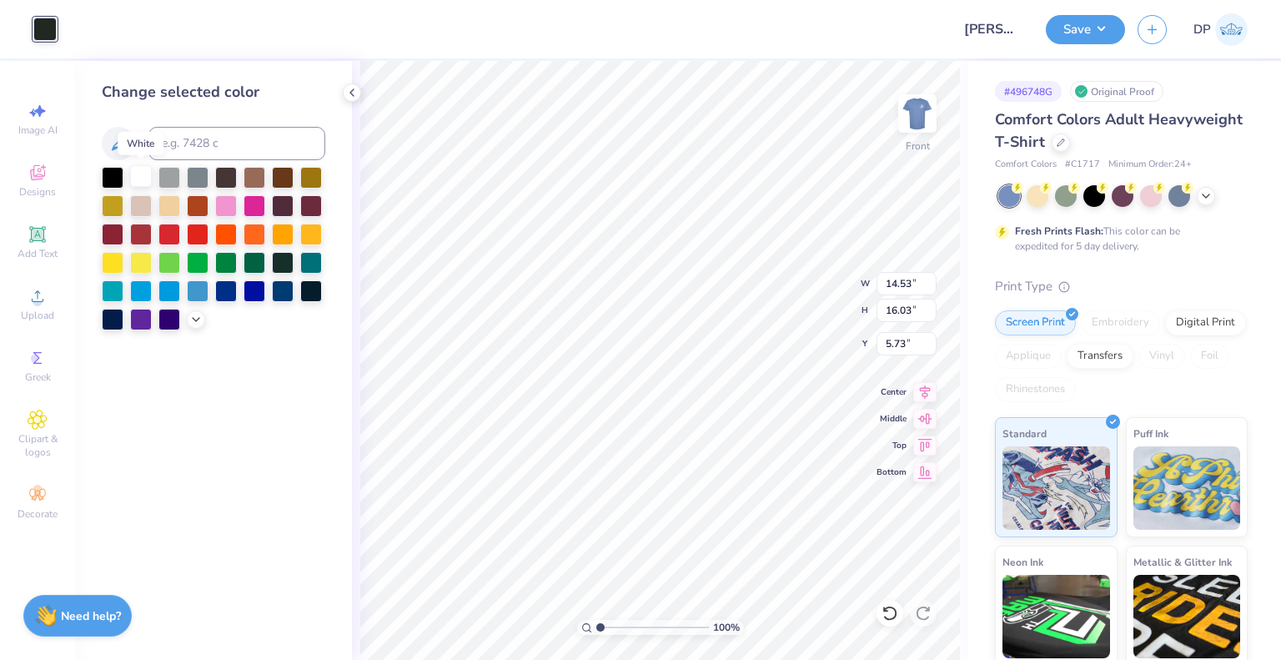
click at [136, 176] on div at bounding box center [141, 176] width 22 height 22
click at [1098, 197] on div at bounding box center [1094, 194] width 22 height 22
type input "12.00"
type input "13.24"
type input "3.00"
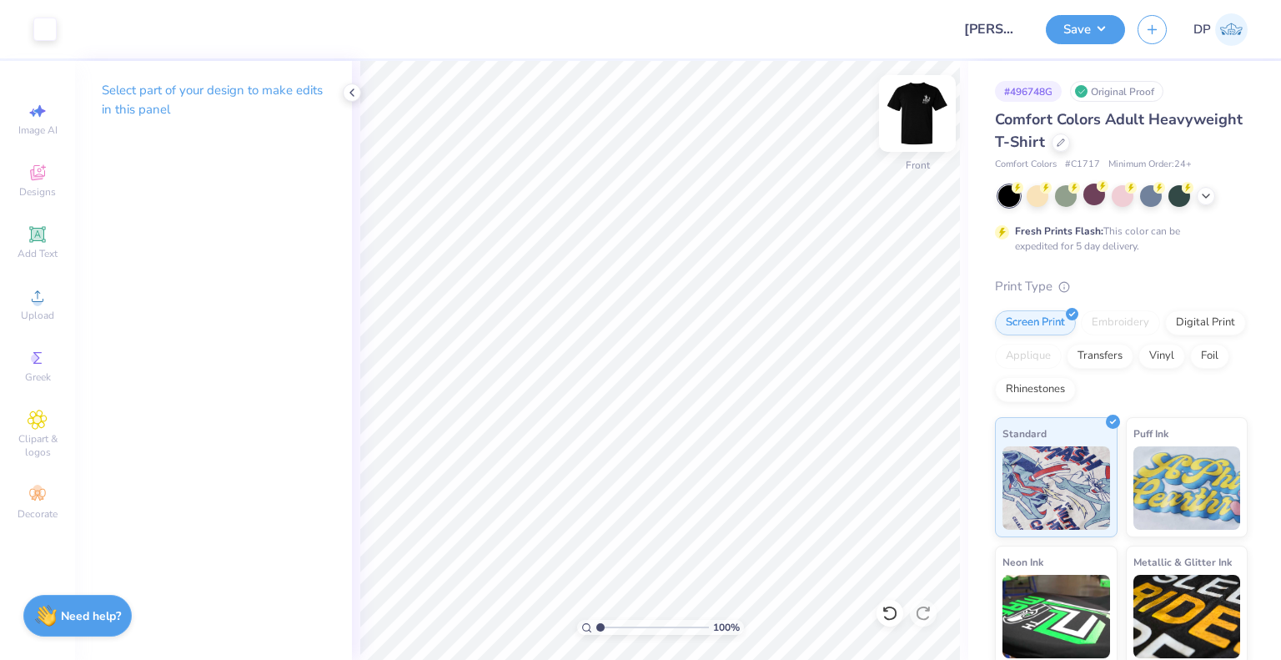
click at [920, 106] on img at bounding box center [917, 113] width 67 height 67
click at [1091, 18] on button "Save" at bounding box center [1085, 27] width 79 height 29
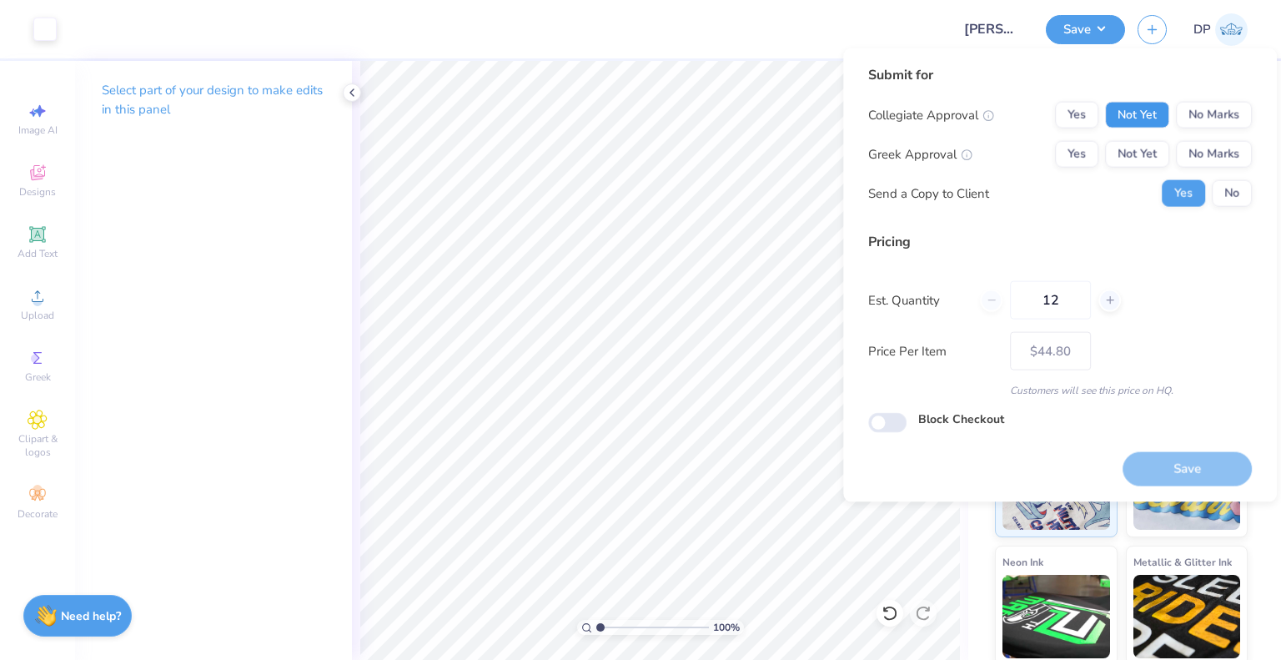
click at [1133, 123] on button "Not Yet" at bounding box center [1137, 115] width 64 height 27
click at [1138, 155] on button "Not Yet" at bounding box center [1137, 154] width 64 height 27
click at [1169, 457] on button "Save" at bounding box center [1187, 468] width 129 height 34
type input "$44.80"
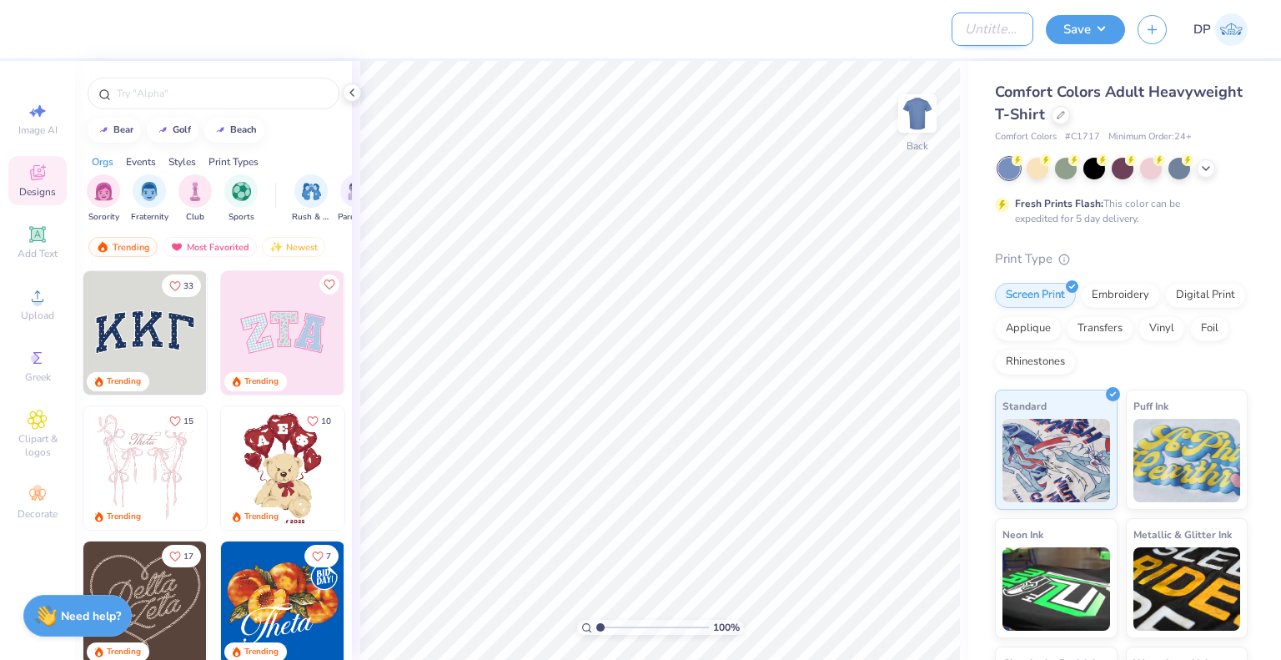
click at [977, 33] on input "Design Title" at bounding box center [993, 29] width 82 height 33
paste input "Delta Zeta"
type input "Delta Zeta Rose Bowl"
click at [162, 88] on input "text" at bounding box center [222, 93] width 214 height 17
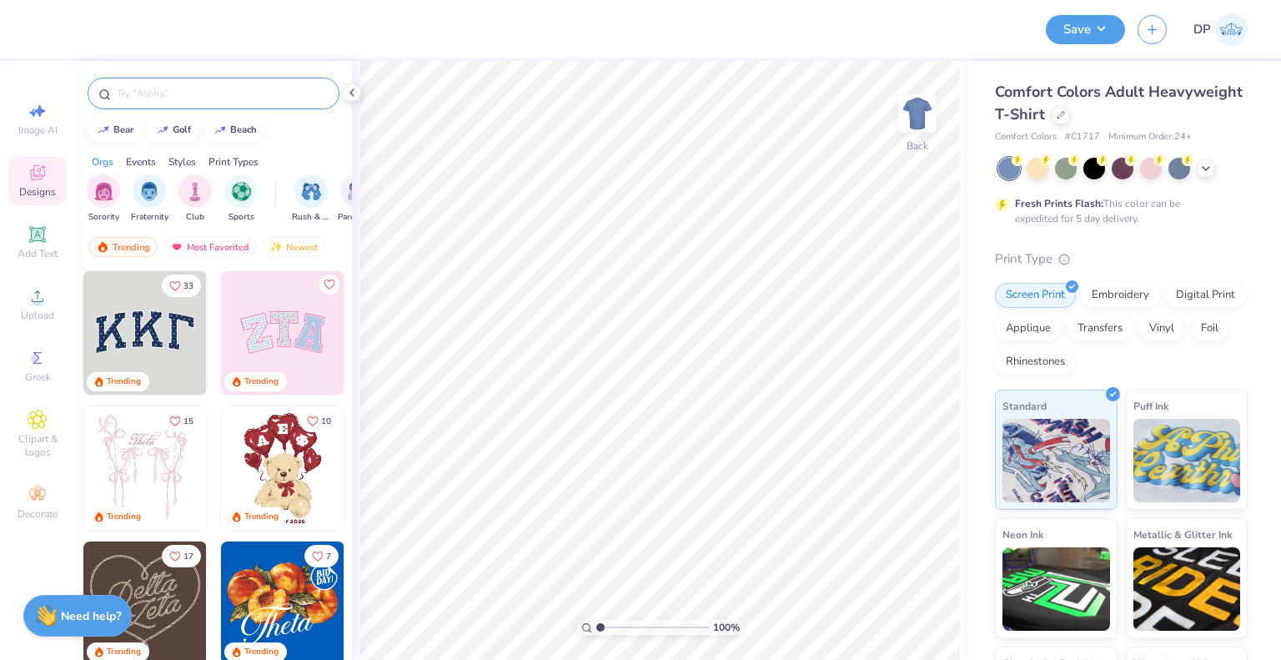
scroll to position [0, 0]
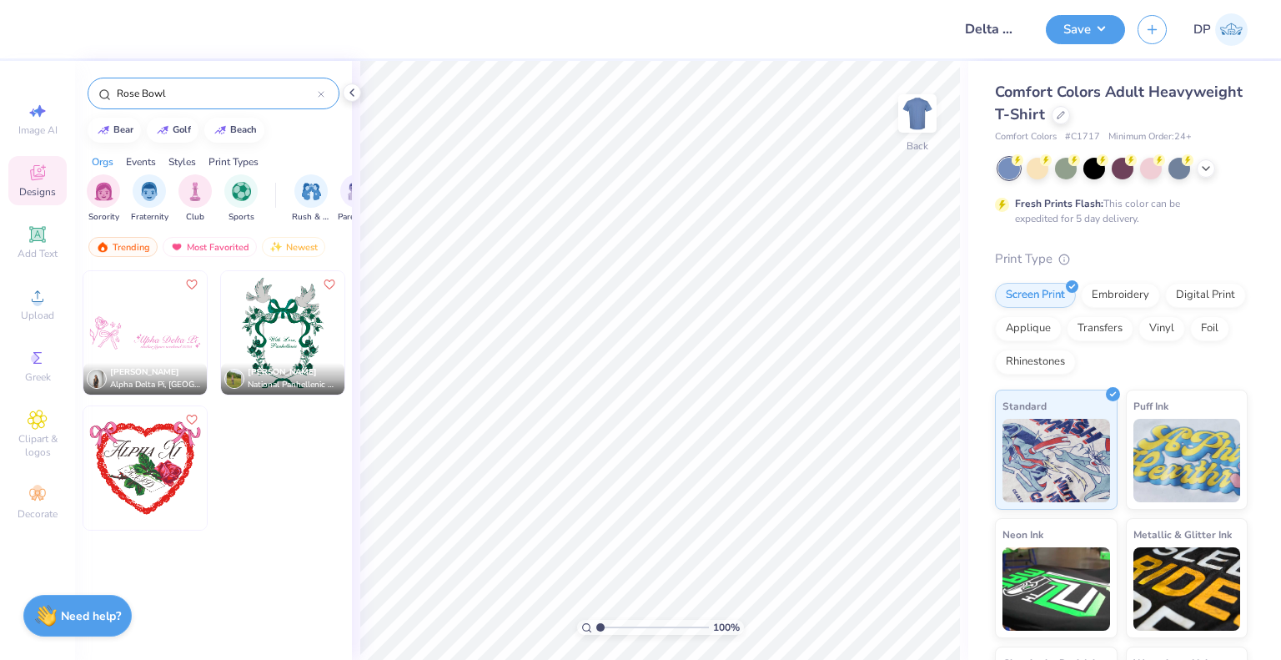
type input "Rose Bowl"
click at [134, 459] on img at bounding box center [144, 467] width 123 height 123
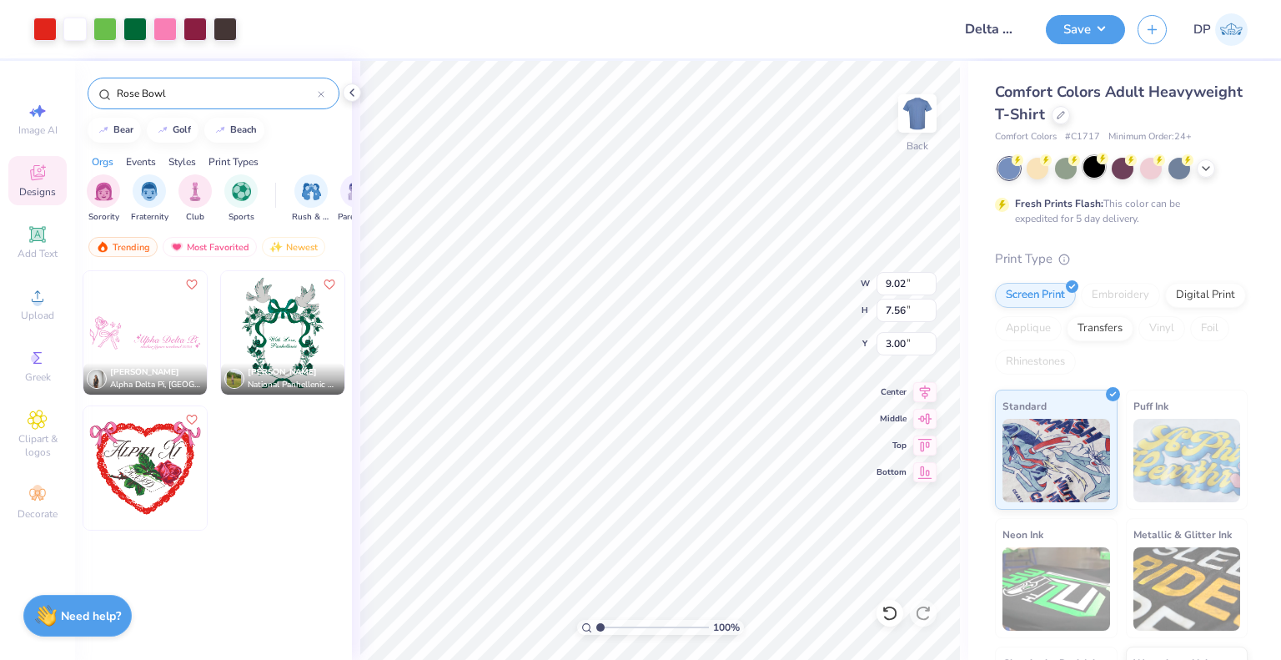
click at [1097, 168] on div at bounding box center [1094, 167] width 22 height 22
click at [1208, 165] on polyline at bounding box center [1206, 166] width 7 height 3
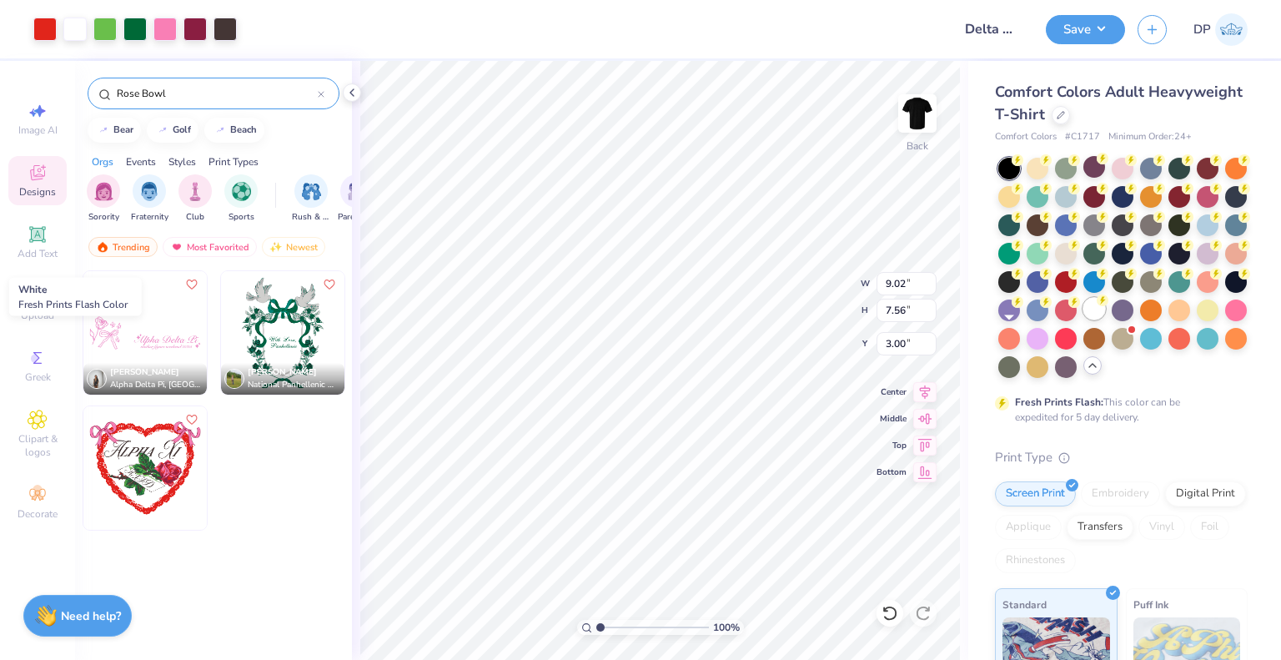
click at [1083, 319] on div at bounding box center [1094, 309] width 22 height 22
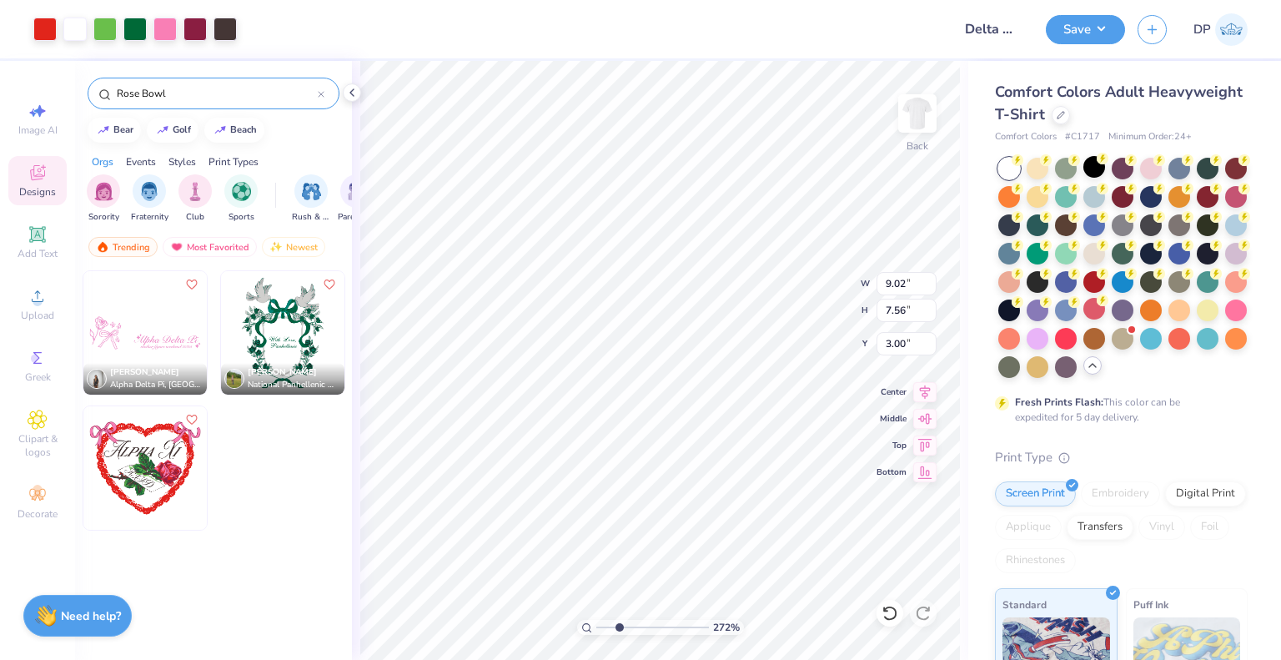
type input "2.71964221644285"
type input "6.48"
type input "1.60"
type input "4.49"
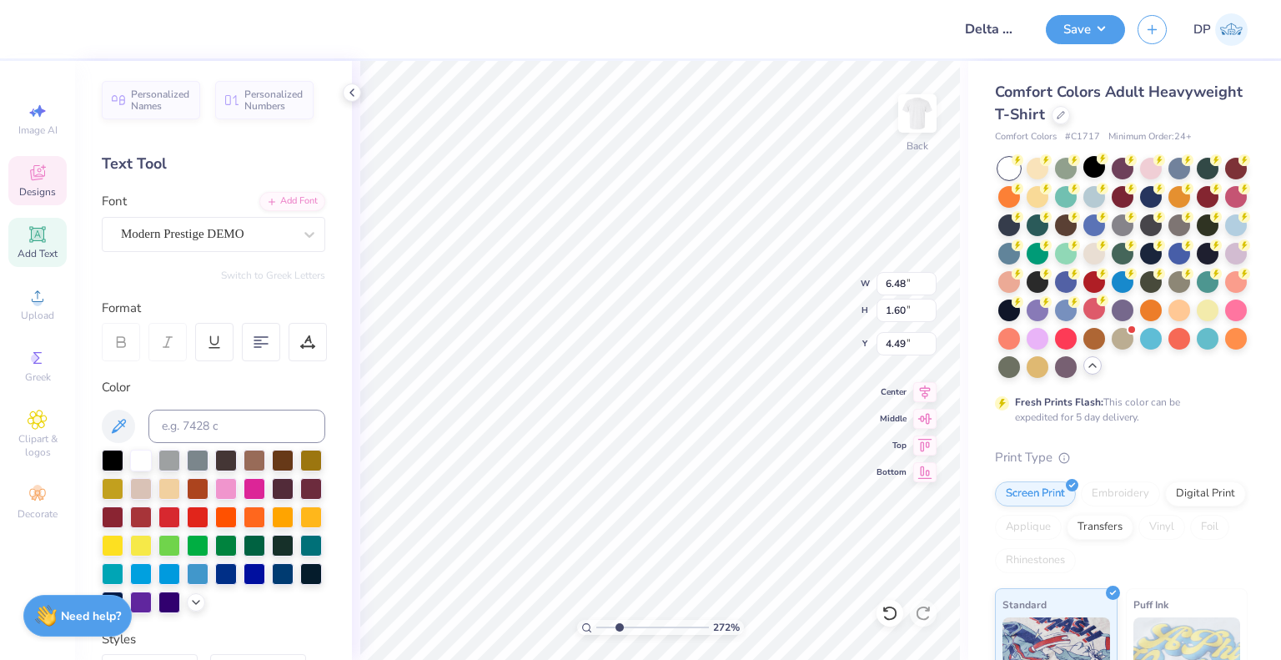
type input "2.71964221644285"
type textarea "Delta Zeta"
click at [41, 315] on span "Upload" at bounding box center [37, 315] width 33 height 13
click at [43, 319] on span "Upload" at bounding box center [37, 315] width 33 height 13
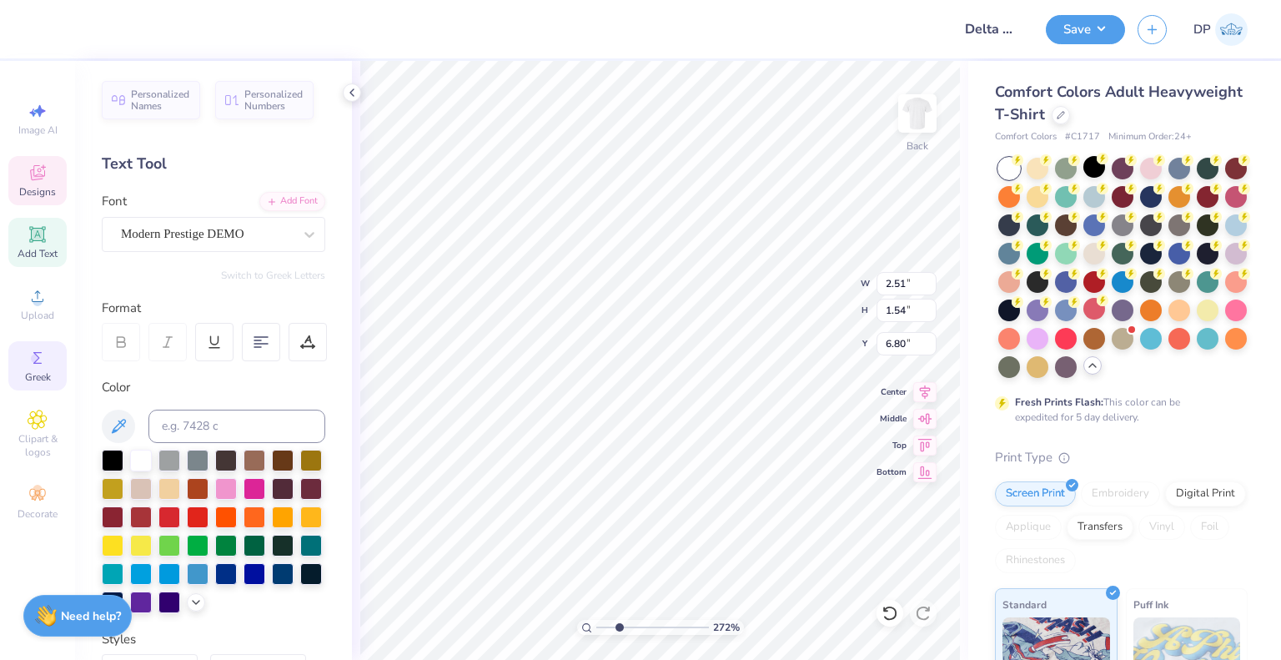
click at [28, 372] on span "Greek" at bounding box center [38, 376] width 26 height 13
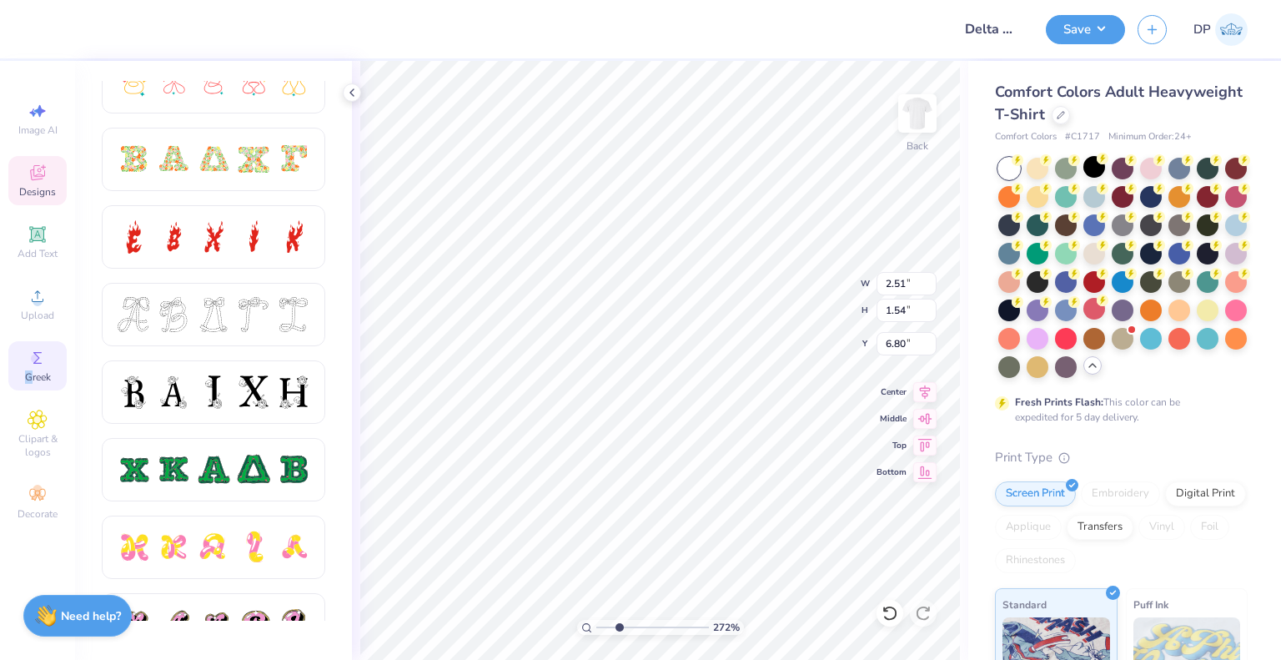
scroll to position [500, 0]
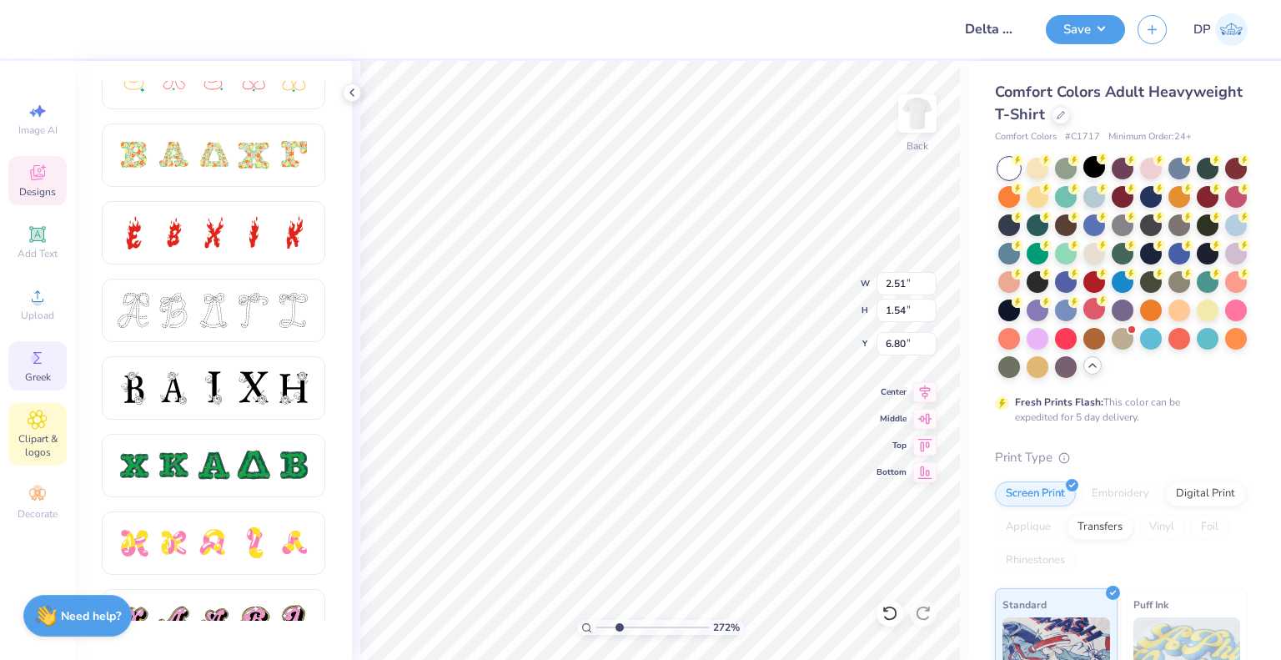
click at [14, 429] on div "Clipart & logos" at bounding box center [37, 434] width 58 height 63
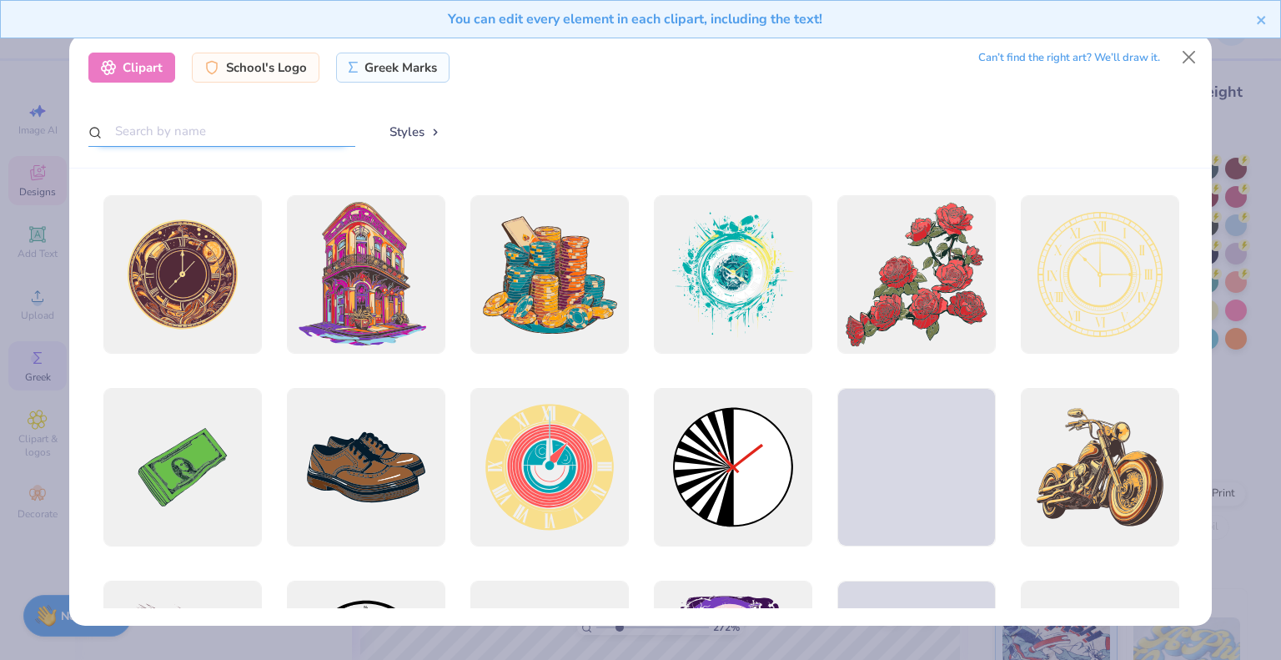
click at [282, 132] on input "text" at bounding box center [221, 131] width 267 height 31
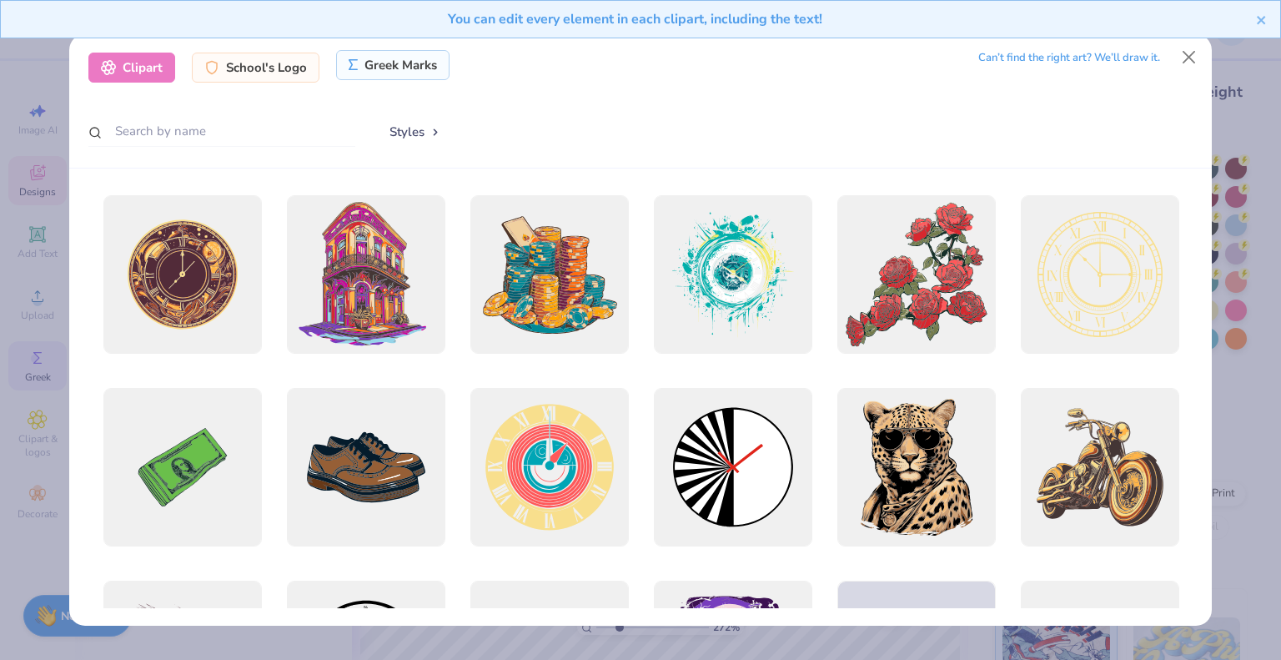
click at [394, 76] on div "Greek Marks" at bounding box center [393, 65] width 114 height 30
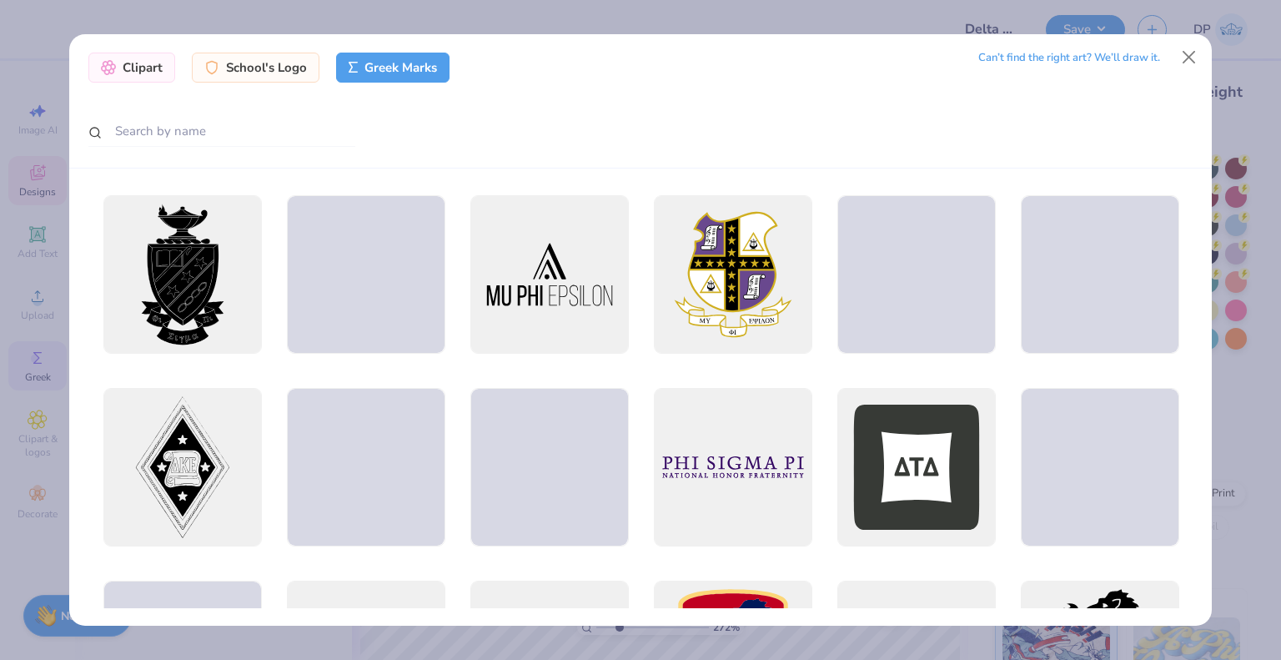
type input "2.71964221644285"
click at [274, 130] on input "text" at bounding box center [221, 131] width 267 height 31
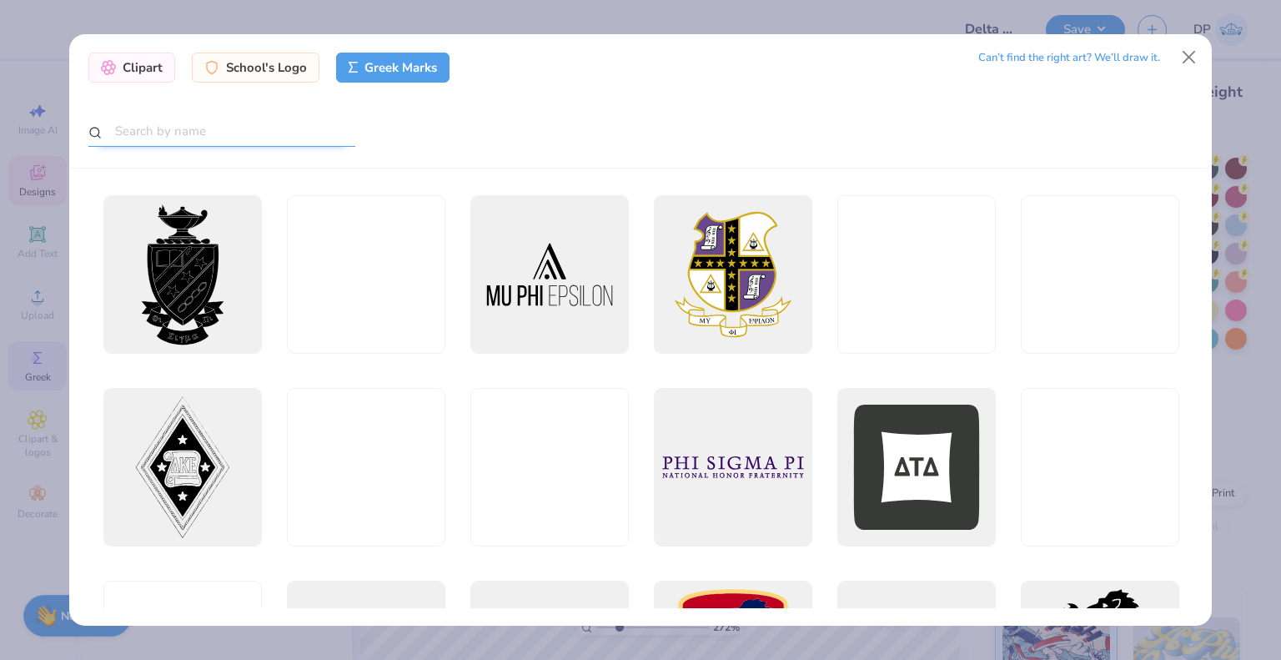
paste input "Delta Zeta"
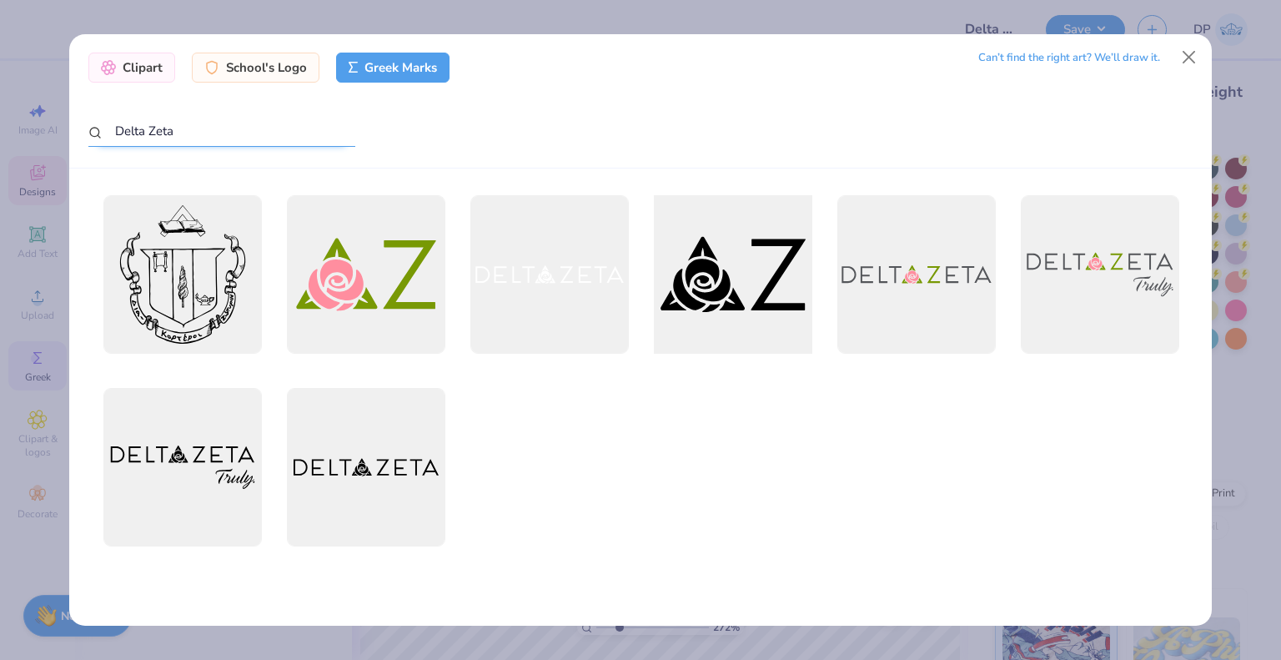
type input "Delta Zeta"
click at [666, 299] on div at bounding box center [733, 275] width 174 height 174
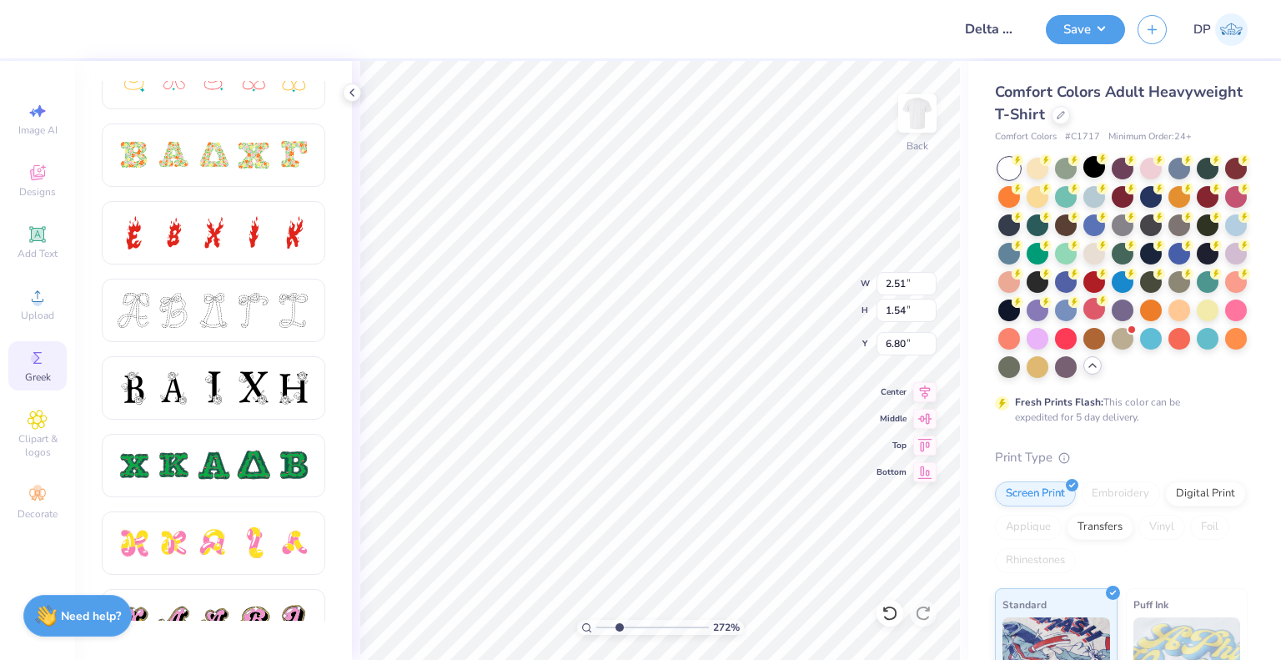
type input "2.71964221644285"
type input "14.17"
type input "7.35"
type input "3.00"
type input "1"
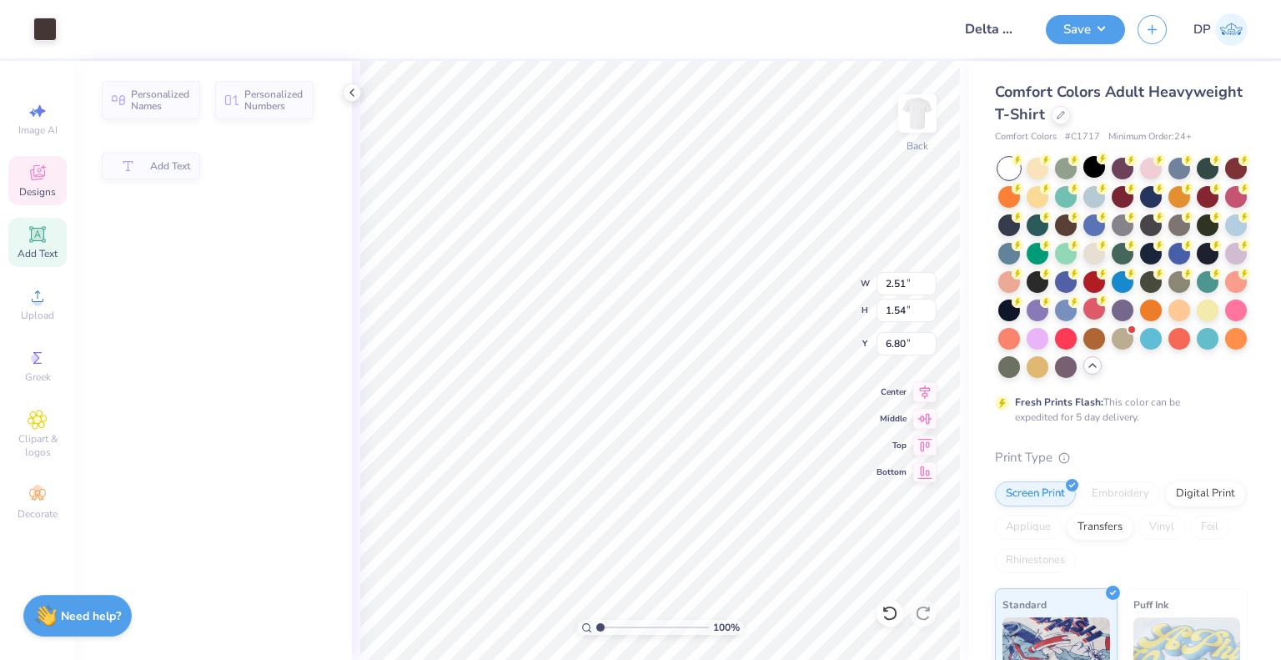
type input "2.51"
type input "1.54"
type input "6.80"
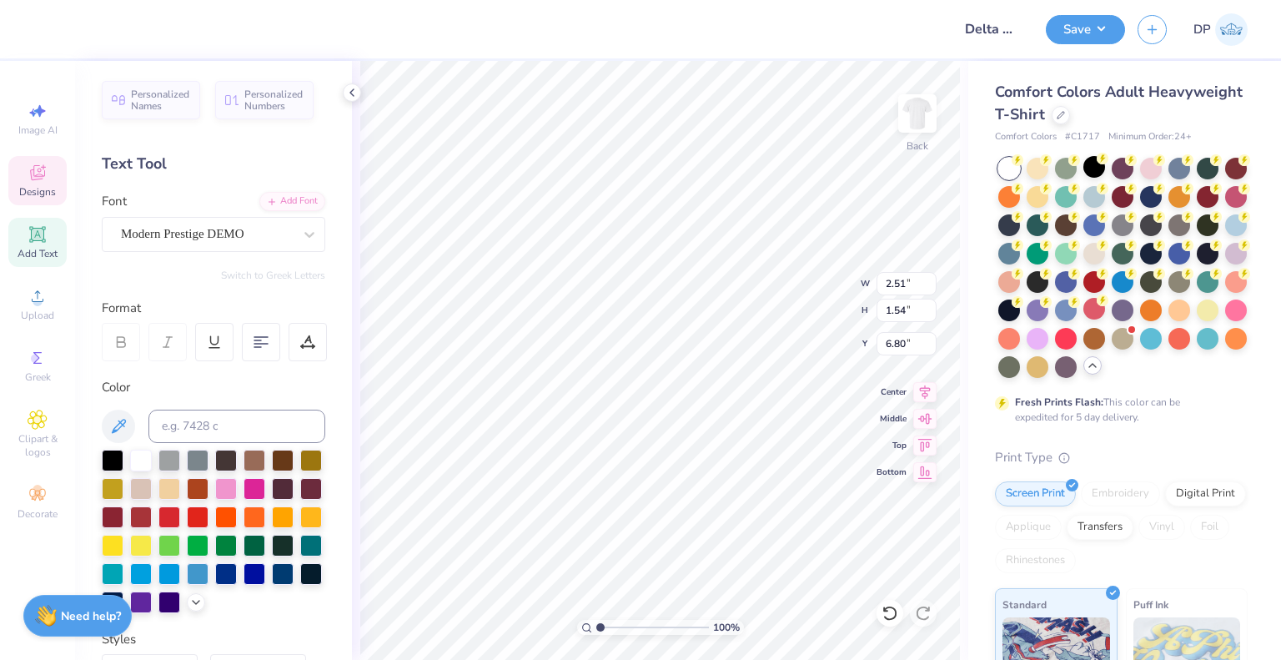
scroll to position [13, 3]
paste textarea "Delta Zeta"
type textarea "Delta Zeta"
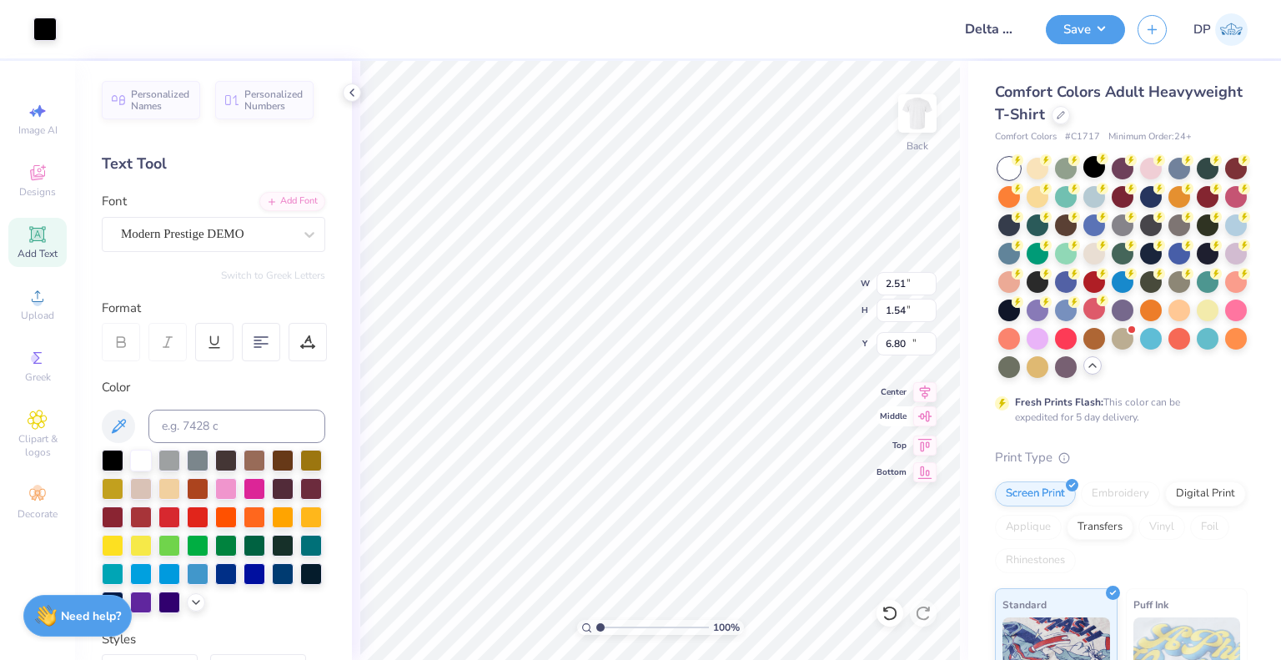
type input "2.58"
type input "1.34"
type input "14.16"
type input "3.00581987268405"
type input "2.60"
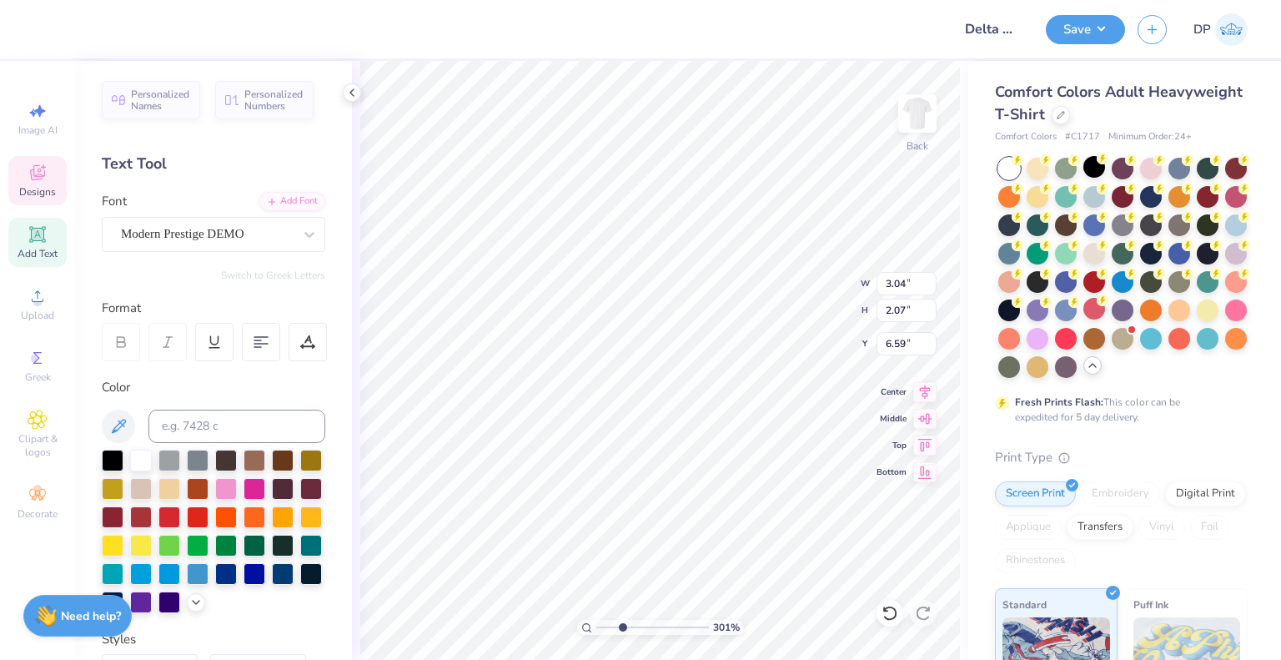
type input "1.76"
type input "6.61"
type input "3.00581987268405"
type input "6.76"
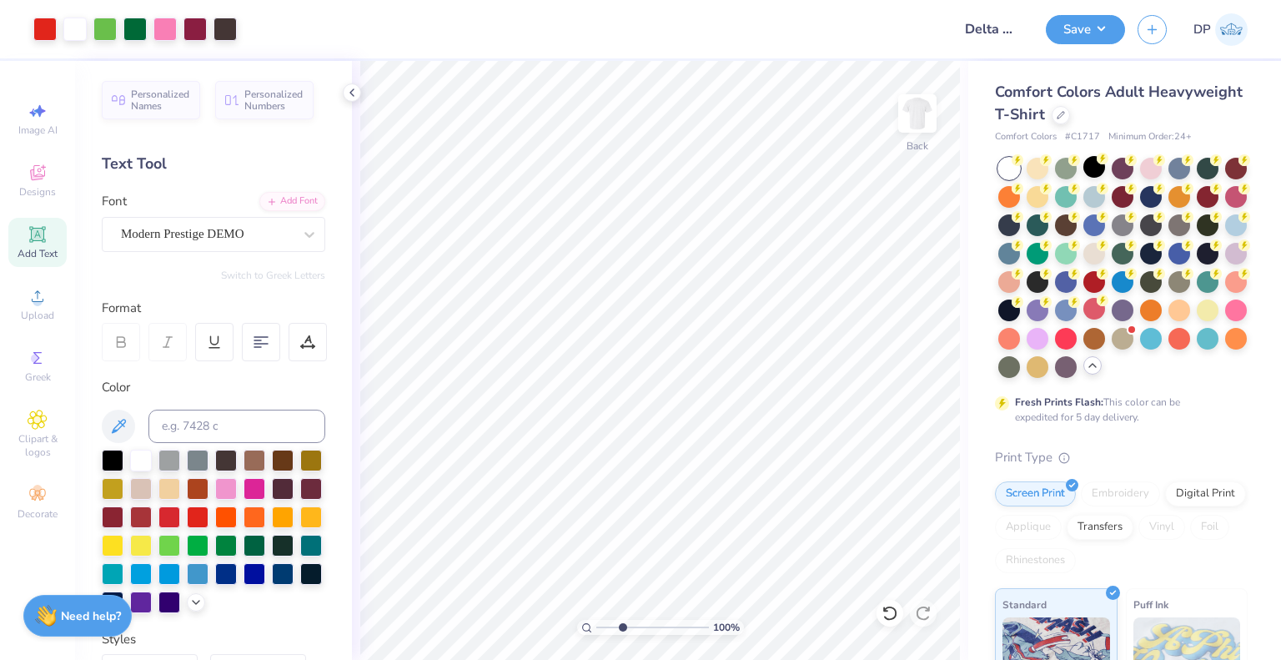
type input "1"
click at [1118, 30] on button "Save" at bounding box center [1085, 27] width 79 height 29
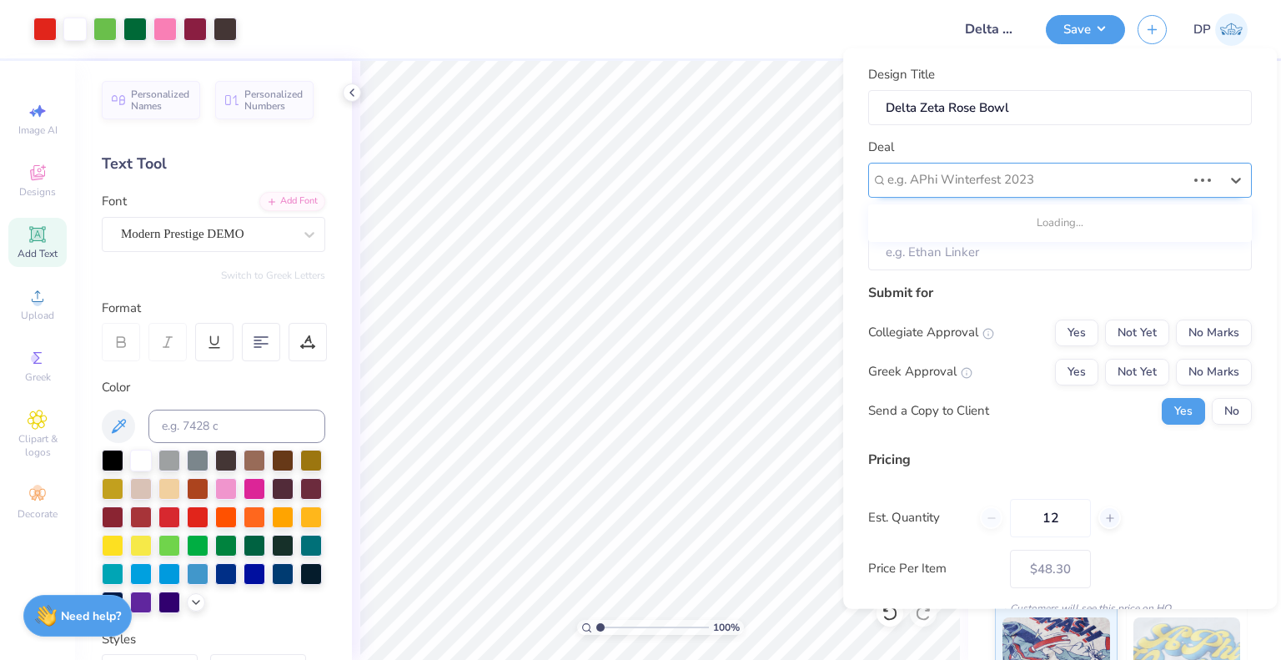
click at [1067, 176] on div at bounding box center [1036, 179] width 299 height 23
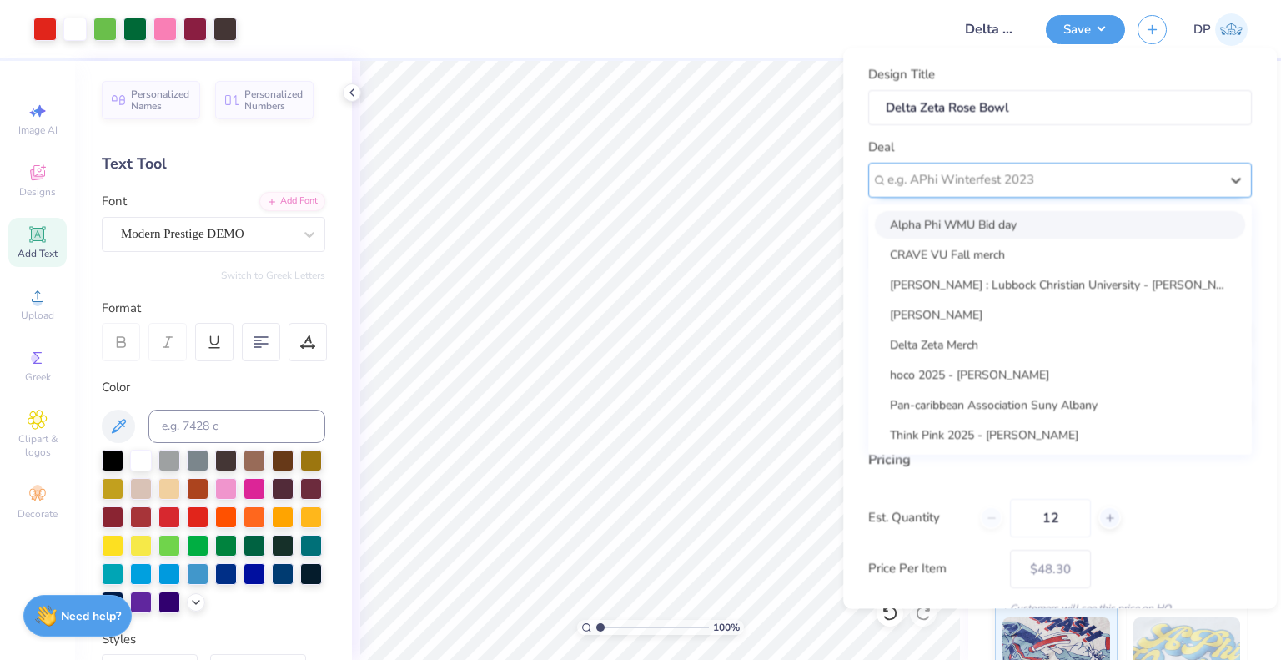
paste input "Delta Zeta"
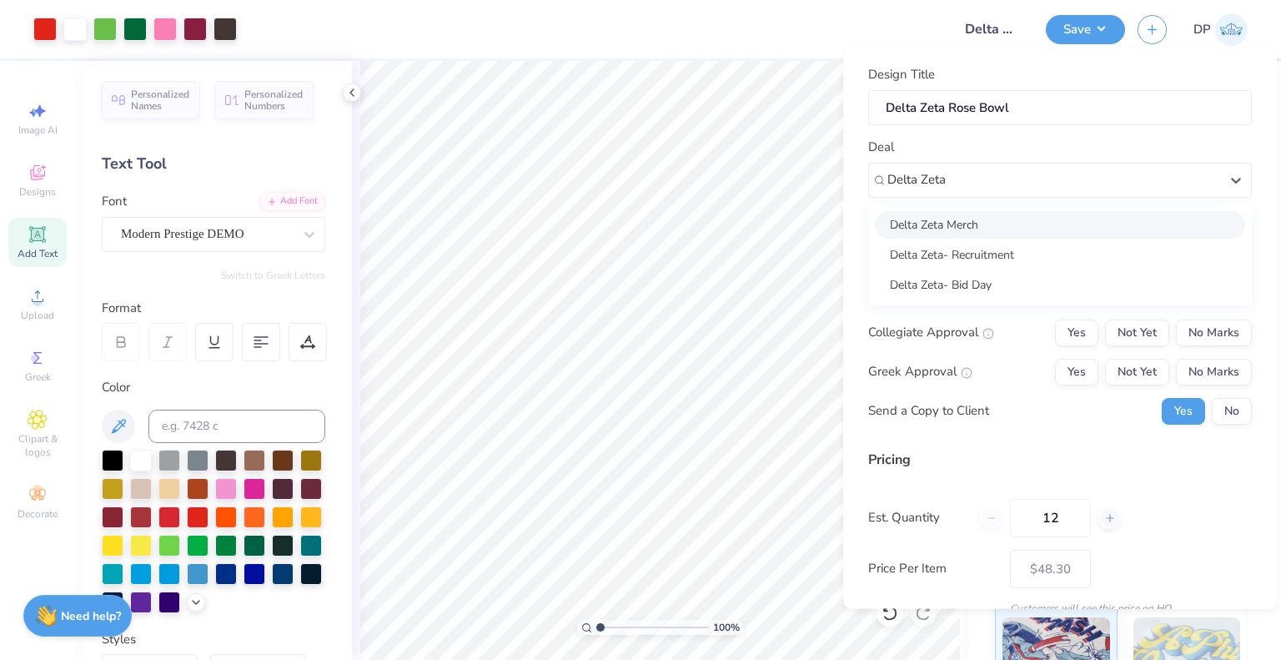
click at [1028, 226] on div "Delta Zeta Merch" at bounding box center [1060, 224] width 370 height 28
type input "Delta Zeta"
type input "Ashlynn Jamison"
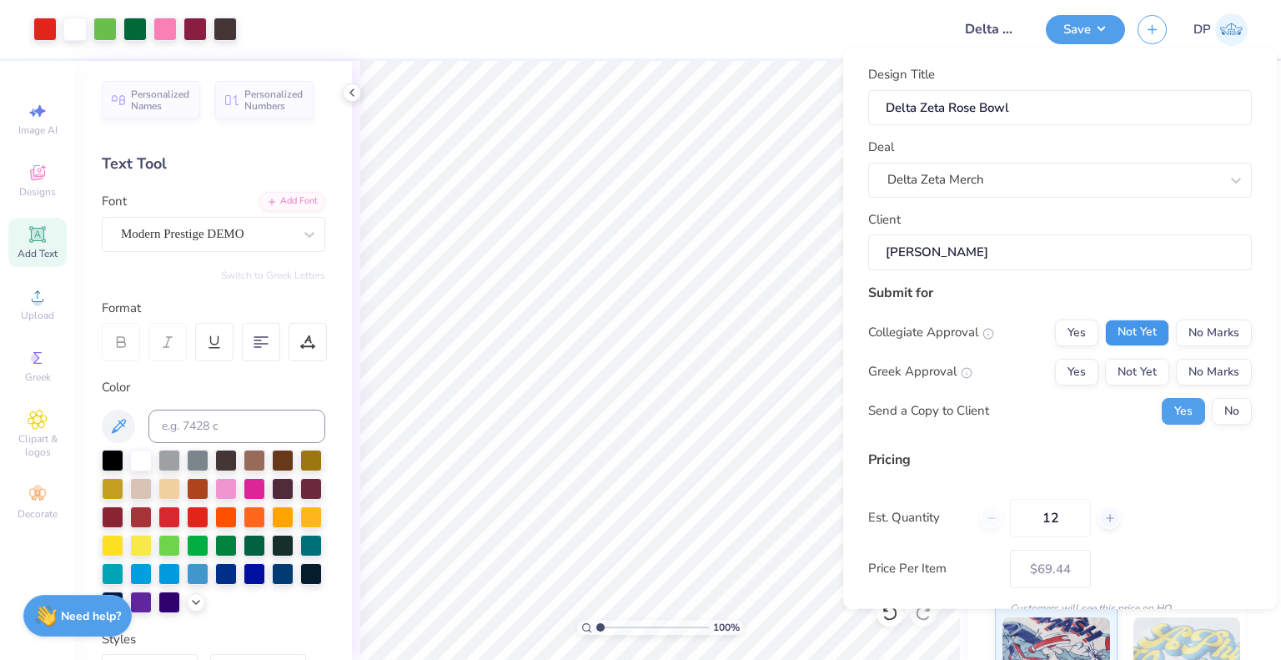
click at [1140, 344] on button "Not Yet" at bounding box center [1137, 332] width 64 height 27
click at [1143, 376] on button "Not Yet" at bounding box center [1137, 371] width 64 height 27
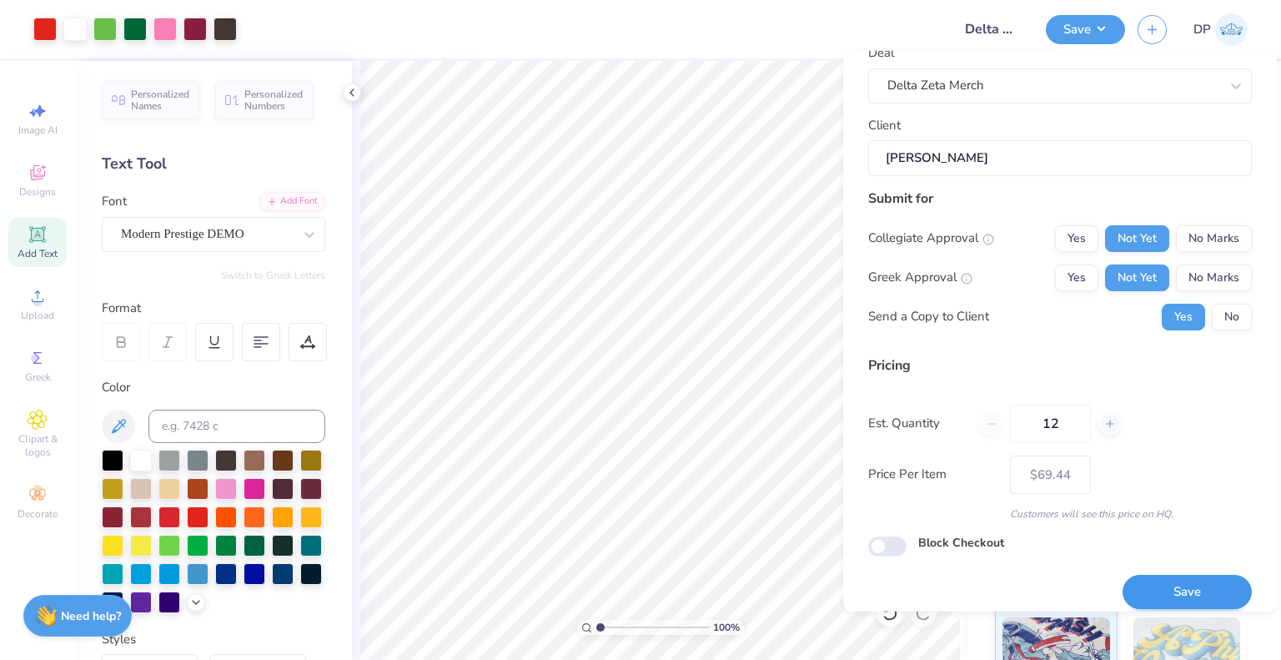
scroll to position [108, 0]
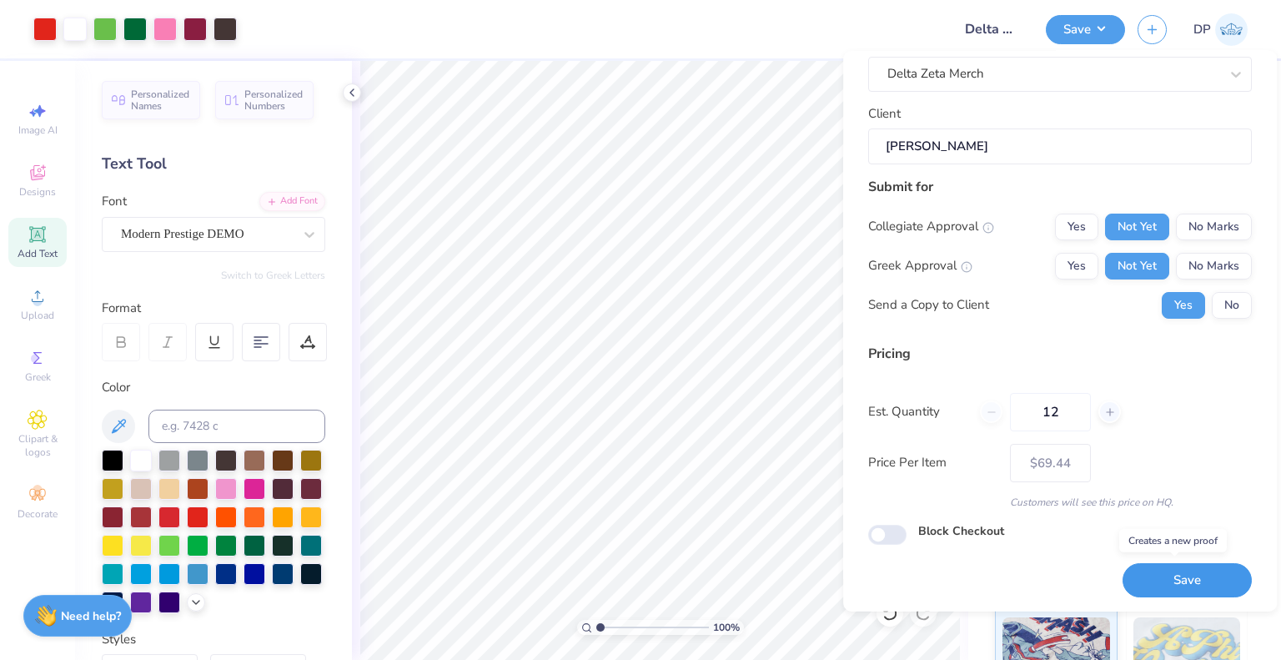
click at [1158, 583] on button "Save" at bounding box center [1187, 580] width 129 height 34
type input "$69.44"
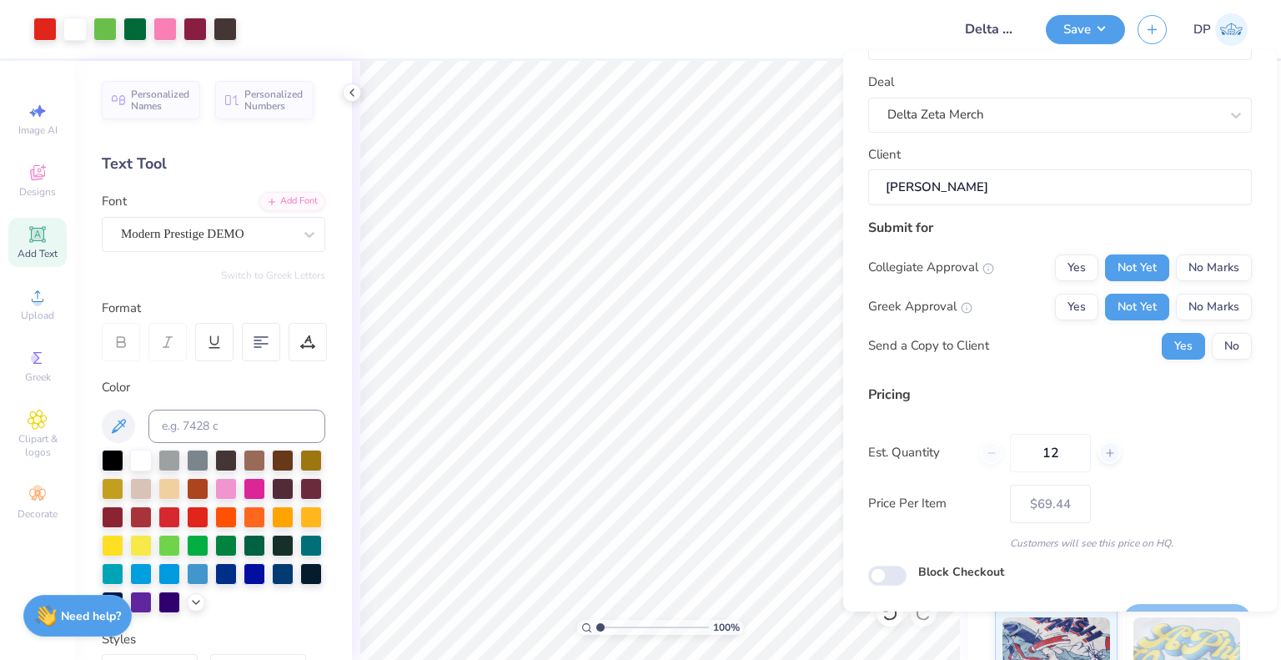
scroll to position [0, 0]
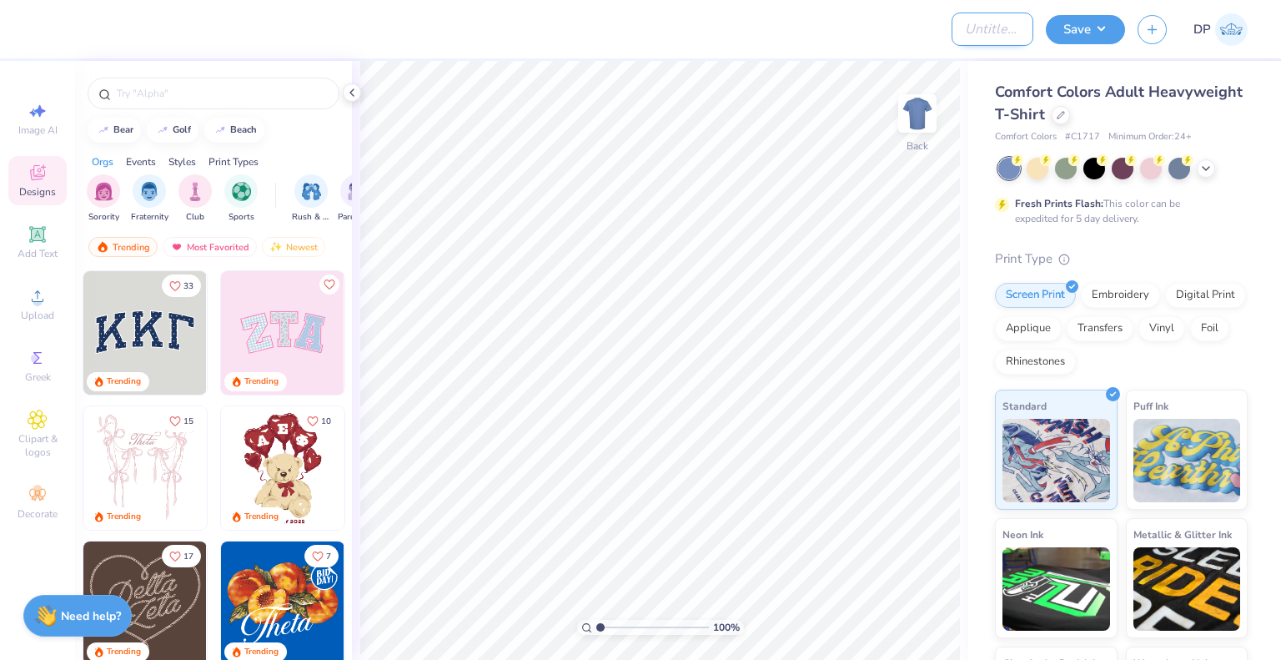
click at [1010, 24] on input "Design Title" at bounding box center [993, 29] width 82 height 33
paste input "Chi Omega"
type input "Chi Omega Merch"
click at [179, 99] on input "text" at bounding box center [222, 93] width 214 height 17
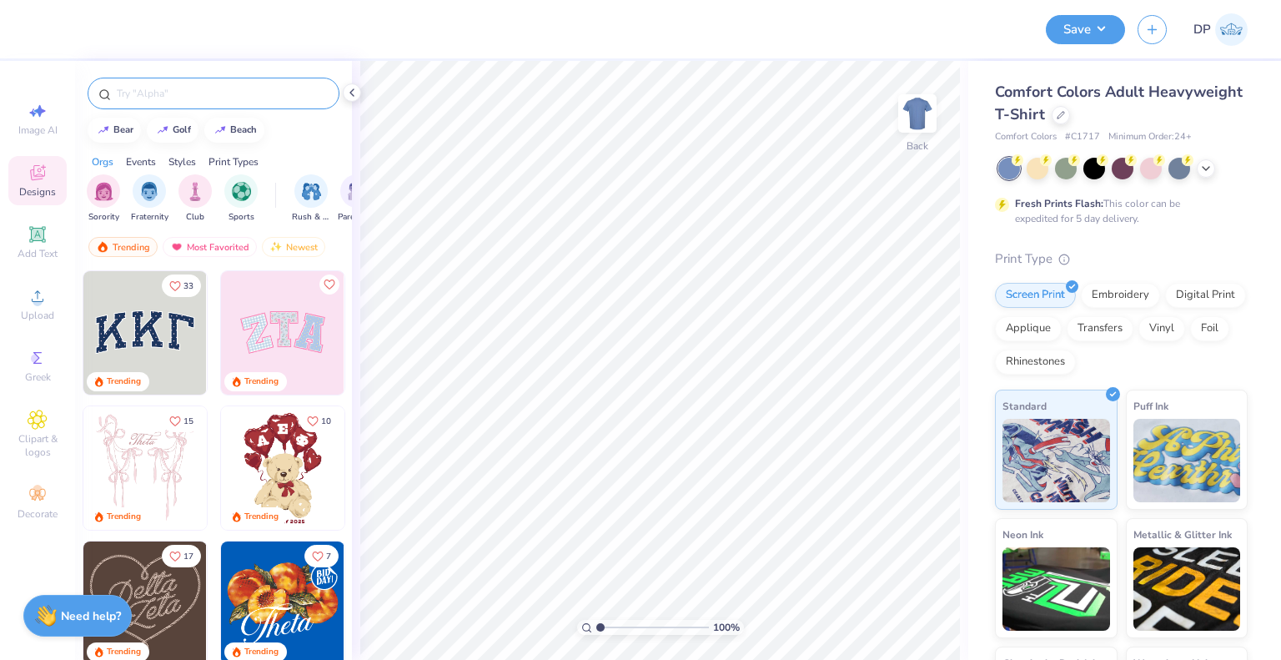
scroll to position [0, 0]
paste input "Chi Omega"
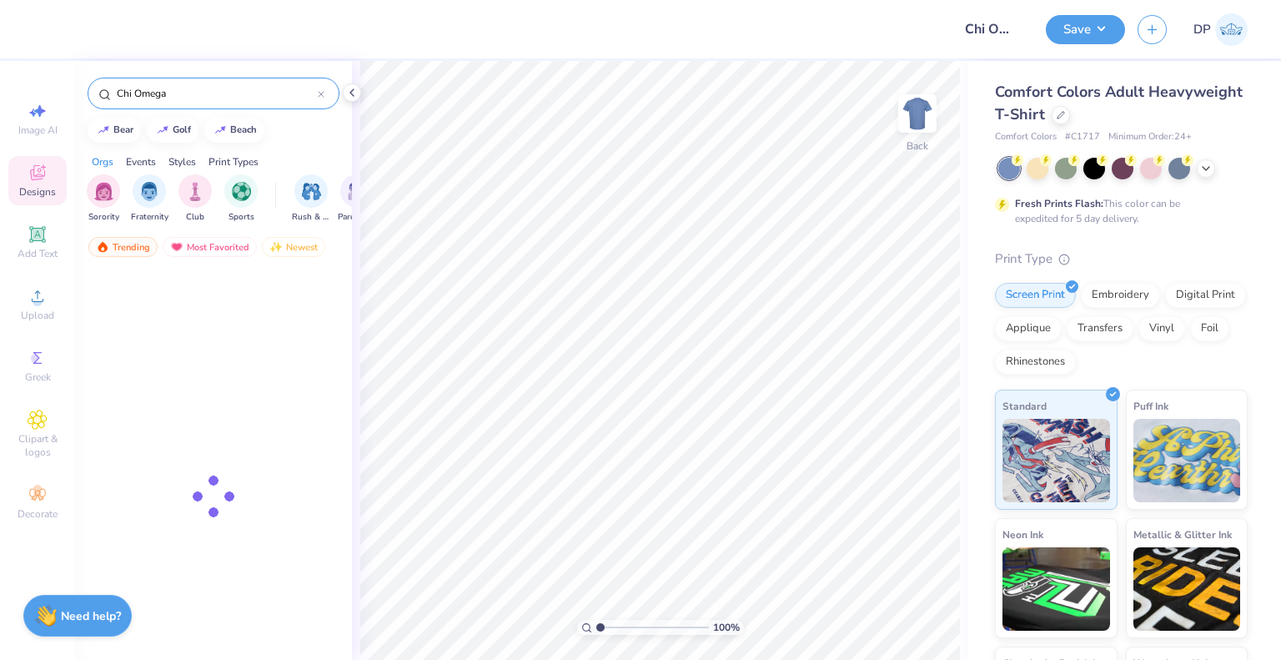
type input "Chi Omega"
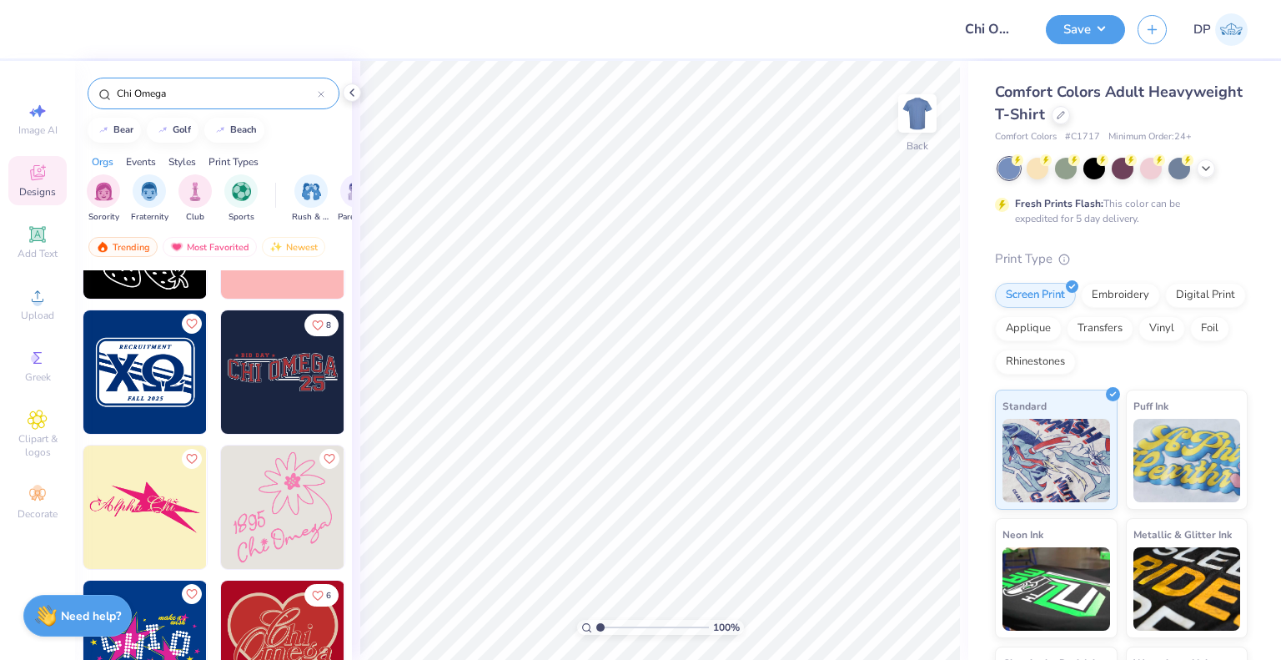
scroll to position [3503, 0]
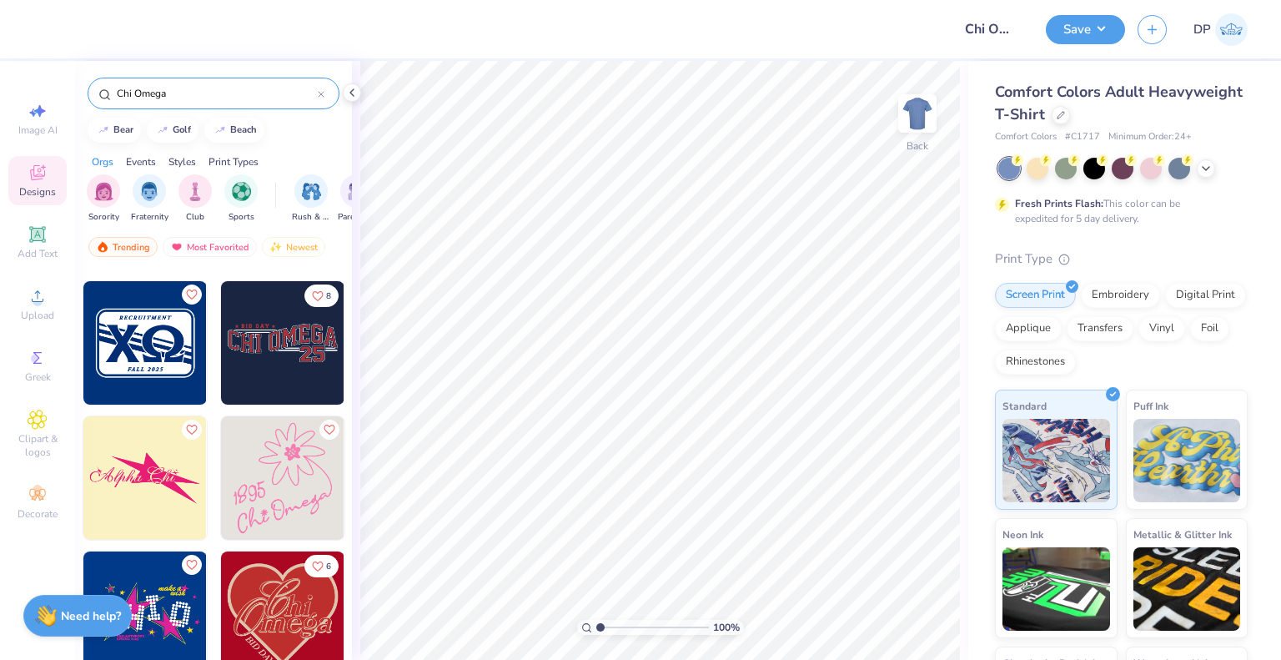
click at [168, 346] on img at bounding box center [144, 342] width 123 height 123
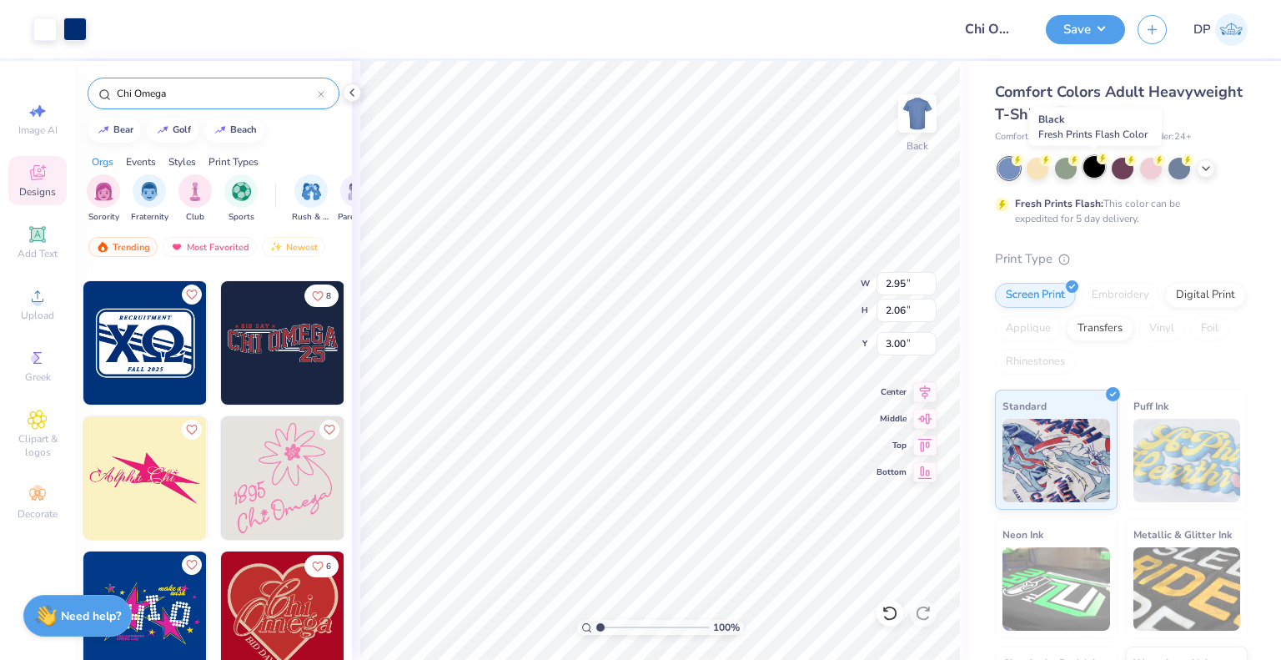
click at [1091, 175] on div at bounding box center [1094, 167] width 22 height 22
type input "6.50"
type input "4.54"
click at [1065, 111] on icon at bounding box center [1061, 113] width 8 height 8
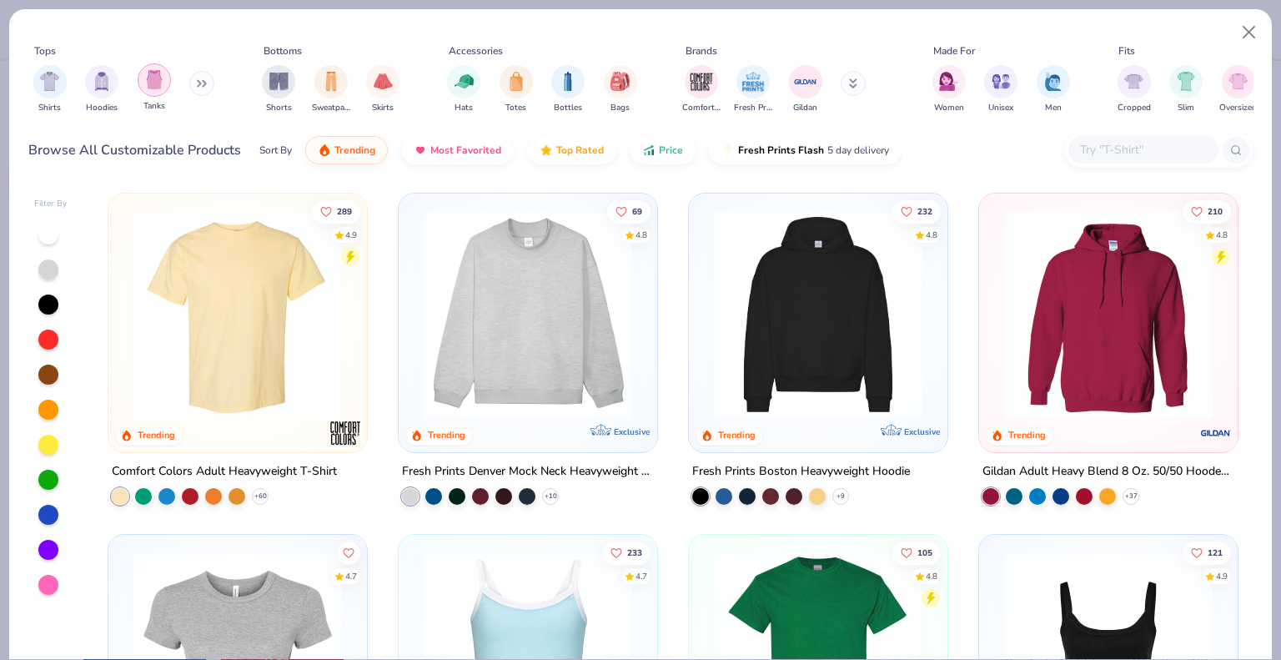
click at [158, 83] on img "filter for Tanks" at bounding box center [154, 79] width 18 height 19
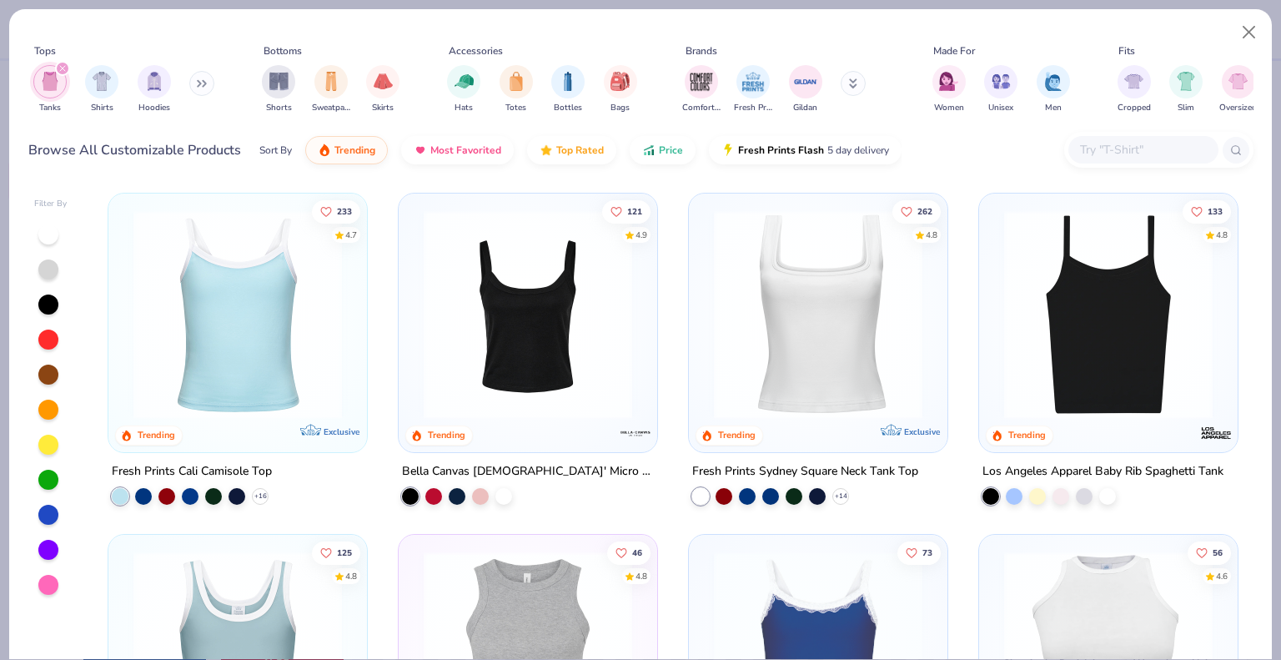
click at [585, 392] on img at bounding box center [527, 314] width 225 height 209
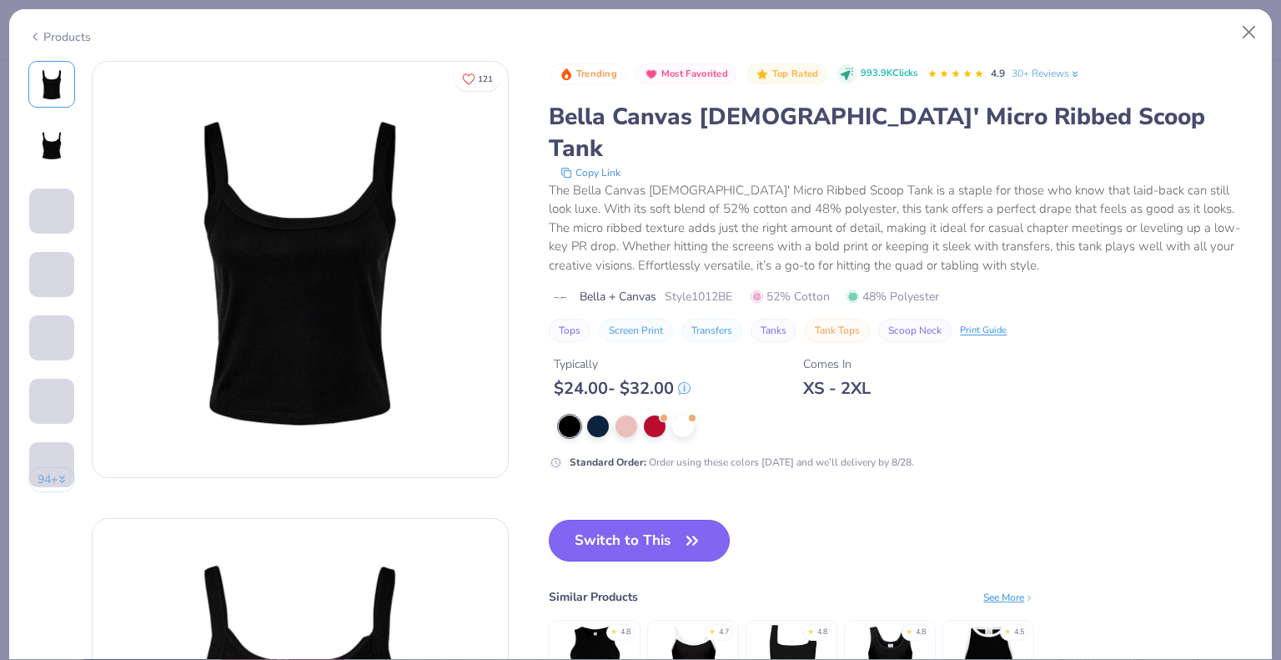
click at [661, 520] on button "Switch to This" at bounding box center [639, 541] width 181 height 42
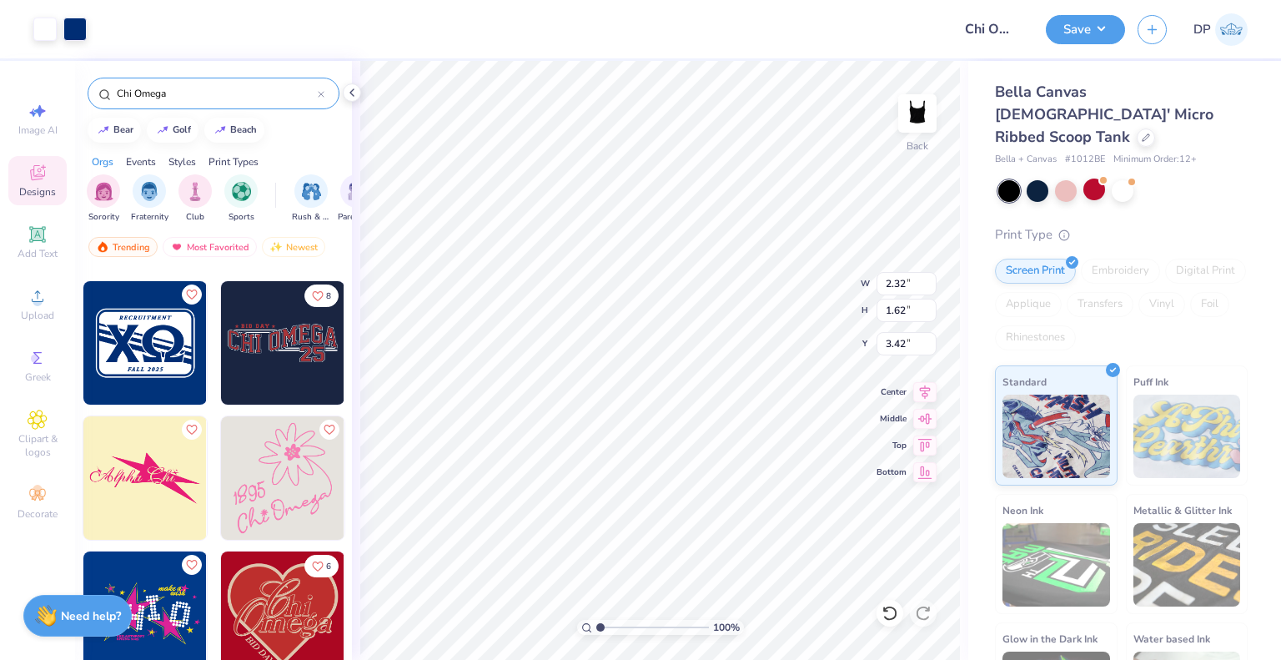
type input "2.32"
type input "1.62"
type input "3.42"
type input "3.46"
type input "2.41"
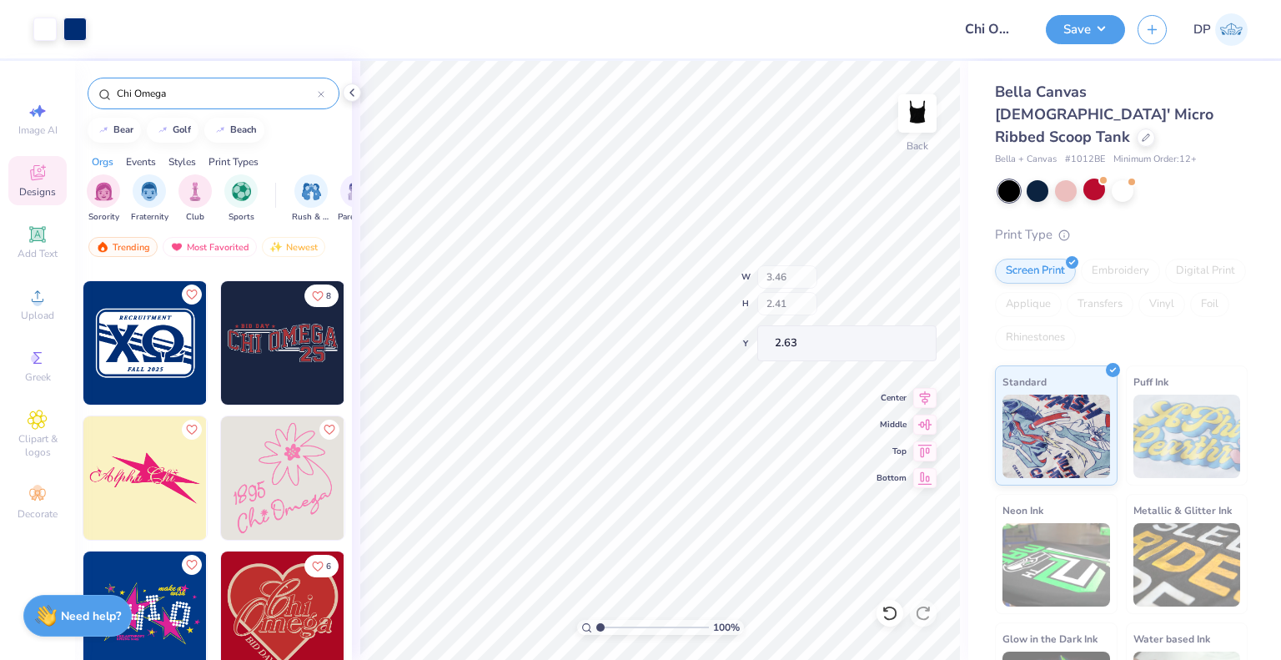
type input "2.55"
click at [1081, 35] on button "Save" at bounding box center [1085, 27] width 79 height 29
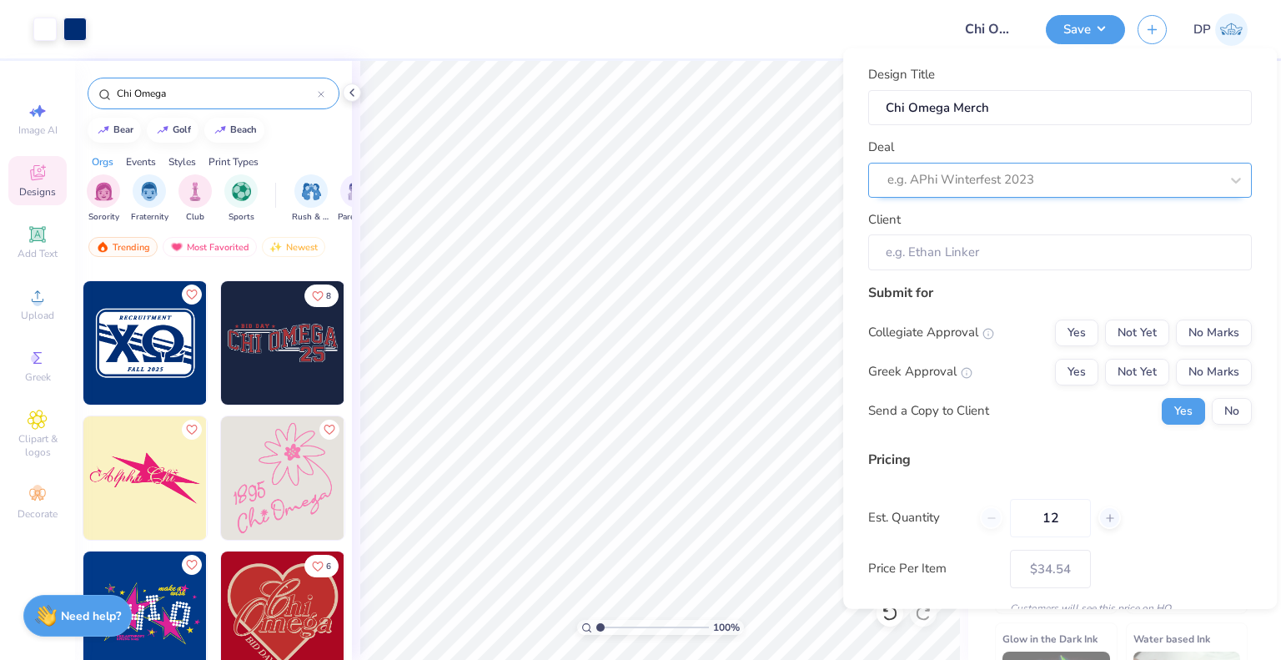
click at [991, 185] on div at bounding box center [1053, 179] width 332 height 23
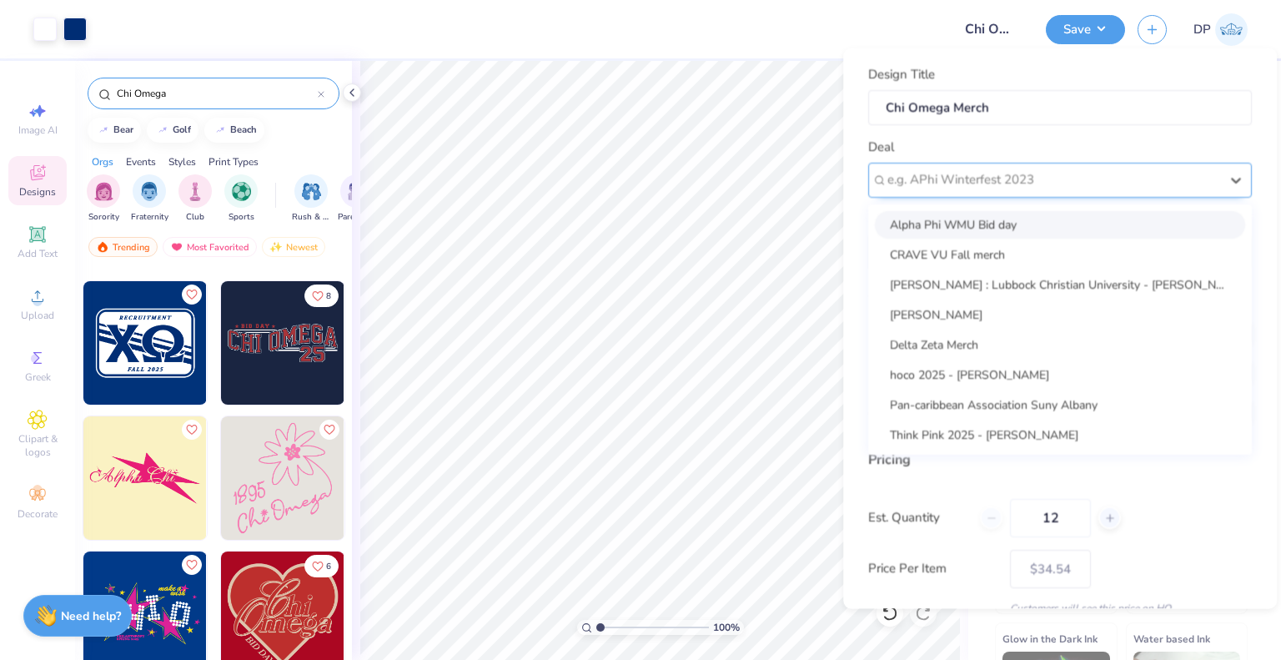
paste input "Chi Omega"
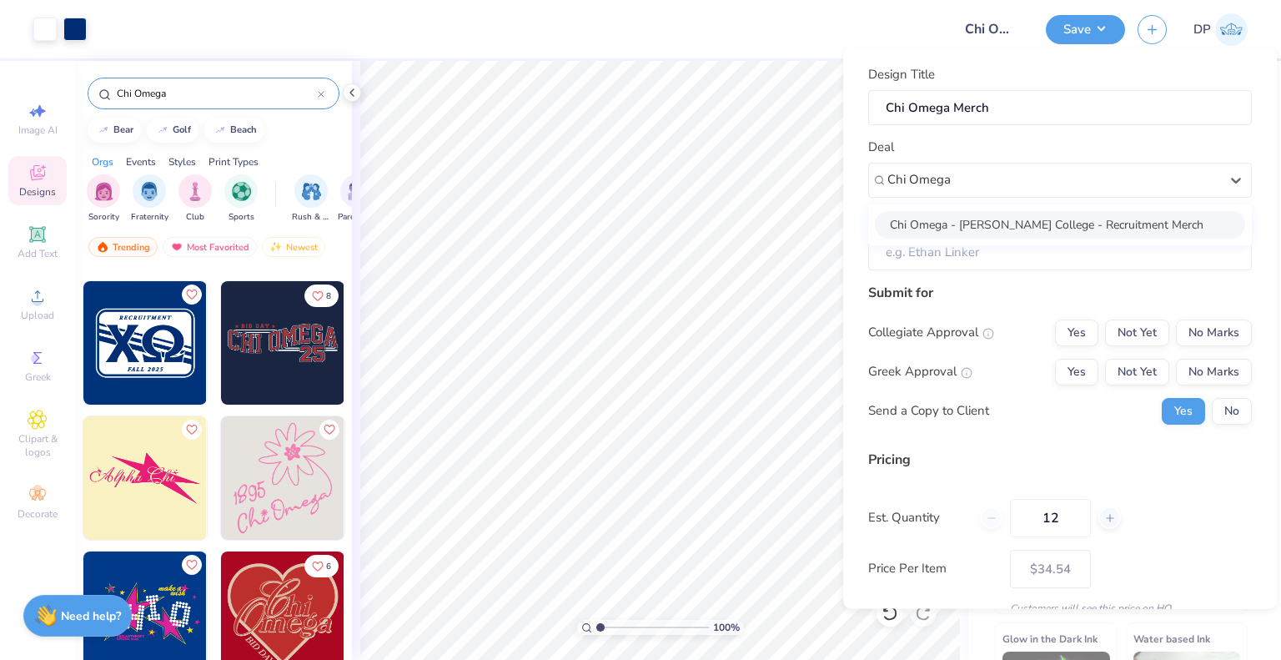
click at [1002, 213] on div "Chi Omega - [PERSON_NAME] College - Recruitment Merch" at bounding box center [1060, 224] width 370 height 28
type input "Chi Omega"
type input "[PERSON_NAME]"
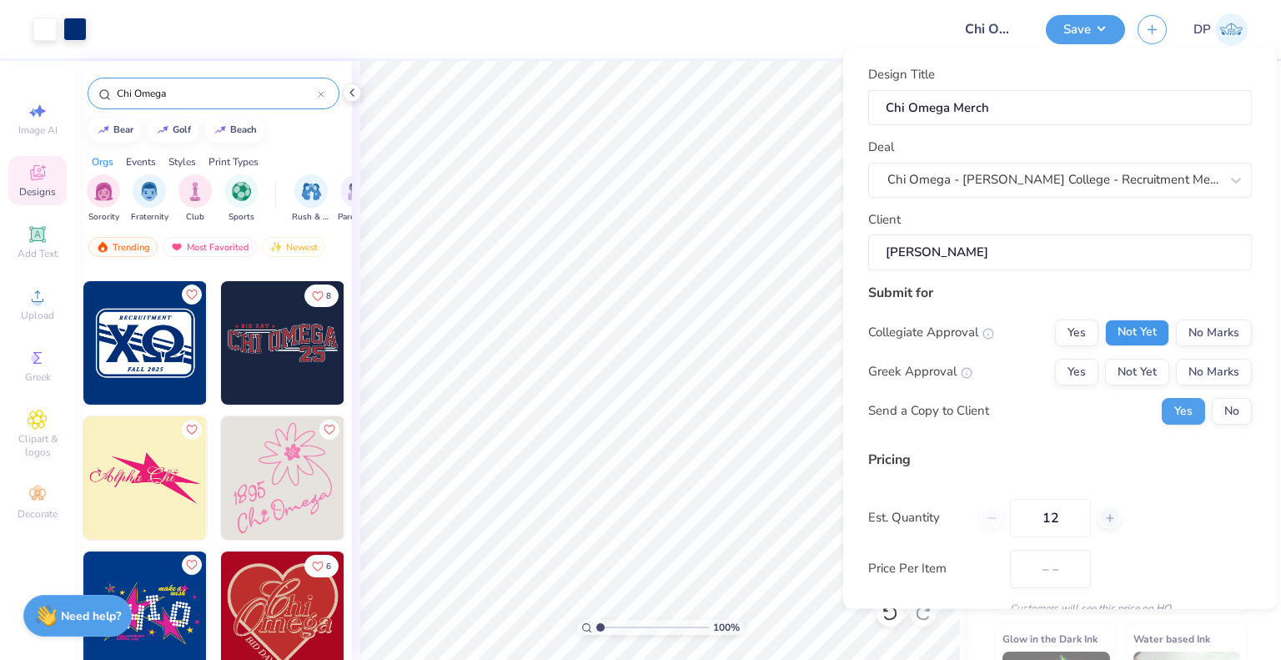
type input "$40.96"
click at [1131, 335] on button "Not Yet" at bounding box center [1137, 332] width 64 height 27
click at [1125, 368] on button "Not Yet" at bounding box center [1137, 371] width 64 height 27
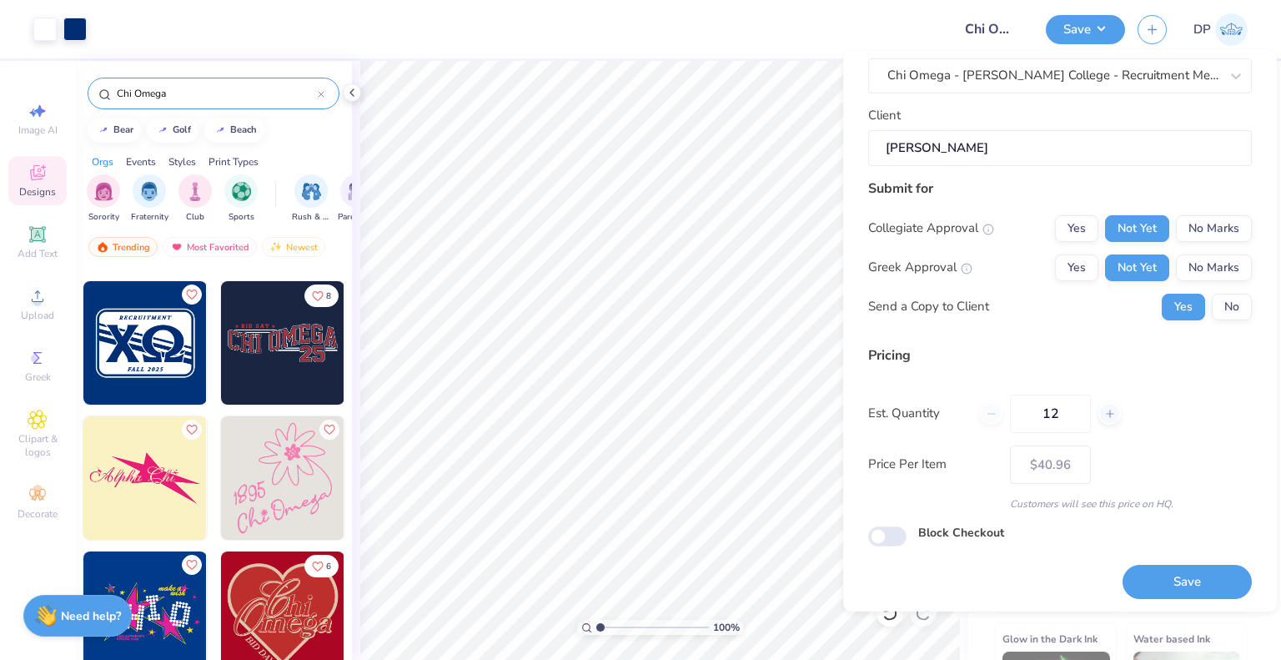
scroll to position [108, 0]
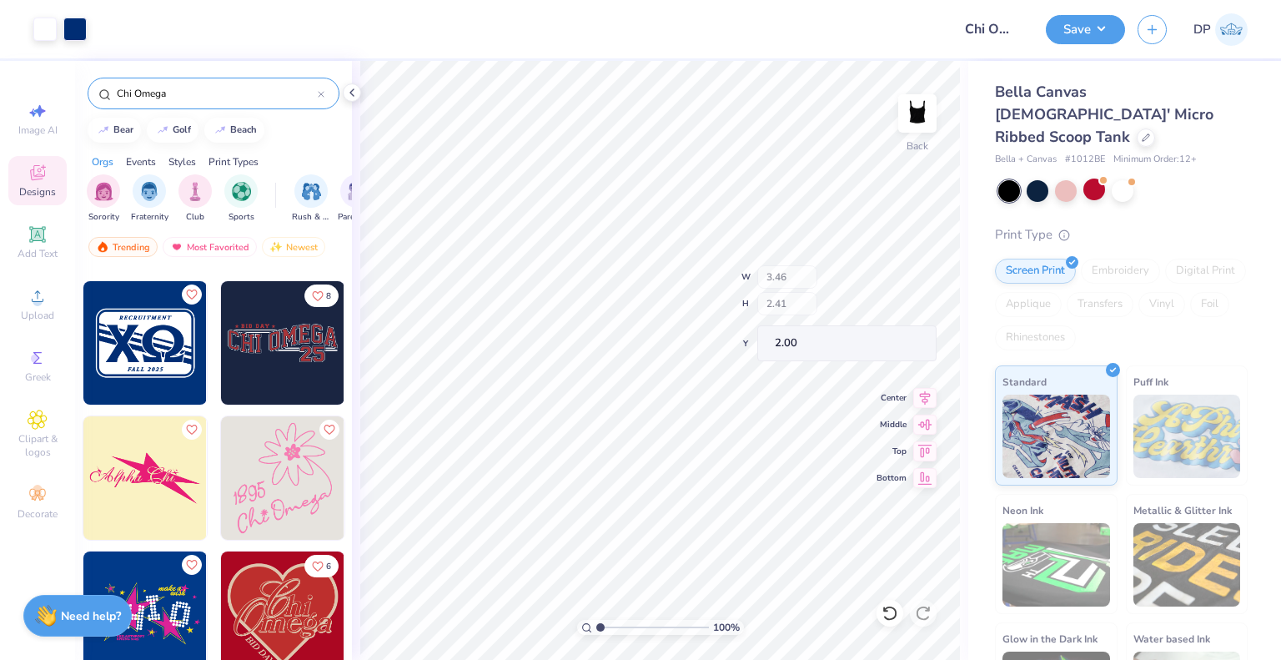
type input "2.00"
click at [1089, 19] on button "Save" at bounding box center [1085, 27] width 79 height 29
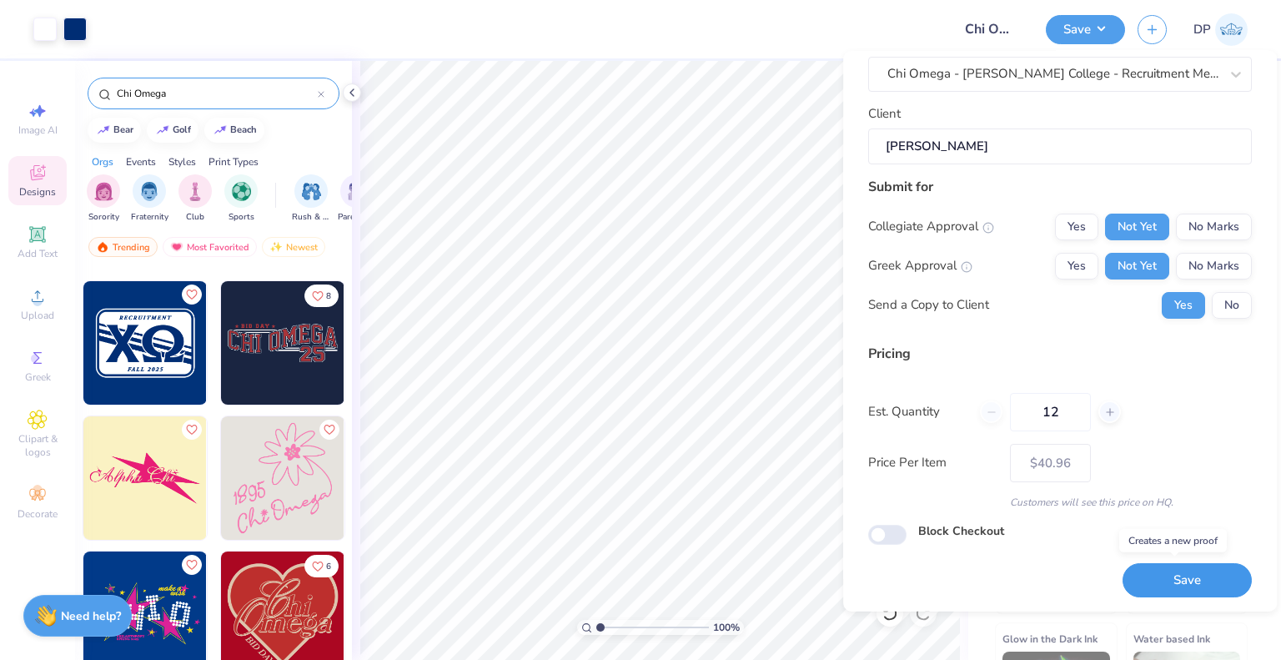
click at [1172, 574] on button "Save" at bounding box center [1187, 580] width 129 height 34
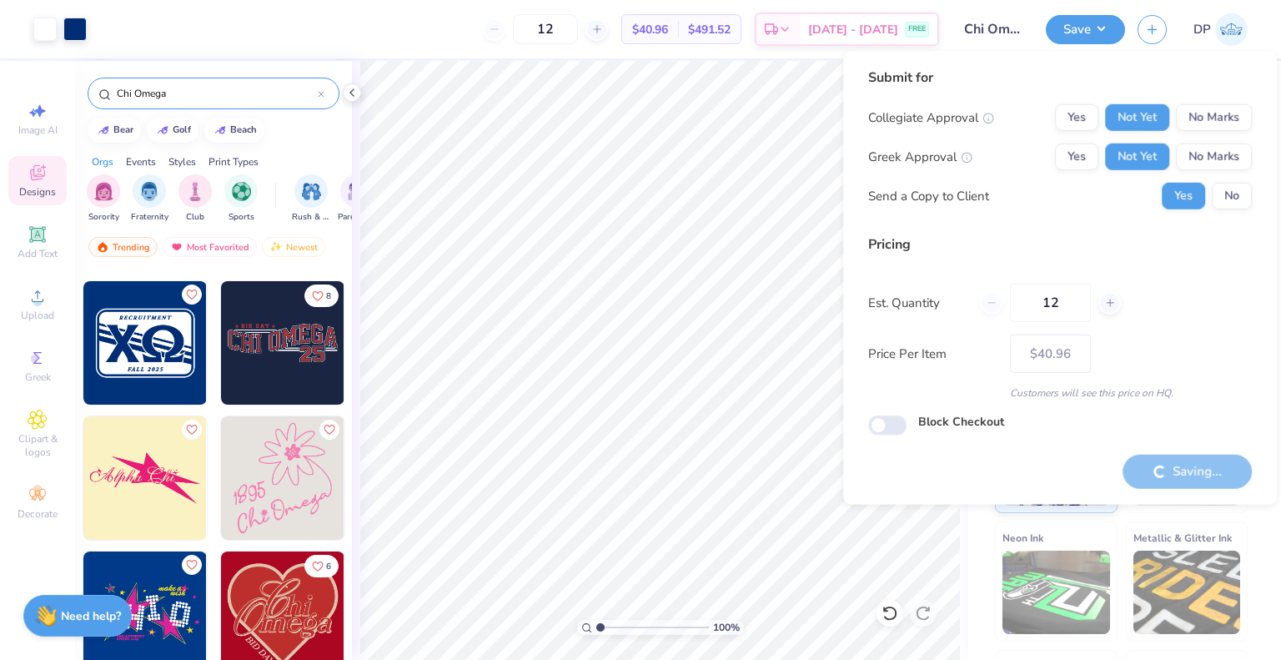
type input "– –"
